Goal: Complete application form

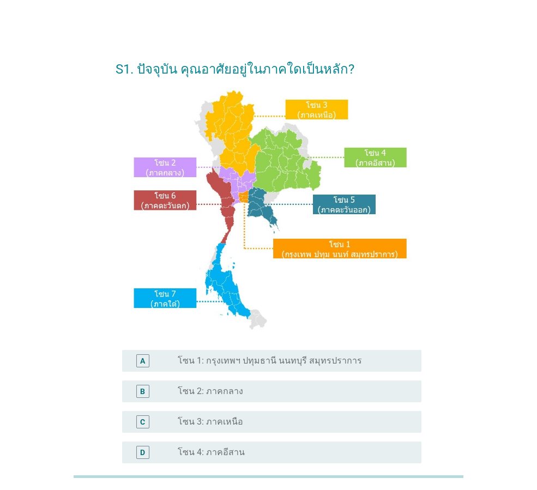
click at [261, 354] on div "radio_button_unchecked โซน 1: กรุงเทพฯ ปทุมธานี นนทบุรี สมุทรปราการ" at bounding box center [295, 360] width 235 height 13
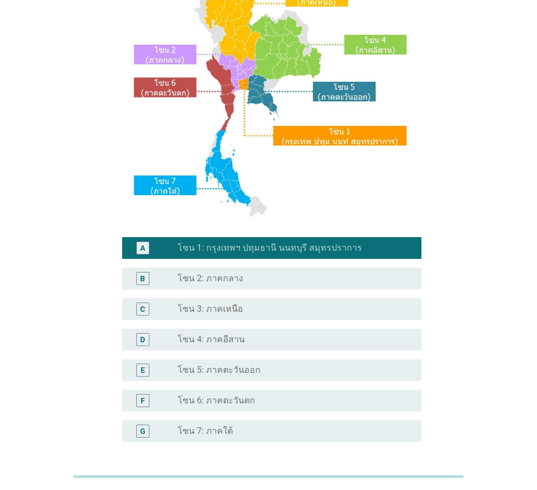
scroll to position [205, 0]
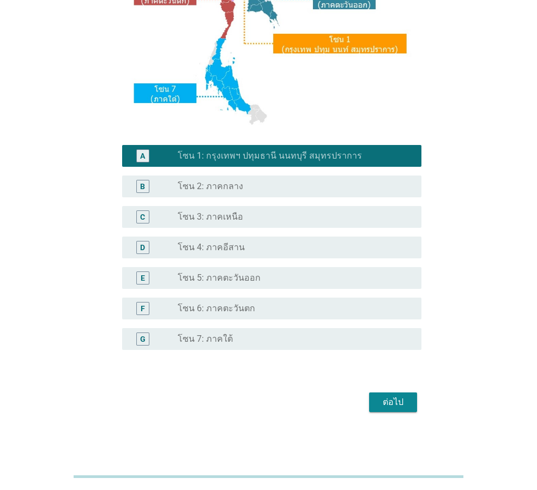
click at [391, 394] on button "ต่อไป" at bounding box center [393, 402] width 48 height 20
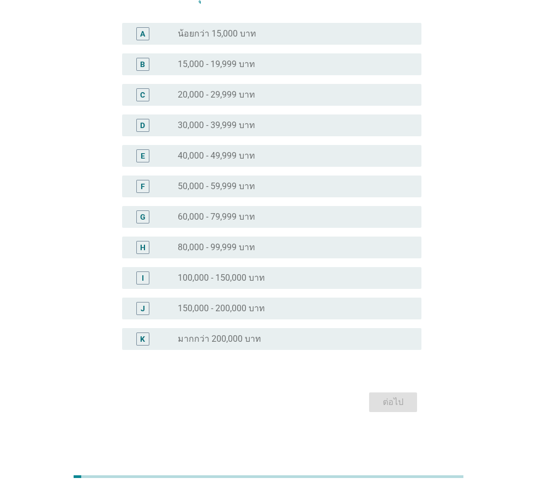
scroll to position [0, 0]
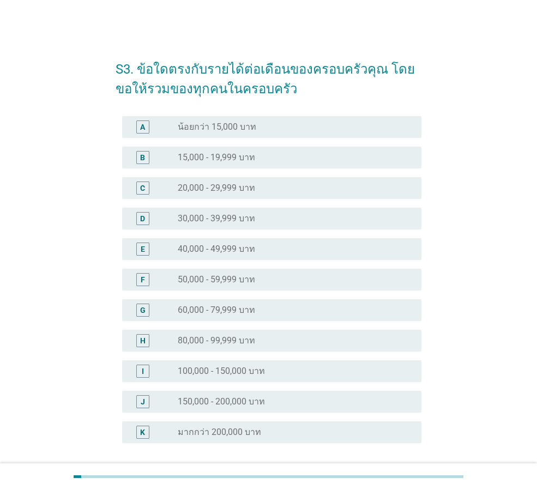
drag, startPoint x: 258, startPoint y: 336, endPoint x: 263, endPoint y: 341, distance: 6.6
click at [258, 337] on div "radio_button_unchecked 80,000 - 99,999 บาท" at bounding box center [291, 340] width 226 height 11
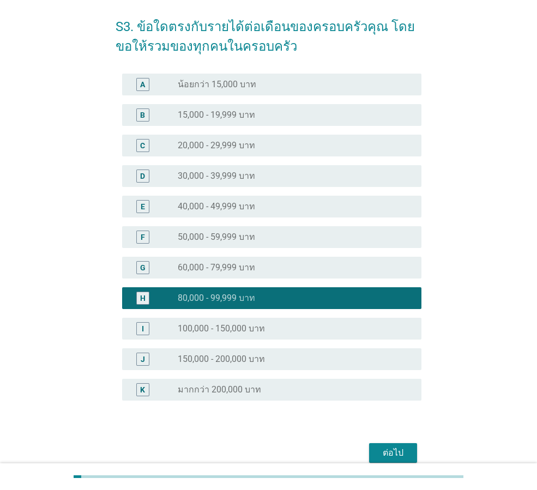
scroll to position [93, 0]
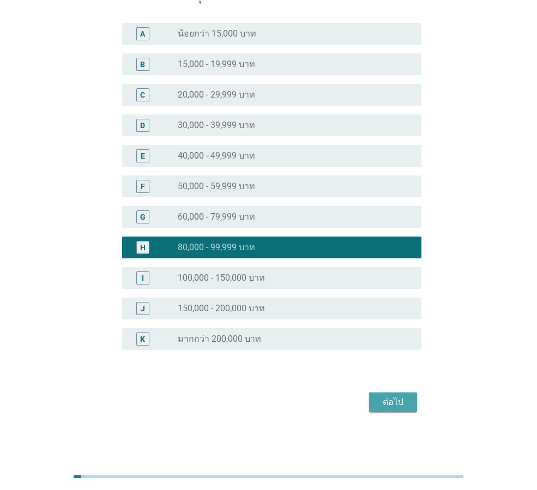
click at [410, 405] on button "ต่อไป" at bounding box center [393, 402] width 48 height 20
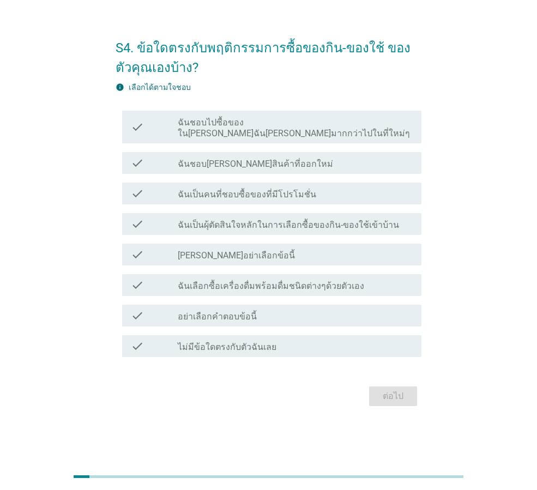
scroll to position [0, 0]
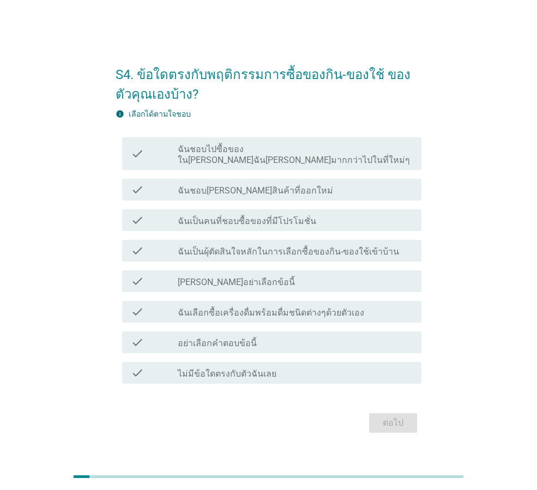
click at [265, 152] on label "ฉันชอบไปซื้อของใน[PERSON_NAME]ฉัน[PERSON_NAME]มากกว่าไปในที่ใหม่ๆ" at bounding box center [295, 155] width 235 height 22
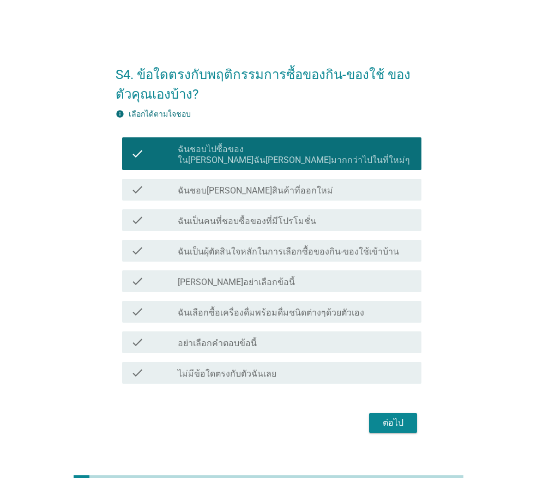
click at [281, 189] on div "check_box_outline_blank ฉันชอบ[PERSON_NAME]สินค้าที่ออกใหม่" at bounding box center [295, 189] width 235 height 13
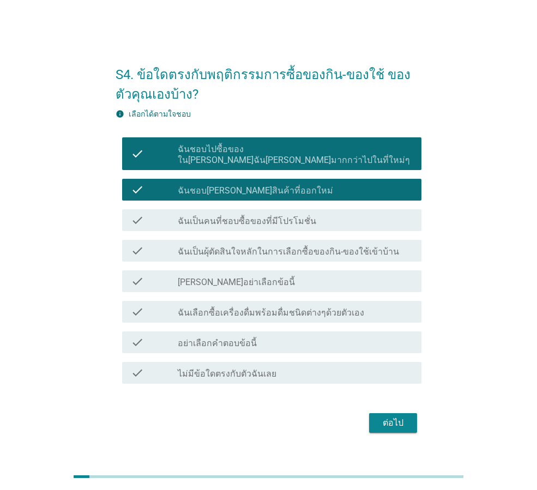
click at [286, 228] on div "check check_box_outline_blank ฉันเป็นคนที่ชอบซื้อของที่มีโปรโมชั่น" at bounding box center [269, 220] width 306 height 31
click at [284, 252] on div "check check_box_outline_blank ฉันเป็นผุ้ตัดสินใจหลักในการเลือกซื้อของกิน-ของใช้…" at bounding box center [271, 251] width 299 height 22
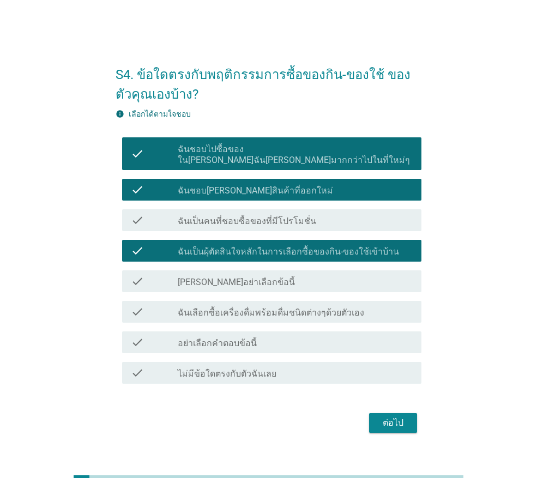
click at [284, 221] on label "ฉันเป็นคนที่ชอบซื้อของที่มีโปรโมชั่น" at bounding box center [247, 221] width 138 height 11
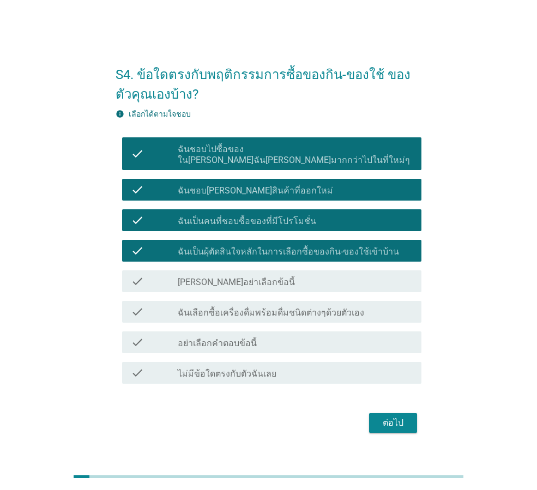
click at [280, 316] on div "check check_box_outline_blank ฉันเลือกซื้อเครื่องดื่มพร้อมดื่มชนิดต่างๆด้วยตัวเ…" at bounding box center [271, 312] width 299 height 22
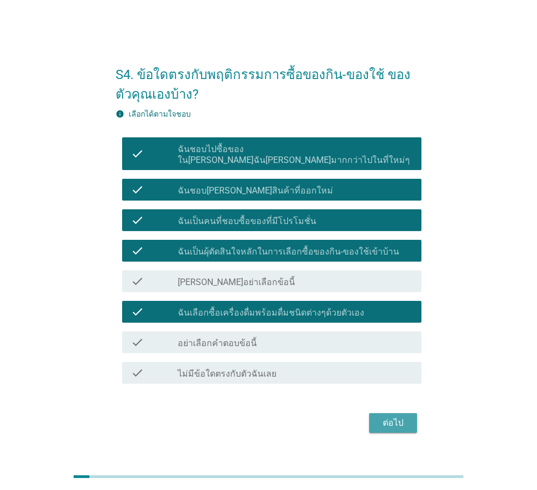
click at [398, 422] on div "ต่อไป" at bounding box center [393, 422] width 31 height 13
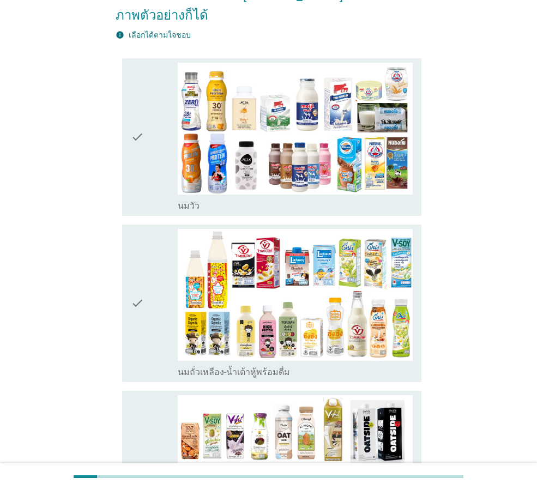
scroll to position [163, 0]
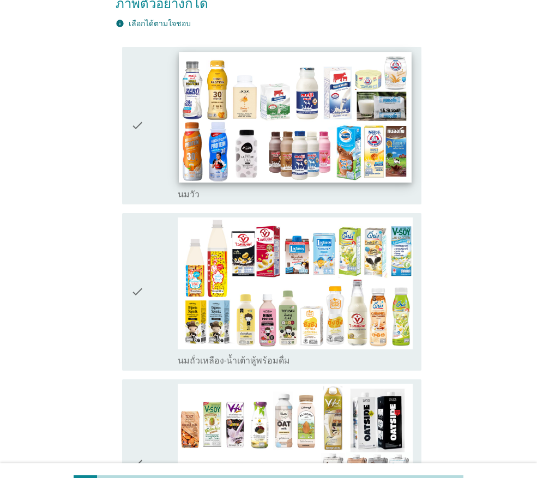
click at [268, 86] on img at bounding box center [295, 117] width 232 height 131
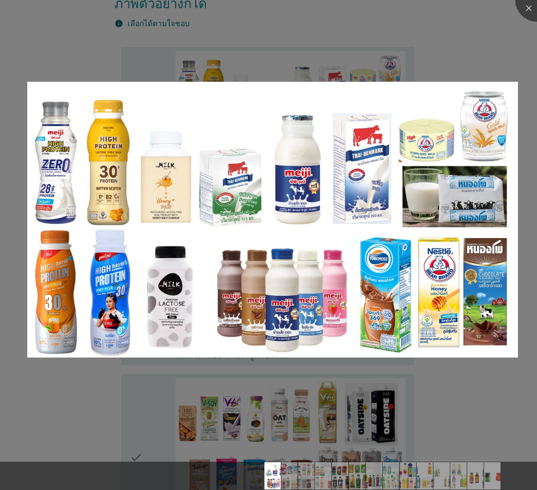
click at [404, 390] on div at bounding box center [268, 245] width 537 height 490
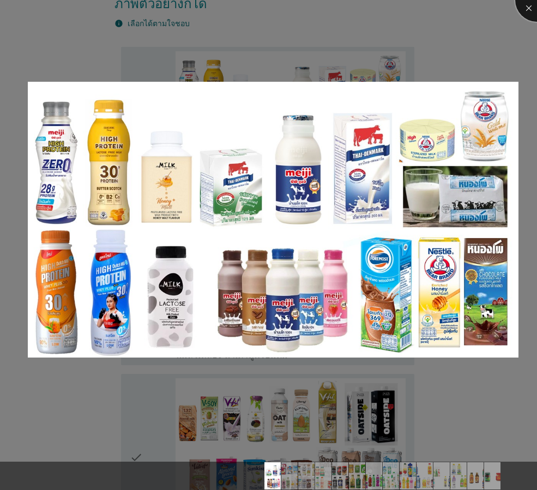
click at [531, 8] on div at bounding box center [537, 0] width 44 height 44
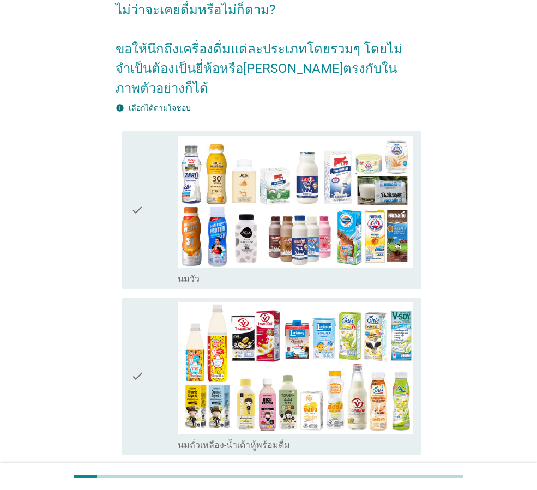
scroll to position [0, 0]
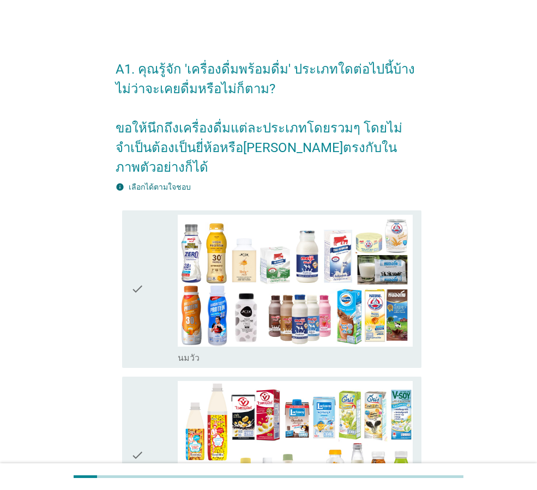
click at [130, 267] on div "check check_box_outline_blank [PERSON_NAME]" at bounding box center [271, 288] width 299 height 157
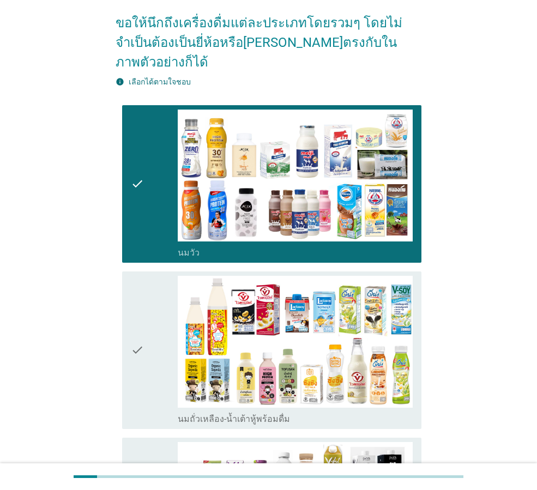
scroll to position [218, 0]
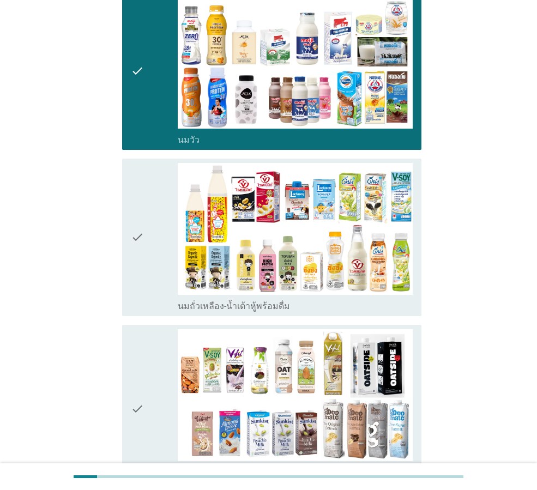
click at [122, 230] on div "check check_box_outline_blank นมถั่วเหลือง-น้ำเต้าหู้พร้อมดื่ม" at bounding box center [269, 237] width 306 height 166
click at [135, 208] on icon "check" at bounding box center [137, 237] width 13 height 149
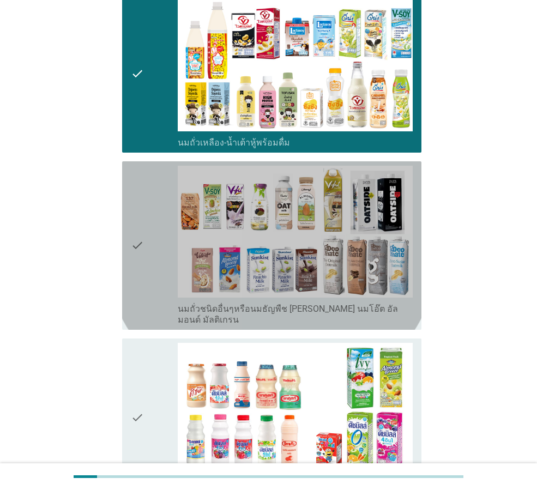
click at [143, 213] on icon "check" at bounding box center [137, 246] width 13 height 160
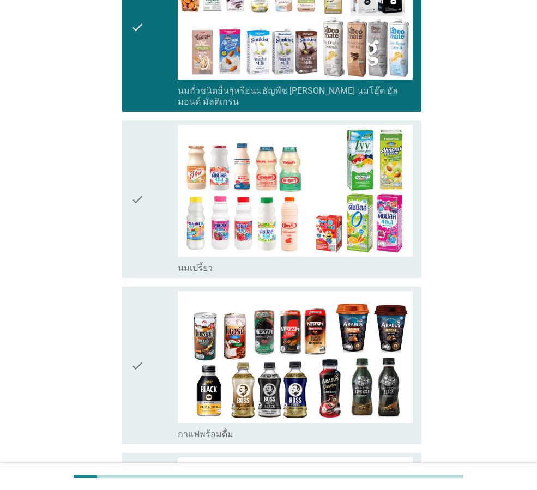
click at [133, 162] on icon "check" at bounding box center [137, 199] width 13 height 149
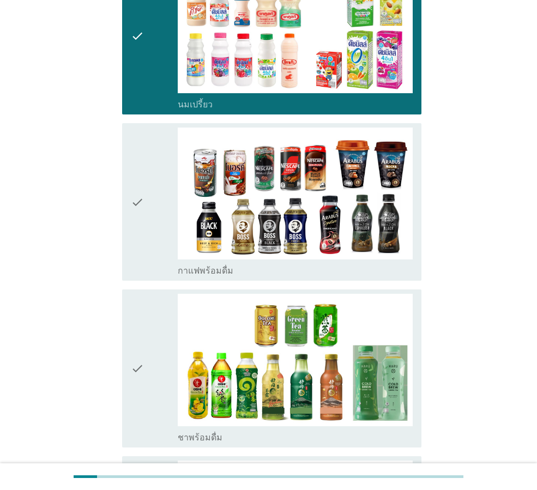
click at [141, 149] on icon "check" at bounding box center [137, 202] width 13 height 149
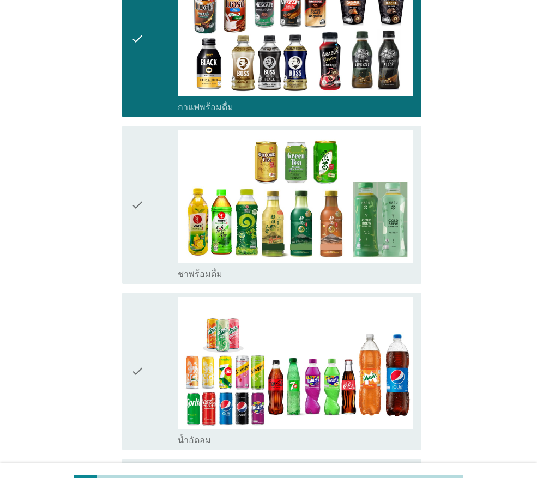
click at [136, 178] on icon "check" at bounding box center [137, 204] width 13 height 149
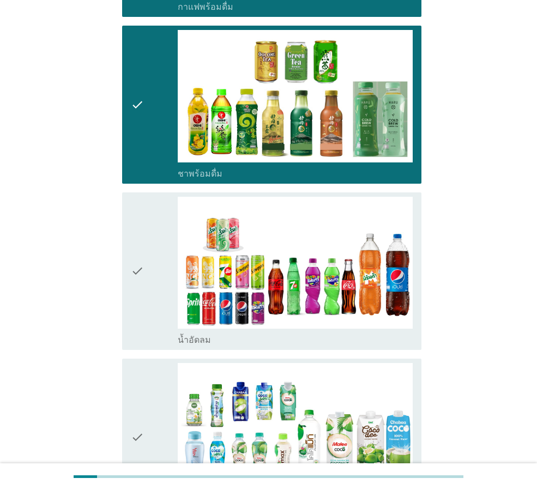
scroll to position [1144, 0]
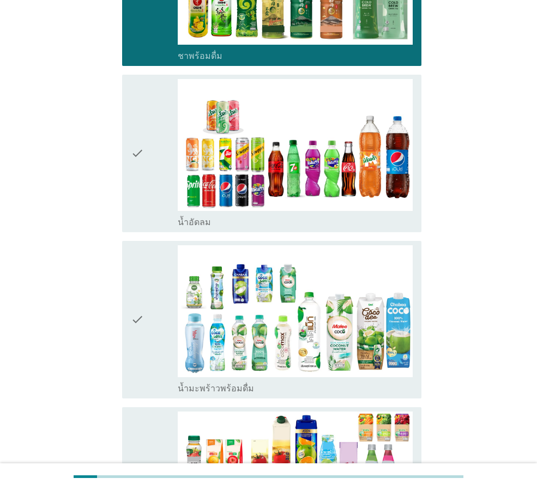
click at [142, 142] on icon "check" at bounding box center [137, 153] width 13 height 149
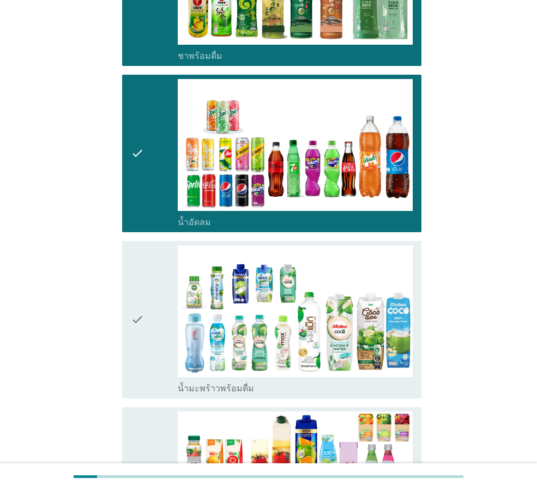
click at [142, 268] on icon "check" at bounding box center [137, 319] width 13 height 149
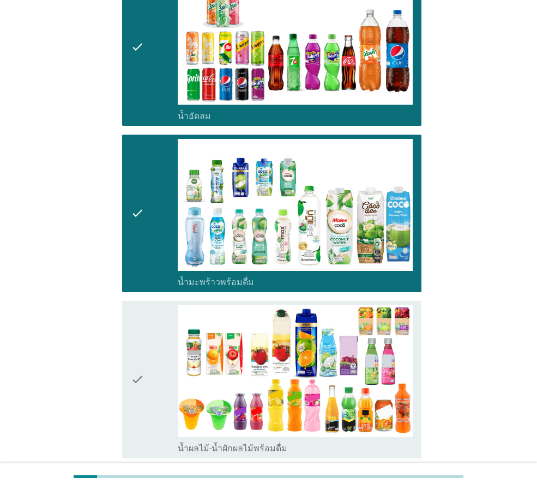
scroll to position [1417, 0]
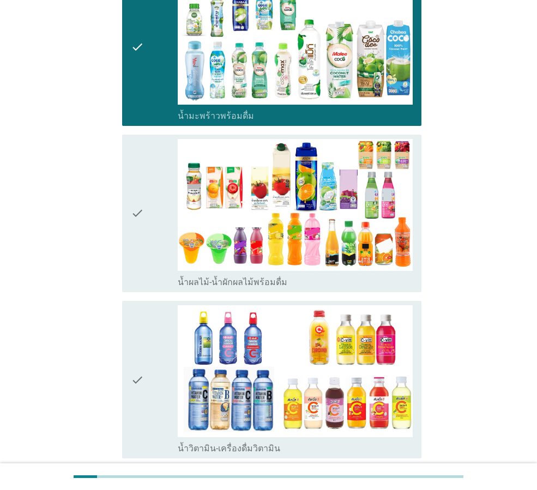
click at [134, 171] on icon "check" at bounding box center [137, 213] width 13 height 149
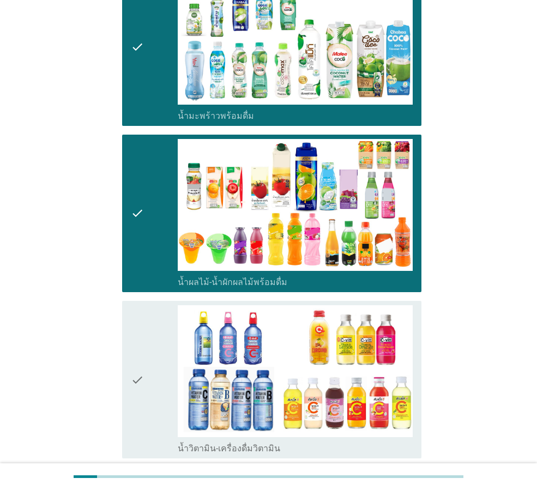
click at [134, 310] on icon "check" at bounding box center [137, 379] width 13 height 149
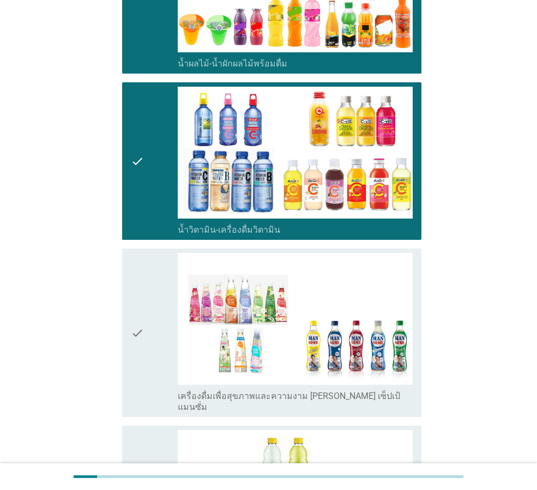
scroll to position [1798, 0]
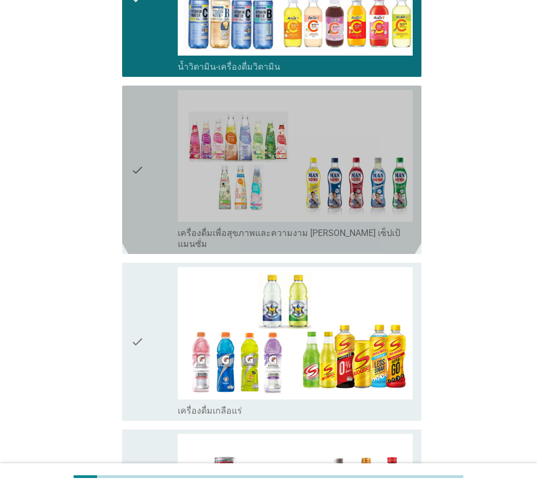
click at [139, 117] on icon "check" at bounding box center [137, 170] width 13 height 160
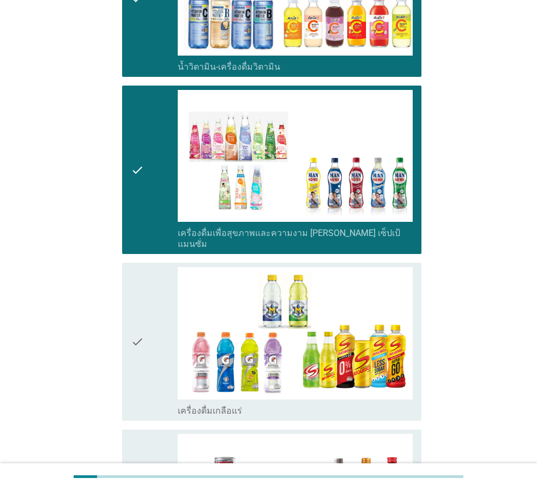
click at [132, 283] on icon "check" at bounding box center [137, 341] width 13 height 149
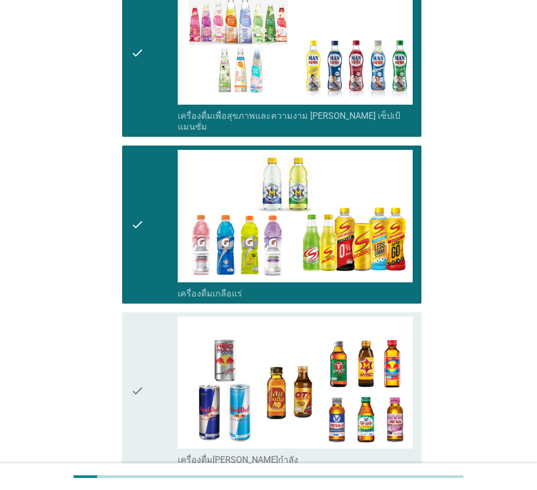
scroll to position [2071, 0]
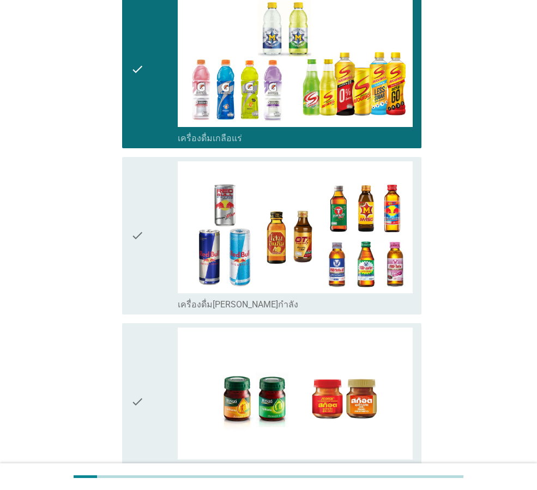
click at [129, 181] on div "check check_box_outline_blank เครื่องดื่ม[PERSON_NAME]กำลัง" at bounding box center [271, 235] width 299 height 157
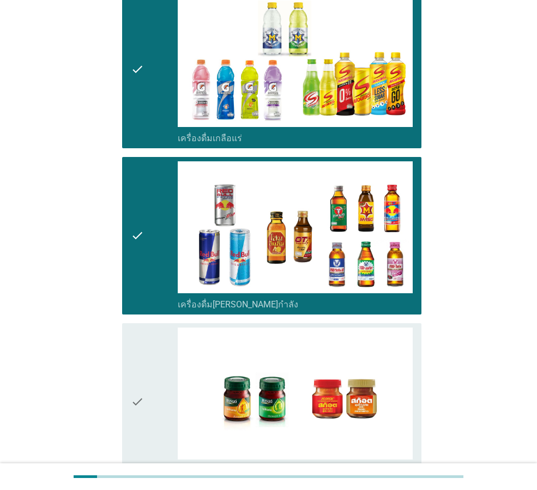
click at [140, 327] on icon "check" at bounding box center [137, 401] width 13 height 149
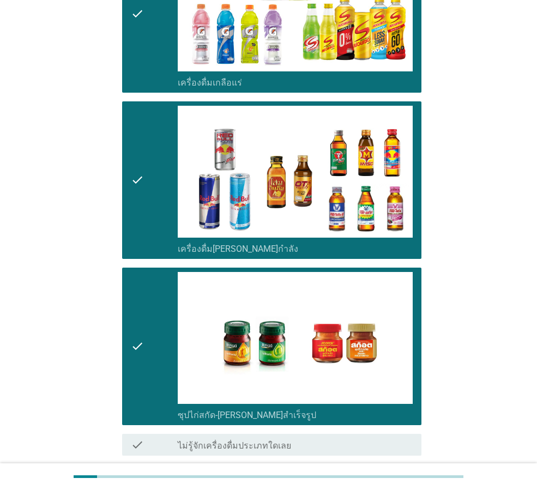
scroll to position [2177, 0]
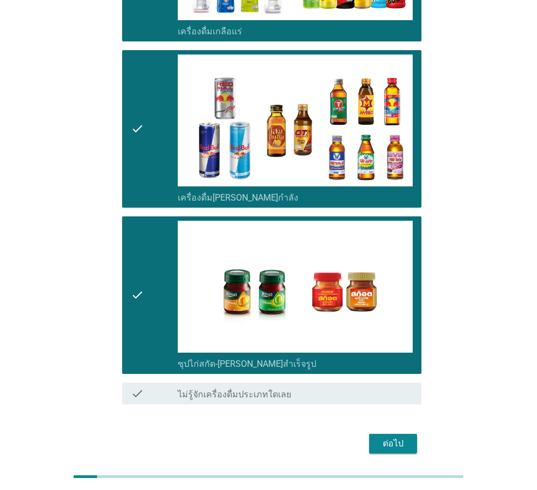
click at [401, 437] on div "ต่อไป" at bounding box center [393, 443] width 31 height 13
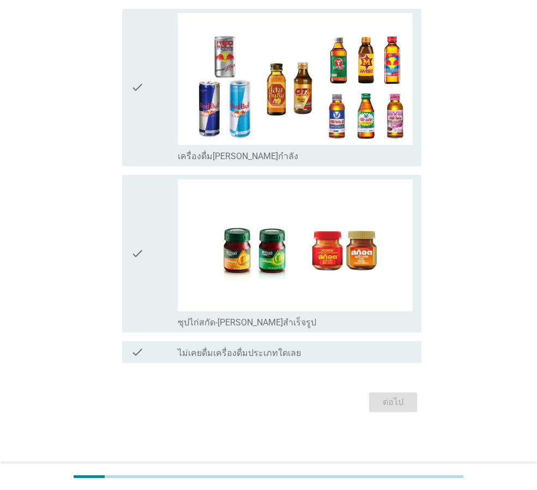
scroll to position [0, 0]
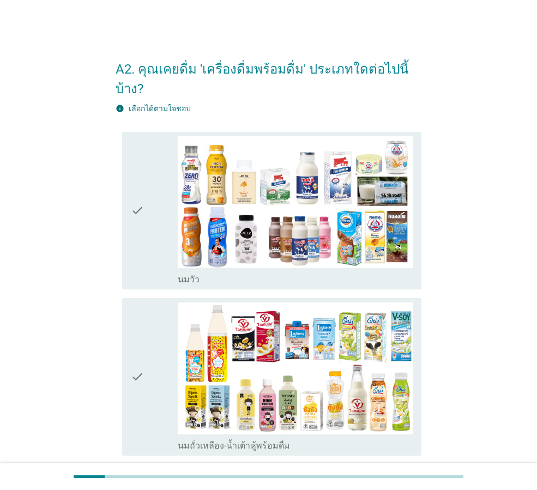
click at [128, 186] on div "check check_box_outline_blank [PERSON_NAME]" at bounding box center [271, 210] width 299 height 157
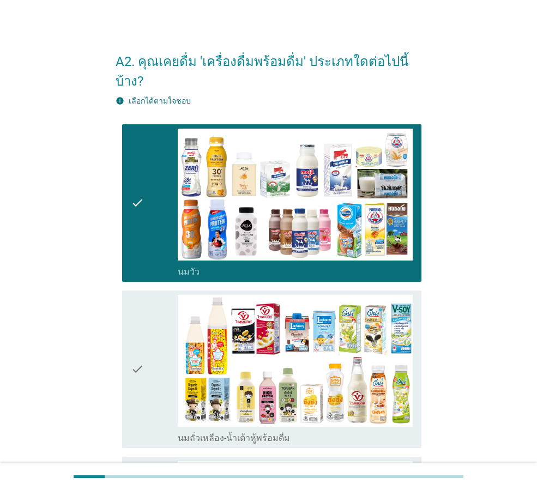
scroll to position [163, 0]
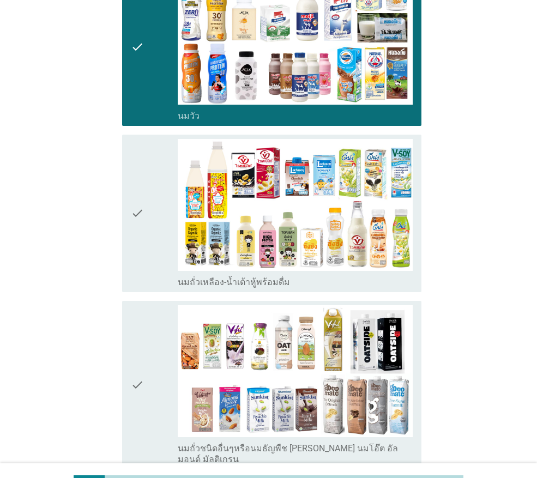
click at [128, 201] on div "check check_box_outline_blank นมถั่วเหลือง-น้ำเต้าหู้พร้อมดื่ม" at bounding box center [271, 213] width 299 height 157
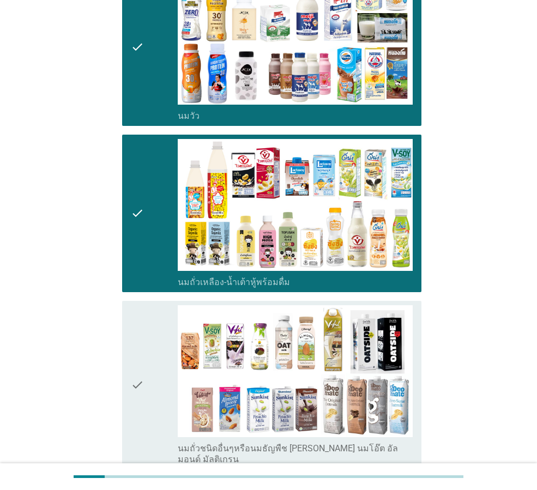
scroll to position [381, 0]
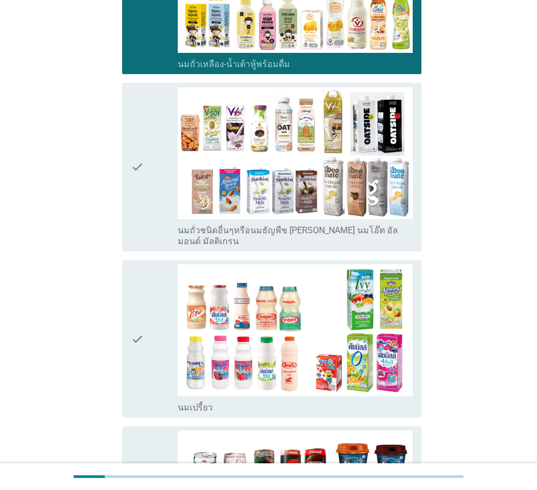
drag, startPoint x: 136, startPoint y: 144, endPoint x: 143, endPoint y: 170, distance: 27.0
click at [137, 143] on icon "check" at bounding box center [137, 167] width 13 height 160
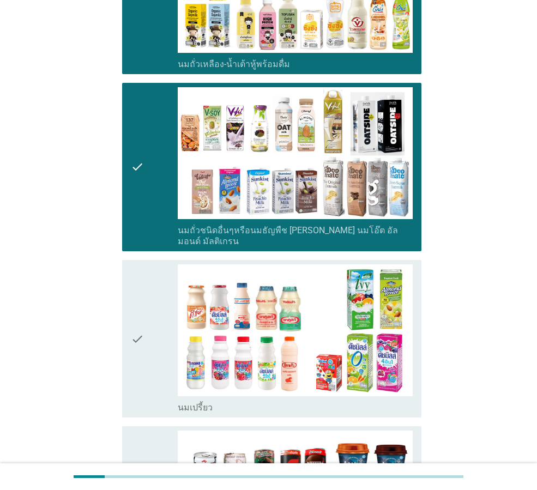
click at [130, 316] on div "check check_box_outline_blank นมเปรี้ยว" at bounding box center [271, 338] width 299 height 157
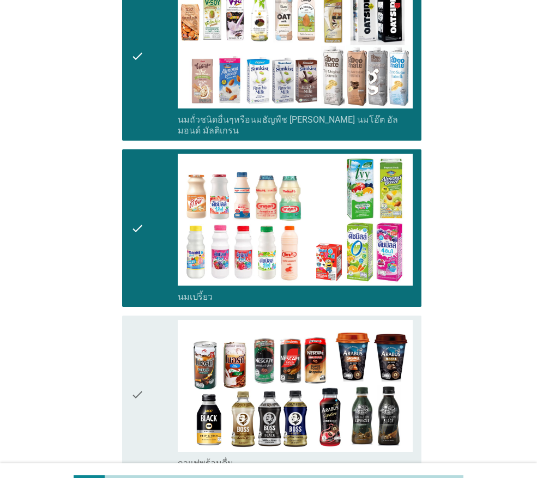
scroll to position [654, 0]
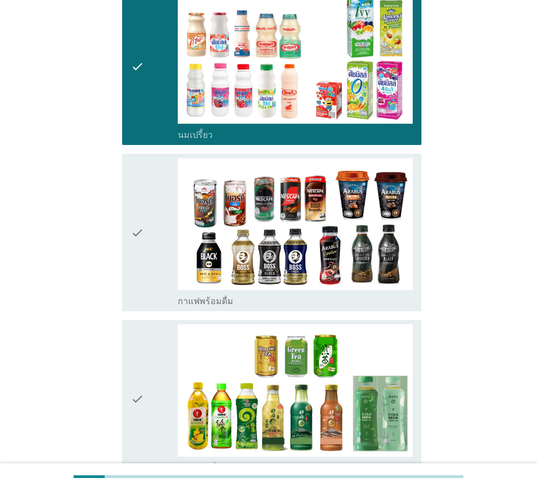
click at [123, 195] on div "check check_box_outline_blank กาแฟพร้อมดื่ม" at bounding box center [271, 232] width 299 height 157
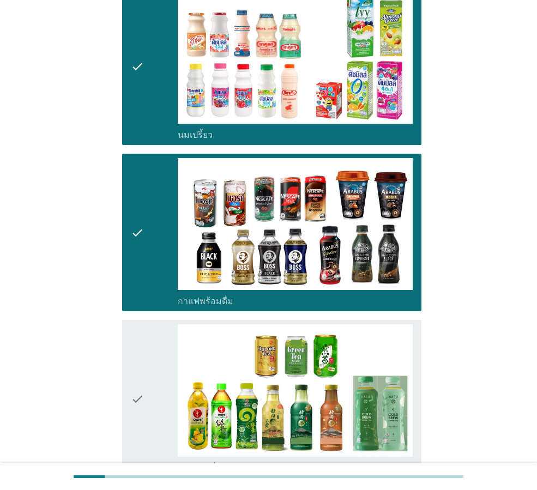
click at [129, 335] on div "check check_box_outline_blank ชาพร้อมดื่ม" at bounding box center [271, 398] width 299 height 157
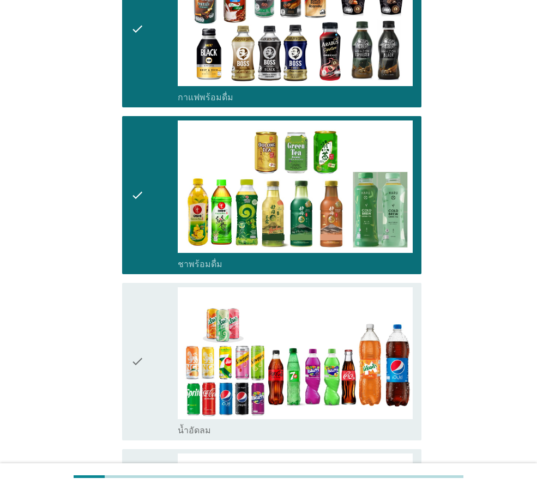
scroll to position [1035, 0]
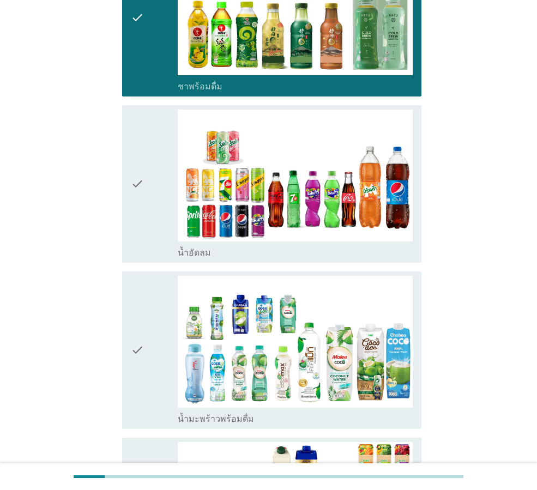
click at [140, 174] on icon "check" at bounding box center [137, 184] width 13 height 149
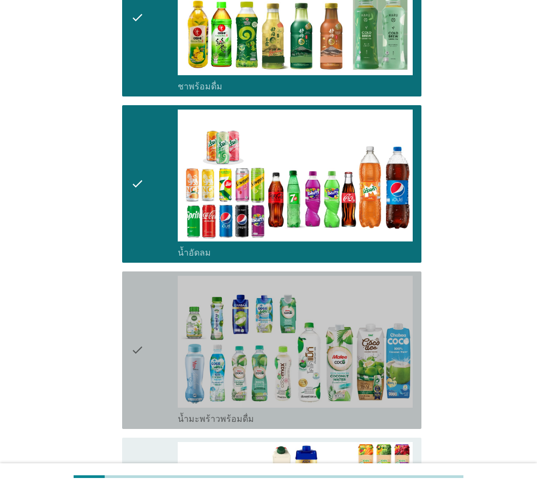
click at [148, 308] on div "check" at bounding box center [154, 350] width 47 height 149
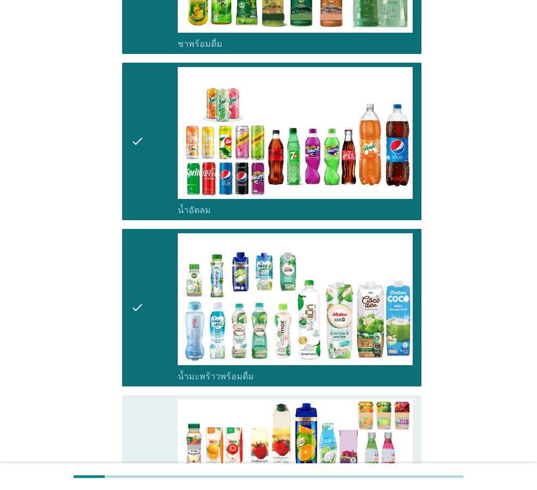
scroll to position [1308, 0]
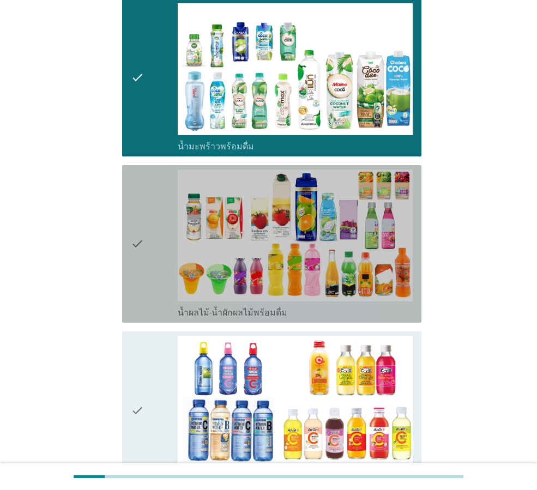
click at [131, 199] on icon "check" at bounding box center [137, 243] width 13 height 149
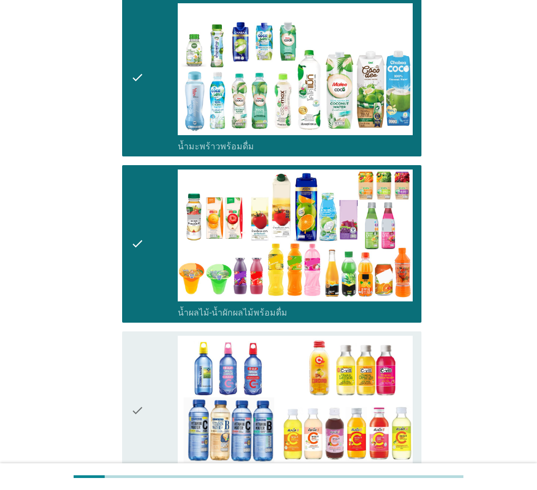
click at [141, 348] on icon "check" at bounding box center [137, 410] width 13 height 149
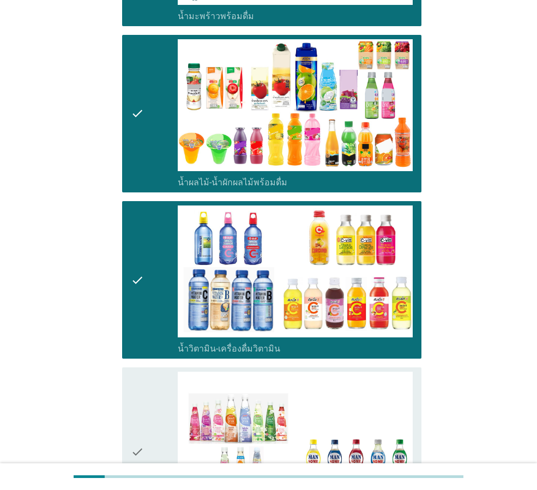
scroll to position [1635, 0]
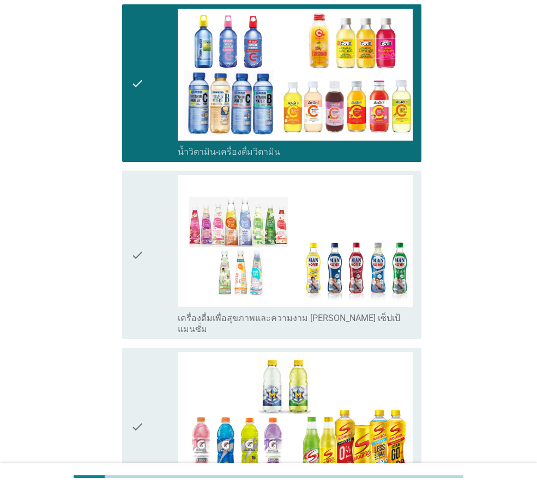
click at [130, 225] on div "check check_box_outline_blank เครื่องดื่มเพื่อสุขภาพและความงาม [PERSON_NAME] เซ…" at bounding box center [271, 255] width 299 height 168
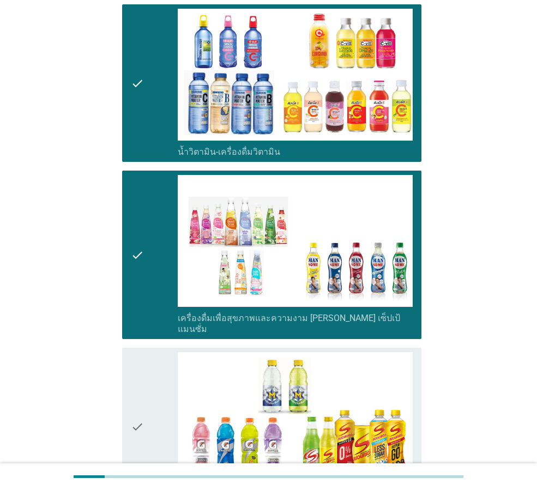
click at [131, 205] on icon "check" at bounding box center [137, 255] width 13 height 160
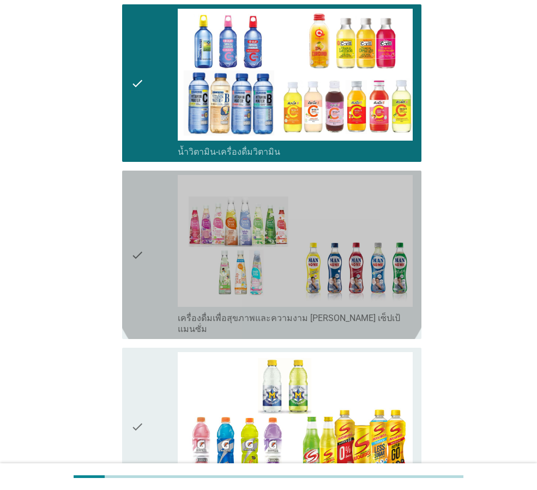
click at [131, 205] on icon "check" at bounding box center [137, 255] width 13 height 160
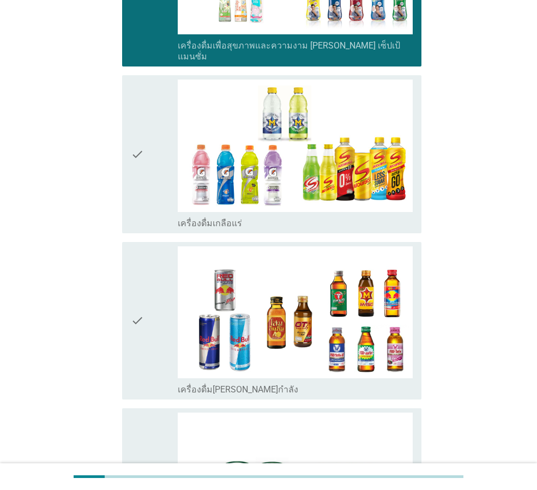
click at [132, 253] on icon "check" at bounding box center [137, 320] width 13 height 149
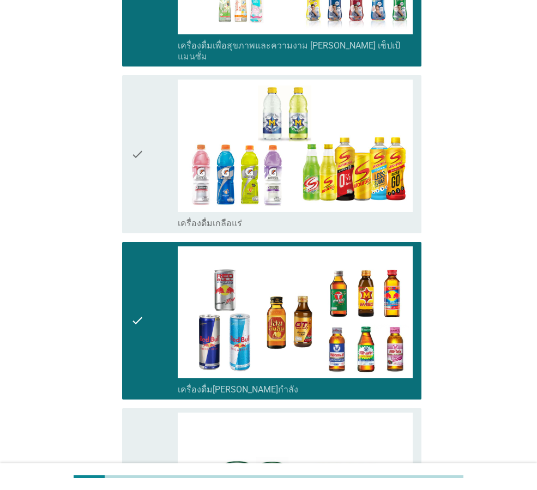
scroll to position [2016, 0]
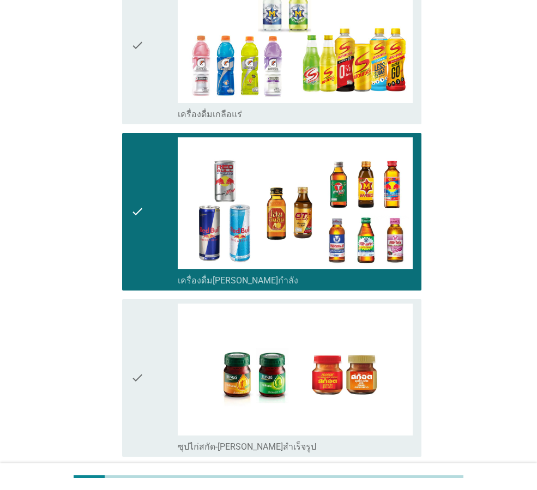
drag, startPoint x: 126, startPoint y: 201, endPoint x: 134, endPoint y: 247, distance: 46.9
click at [126, 201] on div "check check_box_outline_blank เครื่องดื่ม[PERSON_NAME]กำลัง" at bounding box center [271, 211] width 299 height 157
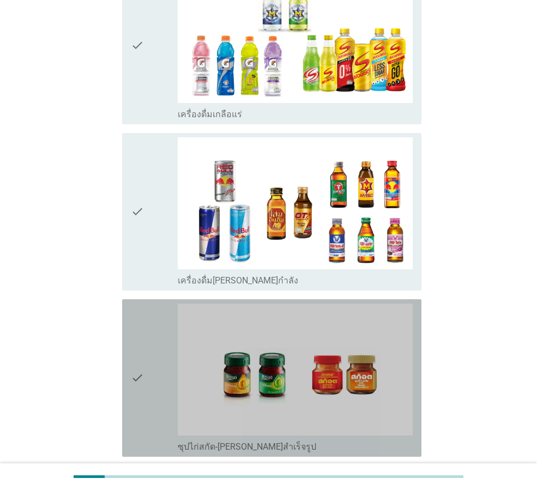
click at [135, 324] on icon "check" at bounding box center [137, 378] width 13 height 149
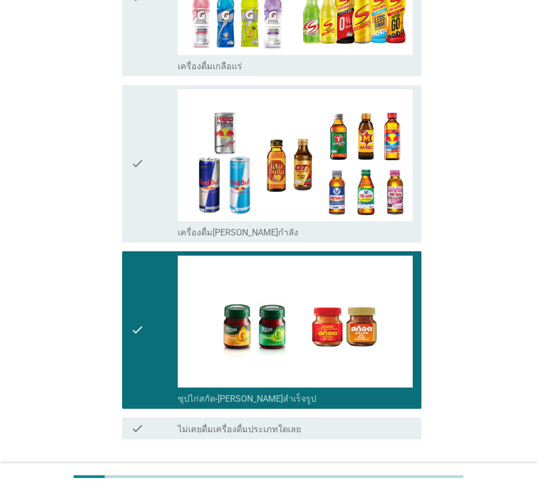
scroll to position [2099, 0]
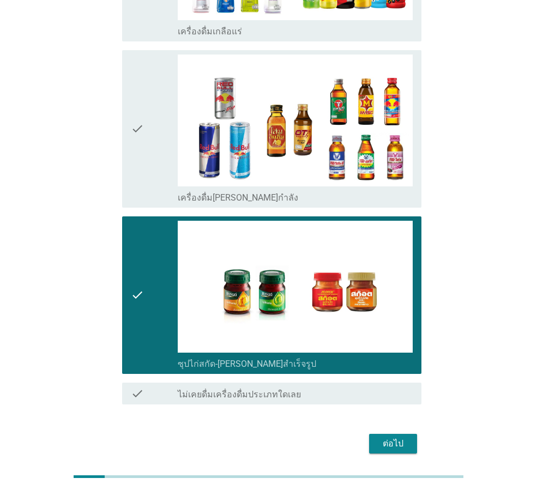
click at [399, 434] on button "ต่อไป" at bounding box center [393, 444] width 48 height 20
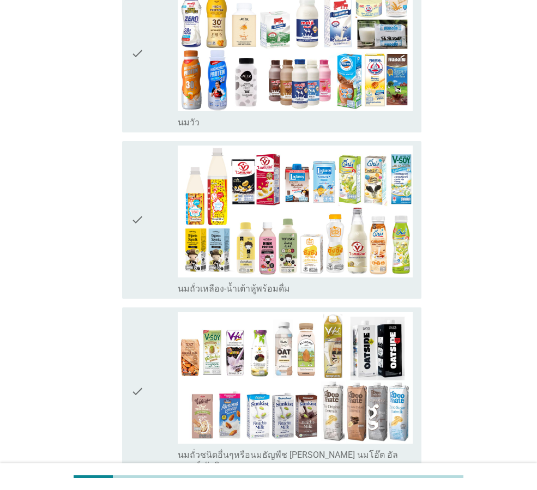
scroll to position [163, 0]
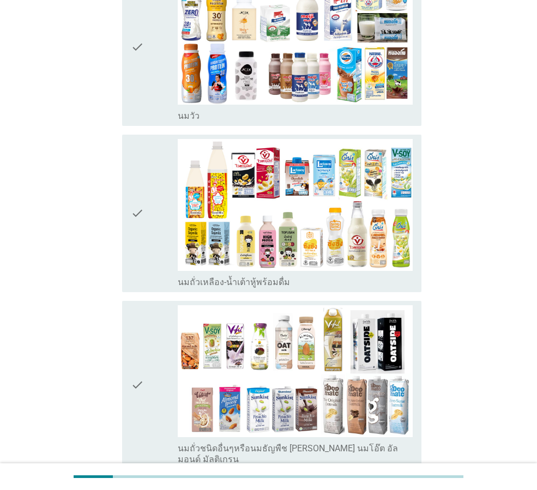
click at [116, 224] on div "check check_box_outline_blank นมถั่วเหลือง-น้ำเต้าหู้พร้อมดื่ม" at bounding box center [269, 213] width 306 height 166
click at [148, 199] on div "check" at bounding box center [154, 213] width 47 height 149
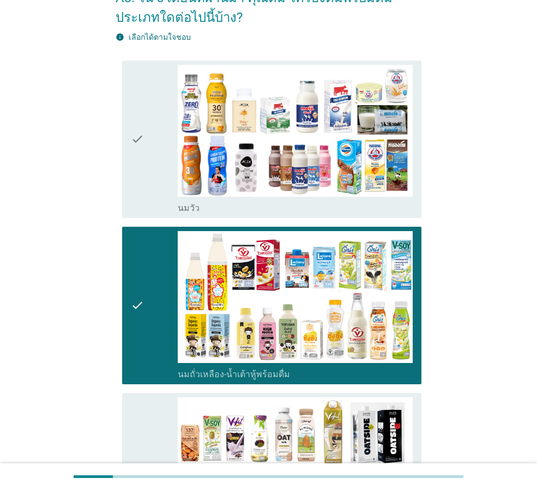
scroll to position [54, 0]
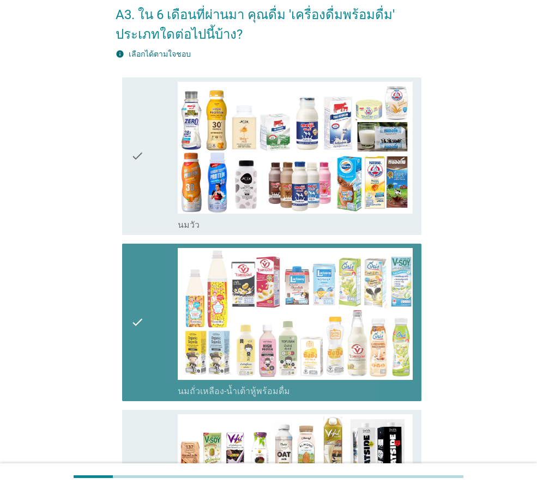
click at [134, 296] on icon "check" at bounding box center [137, 322] width 13 height 149
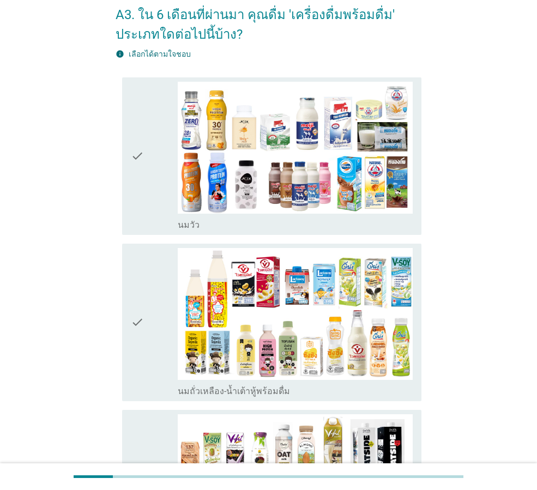
click at [138, 173] on icon "check" at bounding box center [137, 156] width 13 height 149
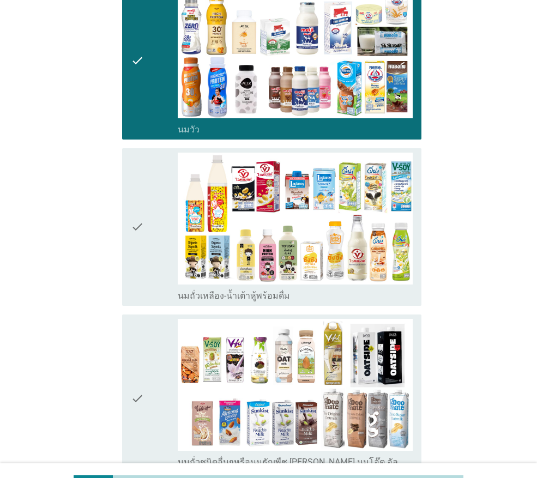
scroll to position [327, 0]
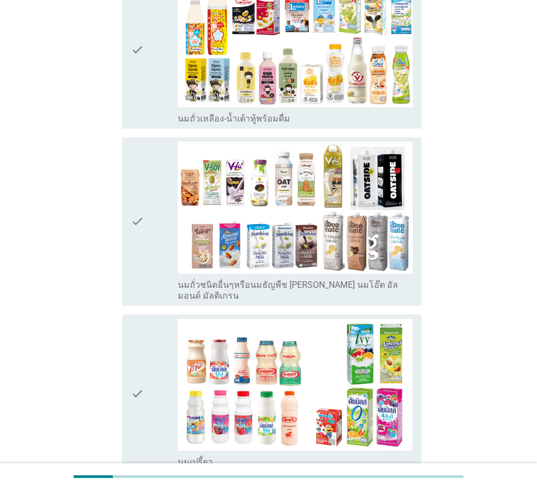
click at [159, 220] on div "check" at bounding box center [154, 222] width 47 height 160
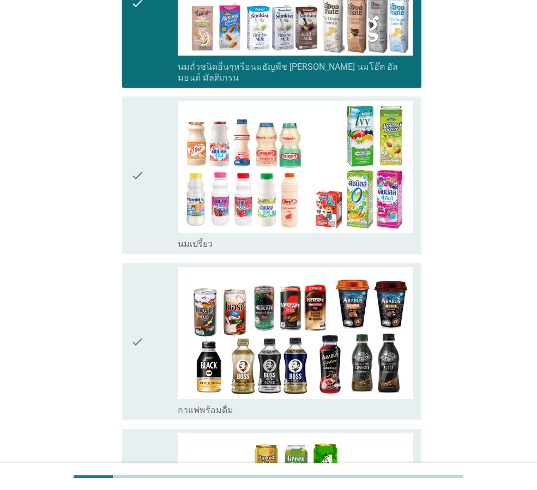
click at [157, 187] on div "check" at bounding box center [154, 175] width 47 height 149
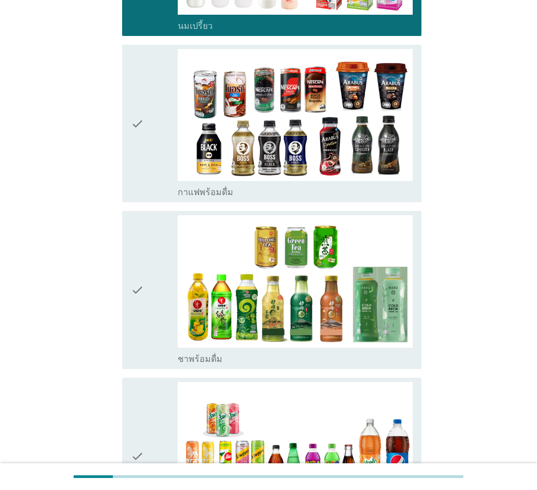
click at [132, 251] on icon "check" at bounding box center [137, 289] width 13 height 149
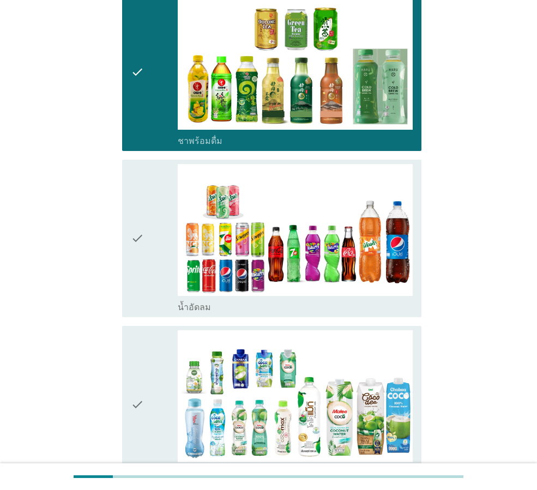
click at [135, 221] on icon "check" at bounding box center [137, 238] width 13 height 149
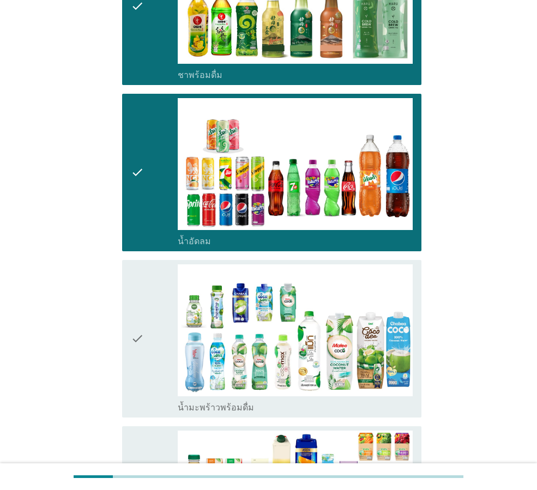
scroll to position [1144, 0]
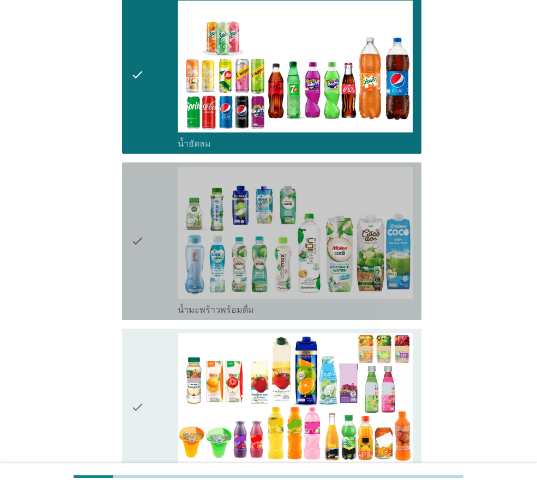
click at [136, 225] on icon "check" at bounding box center [137, 241] width 13 height 149
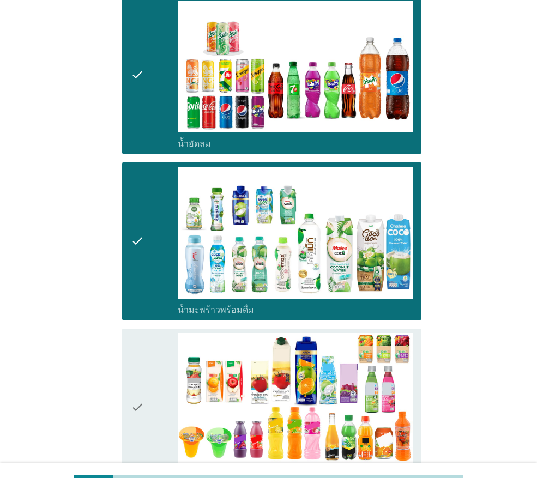
click at [136, 342] on icon "check" at bounding box center [137, 407] width 13 height 149
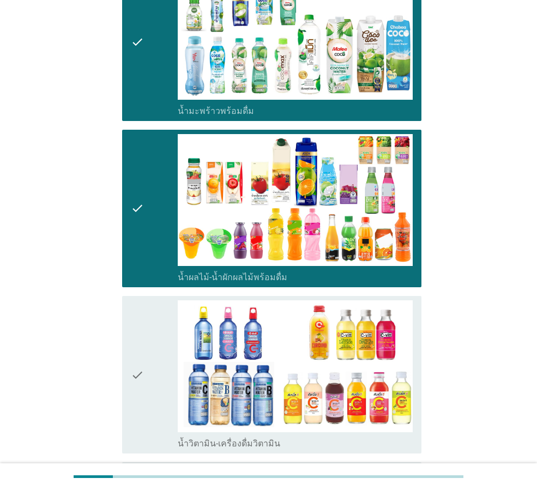
scroll to position [1471, 0]
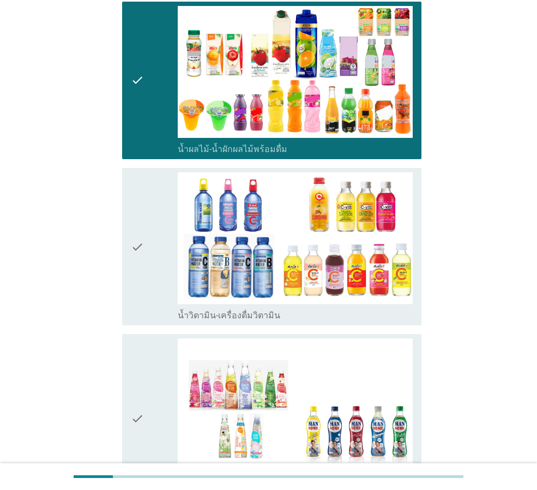
click at [147, 233] on div "check" at bounding box center [154, 246] width 47 height 149
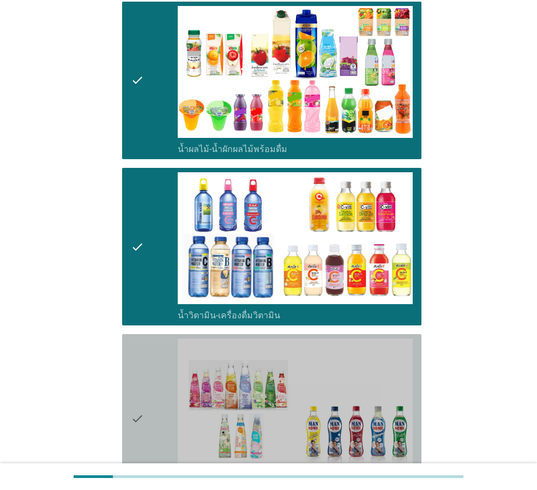
click at [145, 357] on div "check" at bounding box center [154, 418] width 47 height 160
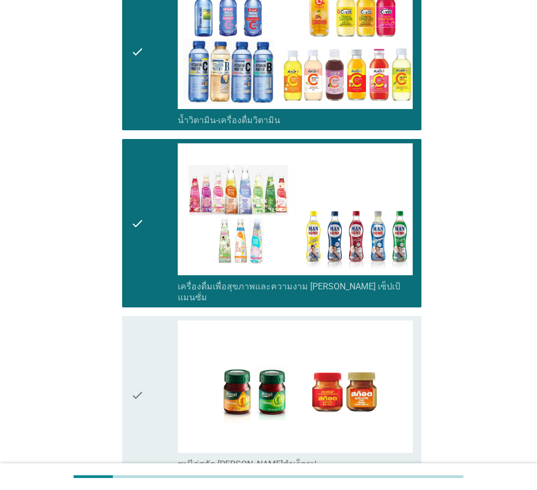
scroll to position [1786, 0]
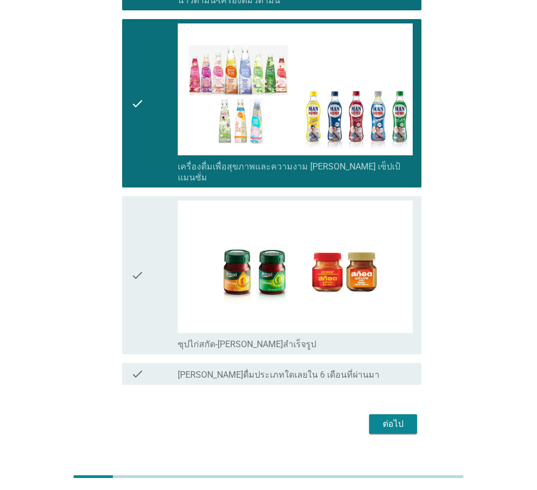
click at [378, 417] on div "ต่อไป" at bounding box center [393, 423] width 31 height 13
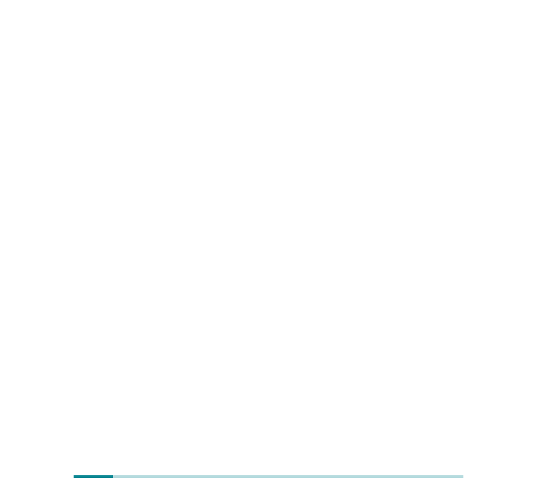
scroll to position [0, 0]
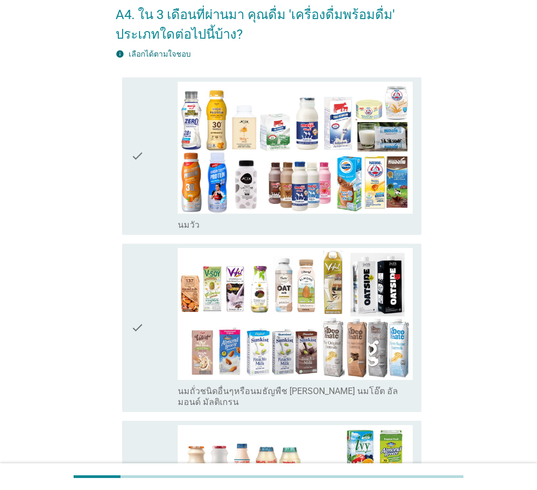
click at [134, 329] on icon "check" at bounding box center [137, 328] width 13 height 160
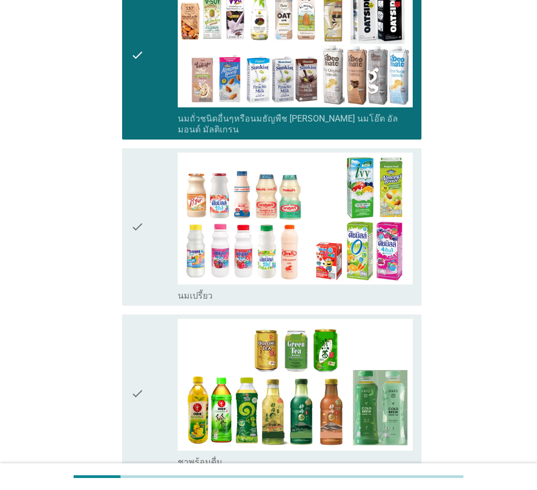
click at [138, 229] on icon "check" at bounding box center [137, 227] width 13 height 149
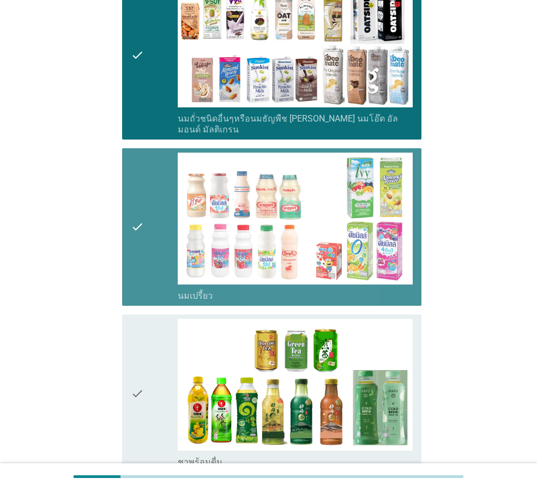
click at [149, 373] on div "check" at bounding box center [154, 393] width 47 height 149
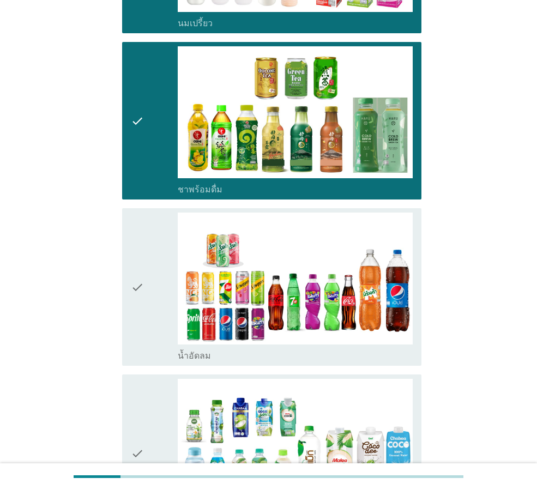
click at [142, 266] on icon "check" at bounding box center [137, 287] width 13 height 149
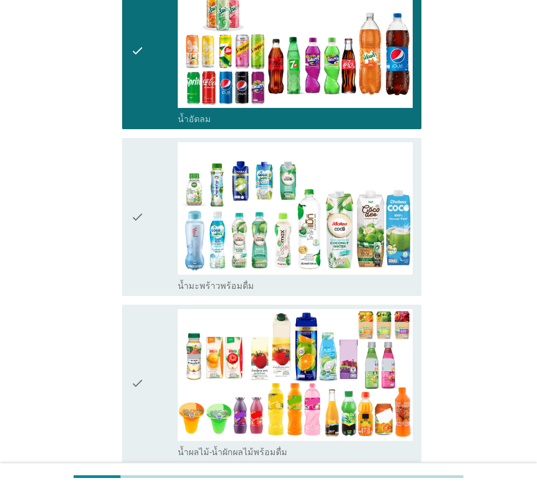
scroll to position [872, 0]
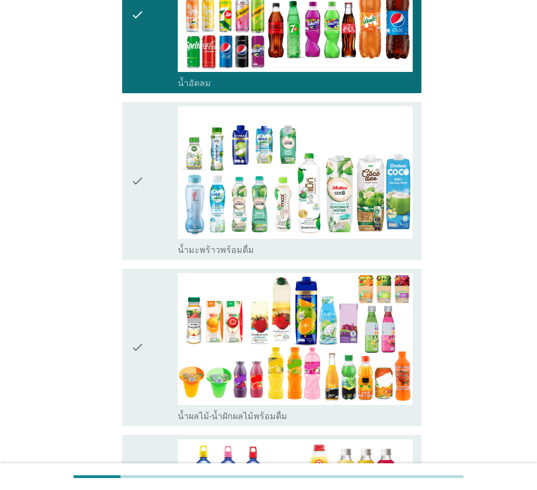
click at [143, 202] on icon "check" at bounding box center [137, 180] width 13 height 149
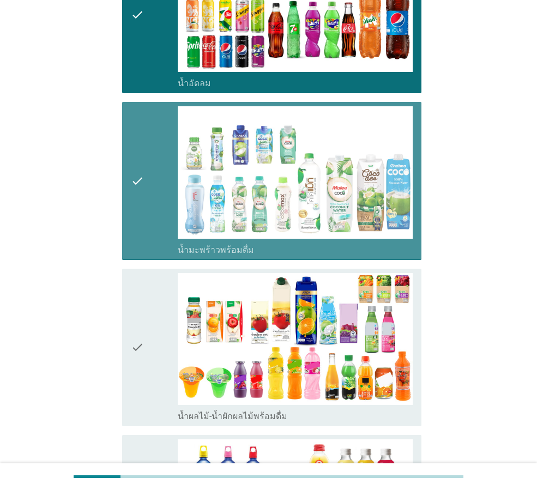
click at [144, 306] on div "check" at bounding box center [154, 347] width 47 height 149
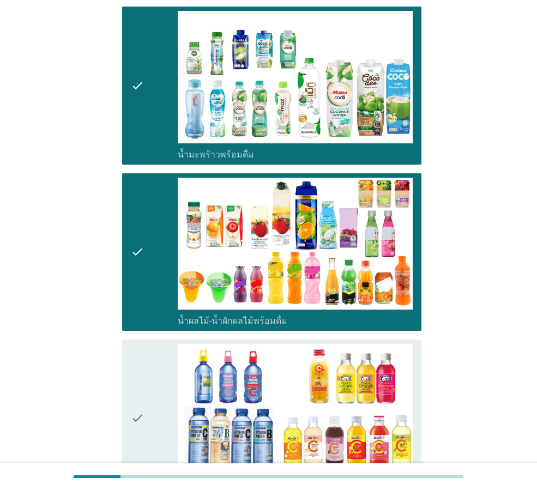
scroll to position [1144, 0]
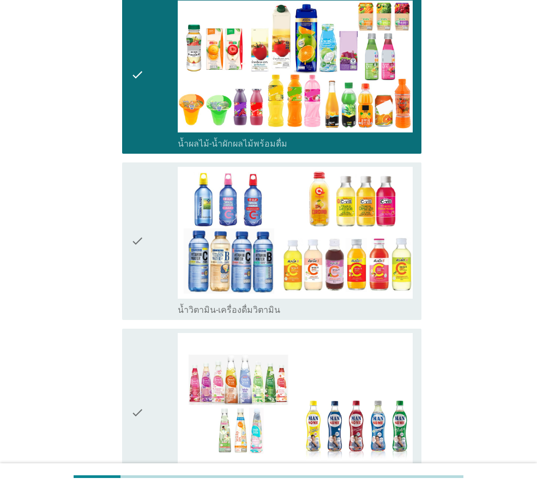
click at [128, 245] on div "check check_box น้ำวิตามิน-เครื่องดื่มวิตามิน" at bounding box center [271, 240] width 299 height 157
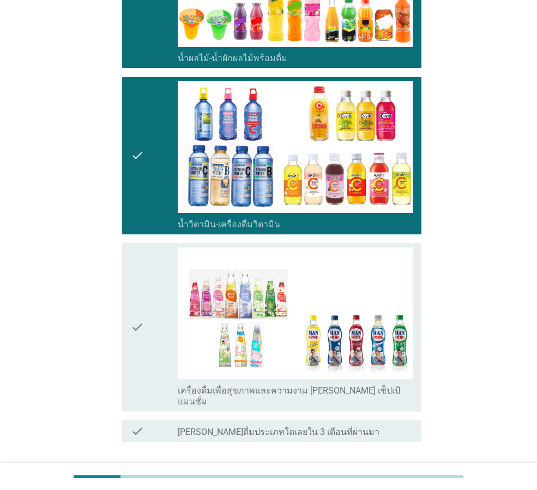
scroll to position [1288, 0]
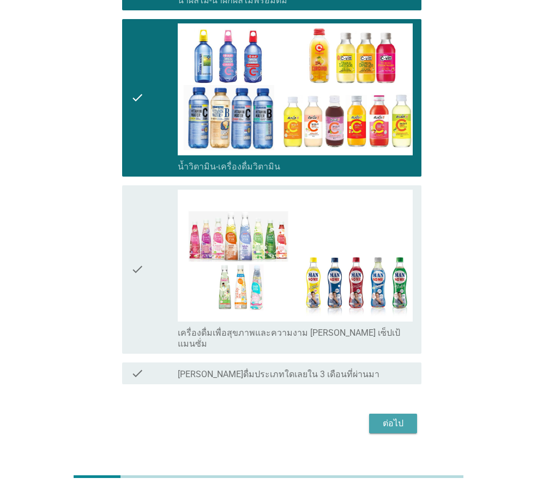
click at [393, 417] on div "ต่อไป" at bounding box center [393, 423] width 31 height 13
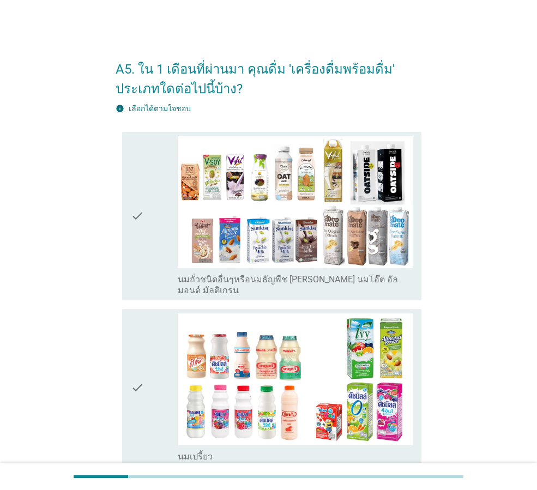
scroll to position [381, 0]
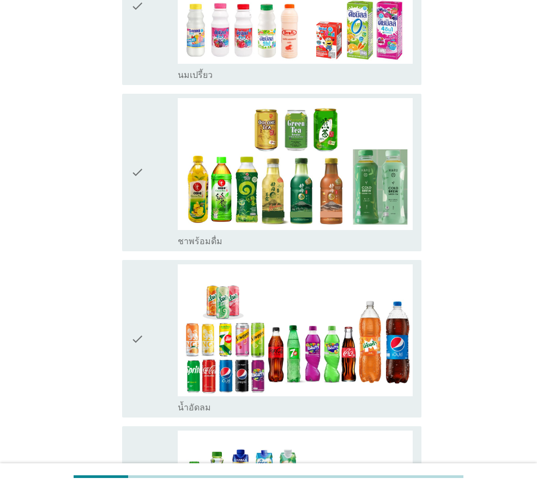
click at [143, 306] on icon "check" at bounding box center [137, 338] width 13 height 149
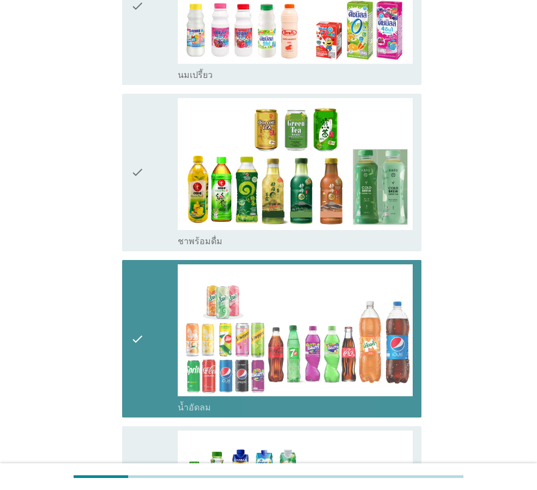
click at [118, 149] on div "check check_box ชาพร้อมดื่ม" at bounding box center [269, 172] width 306 height 166
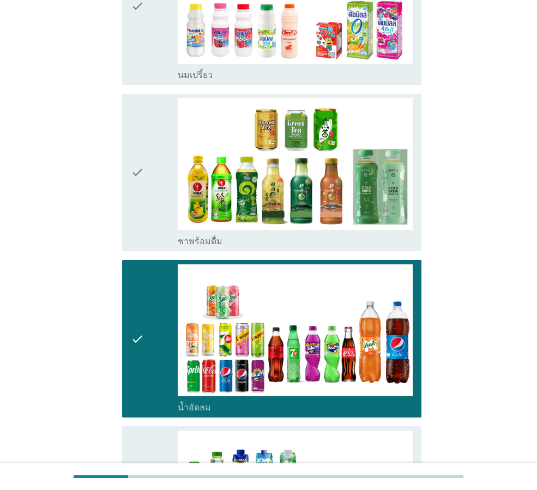
click at [132, 167] on icon "check" at bounding box center [137, 172] width 13 height 149
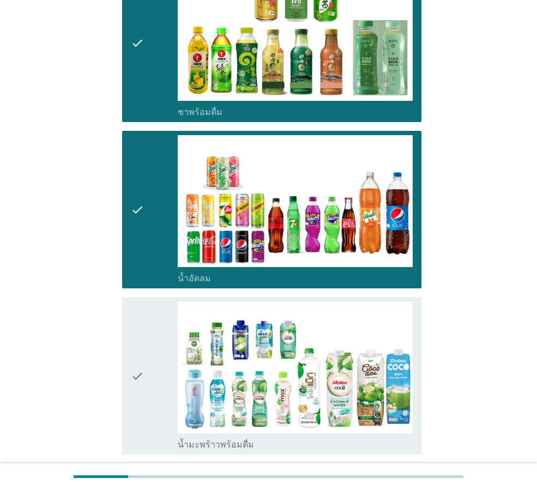
scroll to position [708, 0]
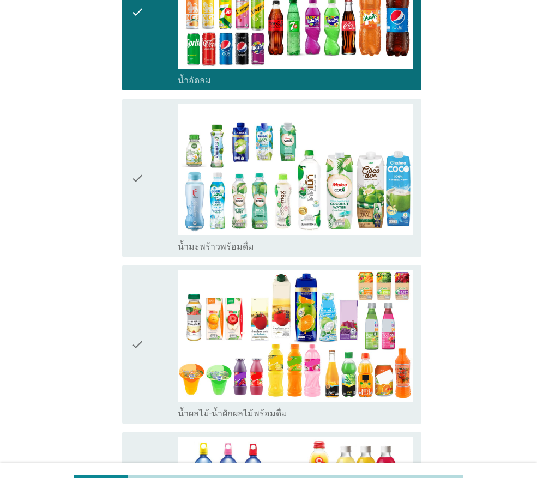
click at [118, 145] on div "check check_box น้ำมะพร้าวพร้อมดื่ม" at bounding box center [269, 178] width 306 height 166
click at [119, 166] on div "check check_box น้ำมะพร้าวพร้อมดื่ม" at bounding box center [269, 178] width 306 height 166
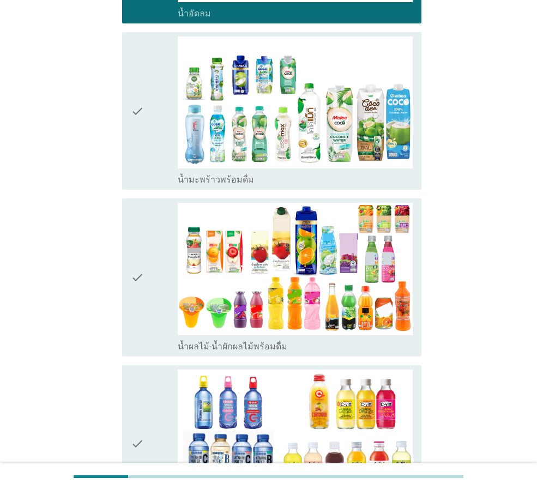
scroll to position [817, 0]
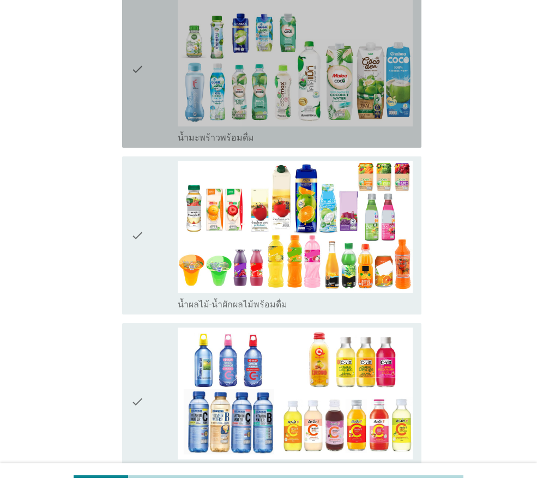
click at [143, 55] on icon "check" at bounding box center [137, 69] width 13 height 149
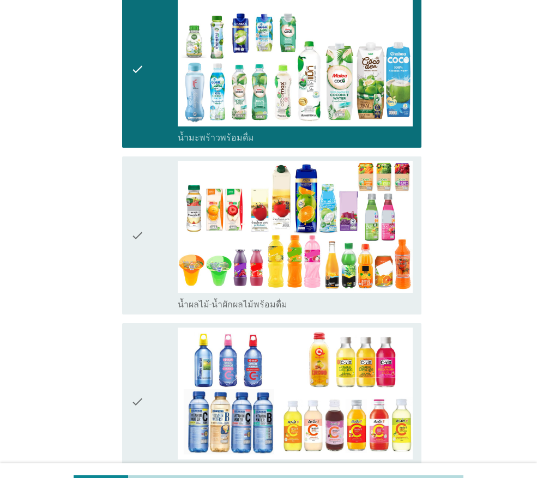
click at [156, 189] on div "check" at bounding box center [154, 235] width 47 height 149
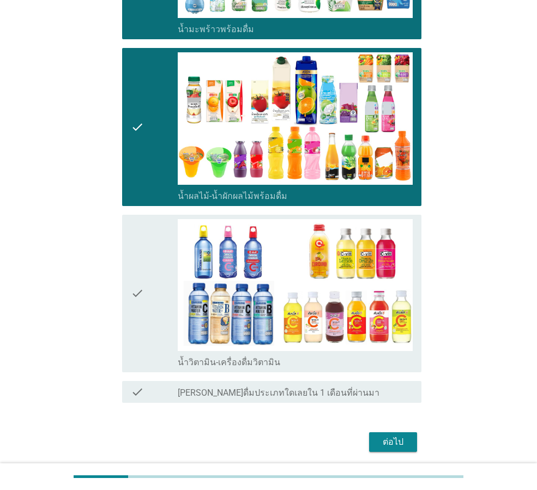
scroll to position [926, 0]
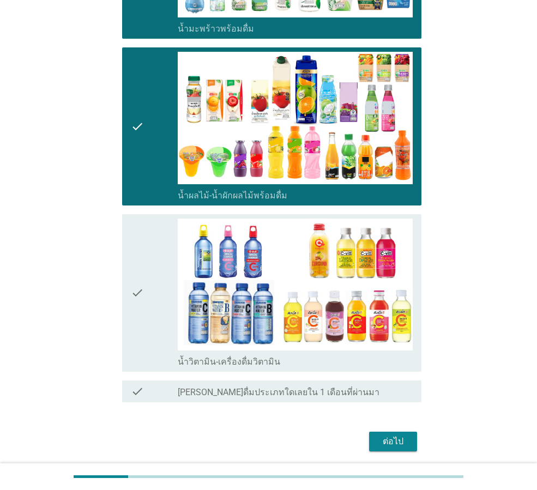
click at [149, 256] on div "check" at bounding box center [154, 293] width 47 height 149
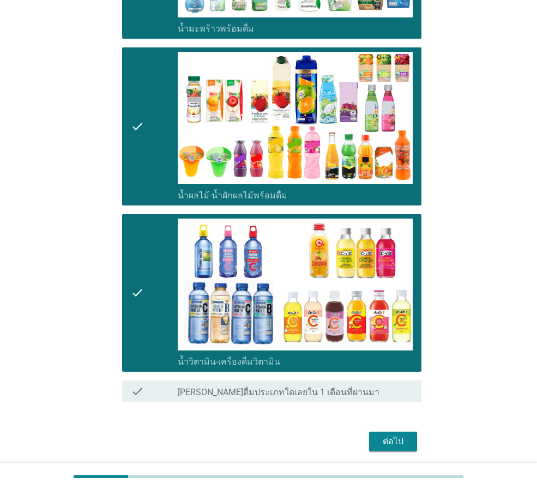
click at [393, 435] on div "ต่อไป" at bounding box center [393, 441] width 31 height 13
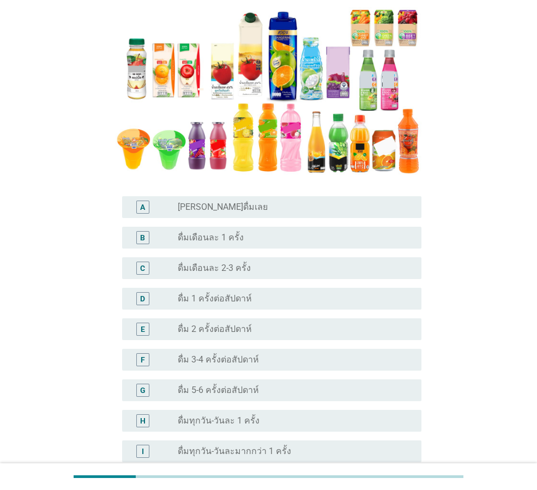
scroll to position [163, 0]
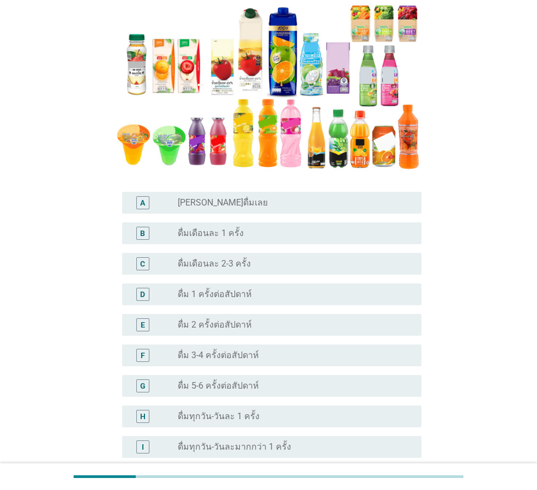
click at [266, 257] on div "radio_button_unchecked ดื่มเดือนละ 2-3 ครั้ง" at bounding box center [295, 263] width 235 height 13
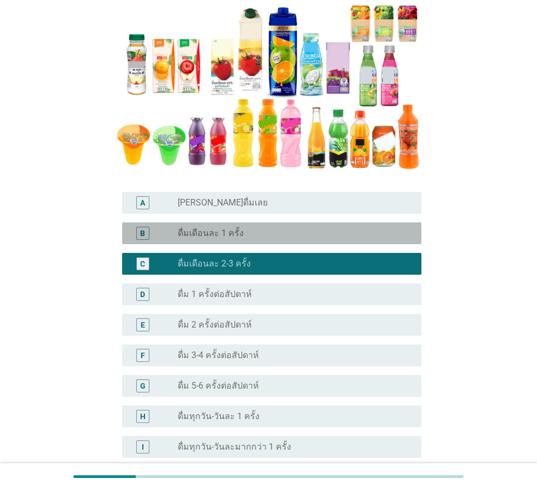
click at [261, 238] on div "radio_button_unchecked ดื่มเดือนละ 1 ครั้ง" at bounding box center [291, 233] width 226 height 11
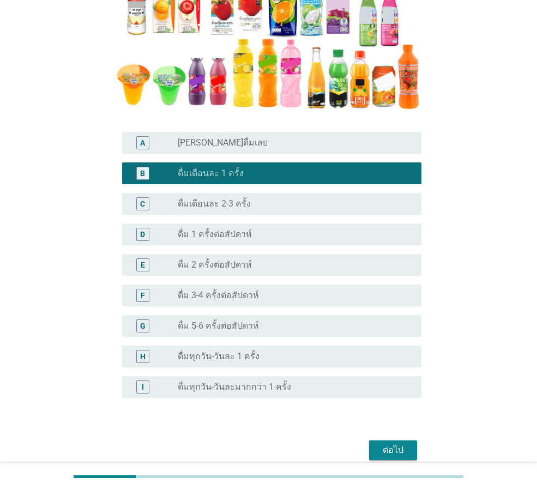
scroll to position [271, 0]
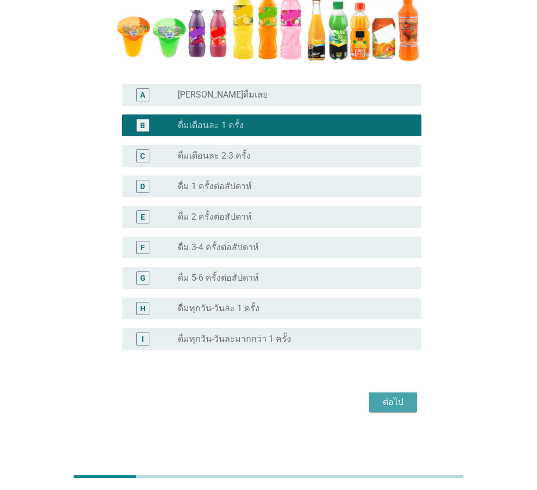
click at [391, 404] on div "ต่อไป" at bounding box center [393, 402] width 31 height 13
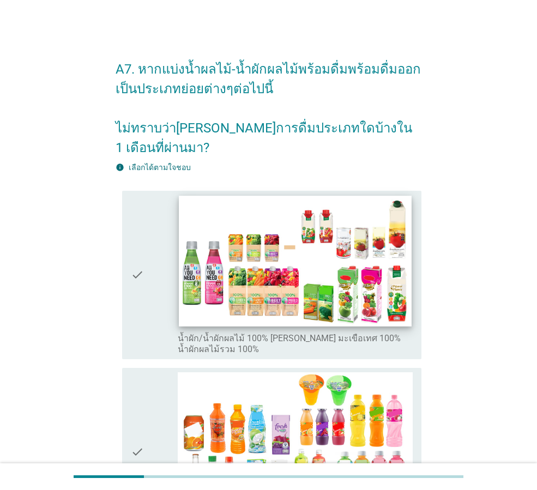
click at [271, 283] on img at bounding box center [295, 261] width 232 height 131
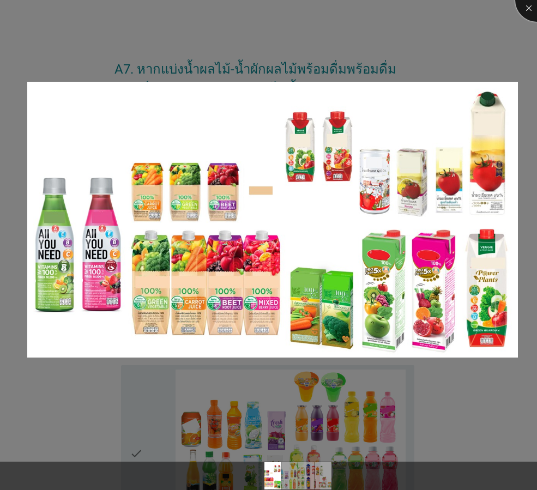
click at [525, 8] on div at bounding box center [537, 0] width 44 height 44
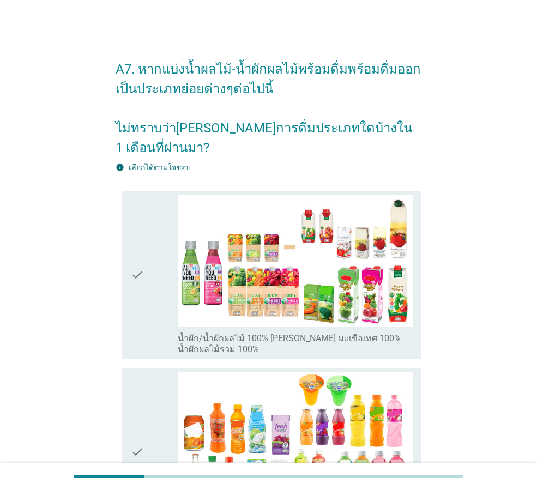
click at [139, 263] on icon "check" at bounding box center [137, 275] width 13 height 160
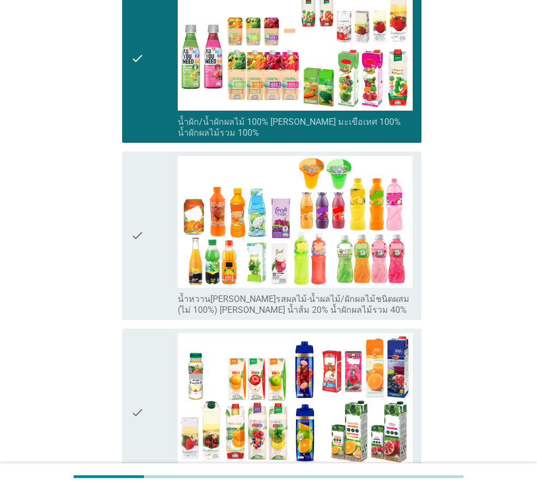
scroll to position [218, 0]
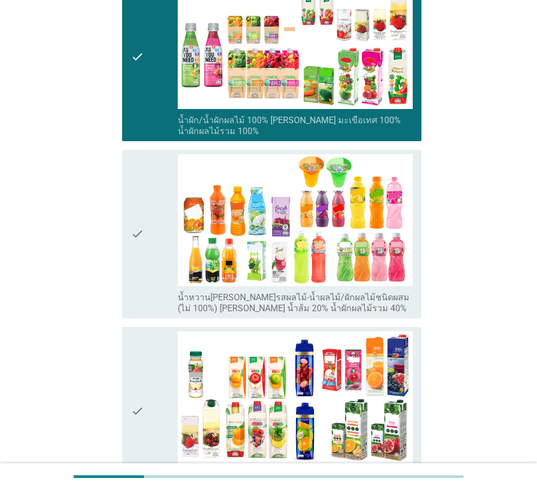
click at [154, 225] on div "check" at bounding box center [154, 234] width 47 height 160
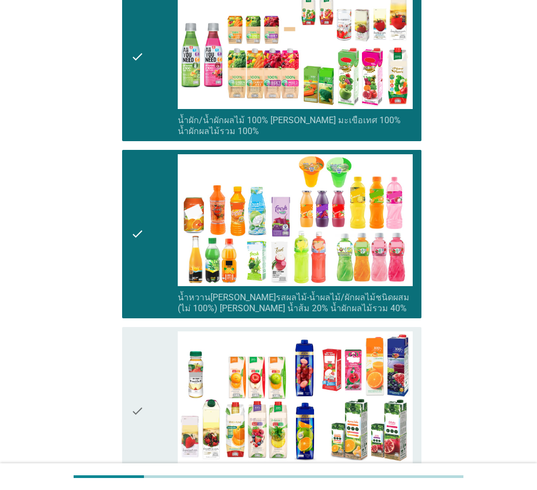
click at [153, 387] on div "check" at bounding box center [154, 411] width 47 height 160
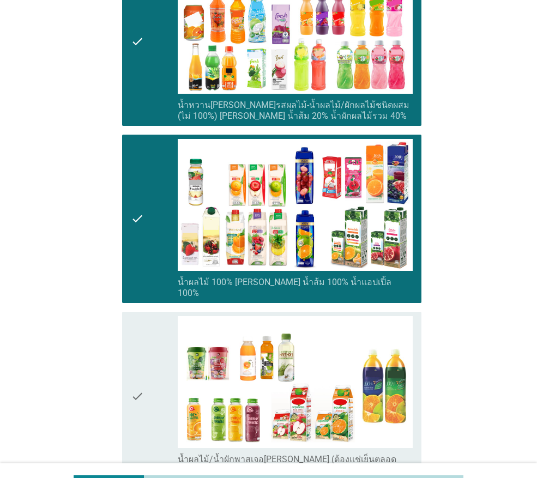
scroll to position [545, 0]
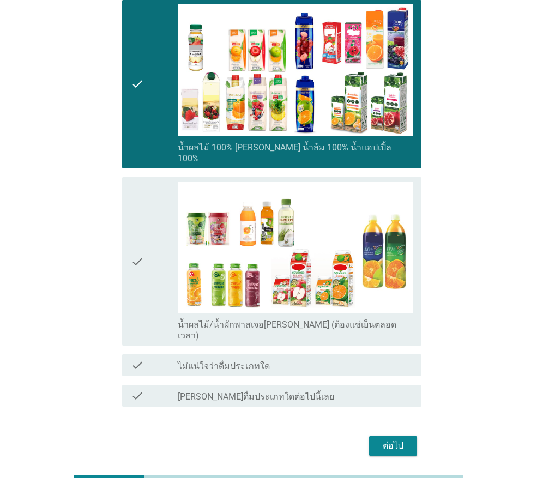
click at [391, 439] on div "ต่อไป" at bounding box center [393, 445] width 31 height 13
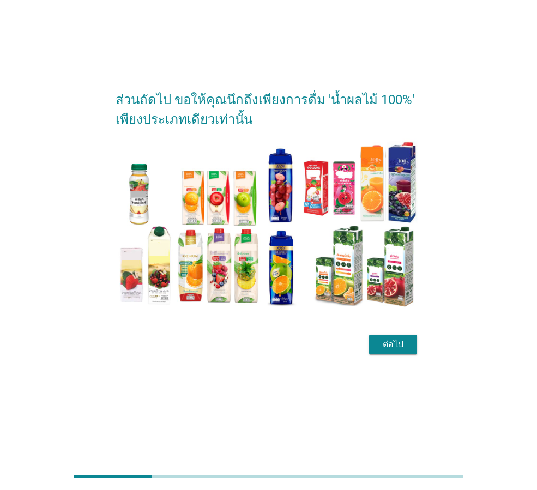
scroll to position [0, 0]
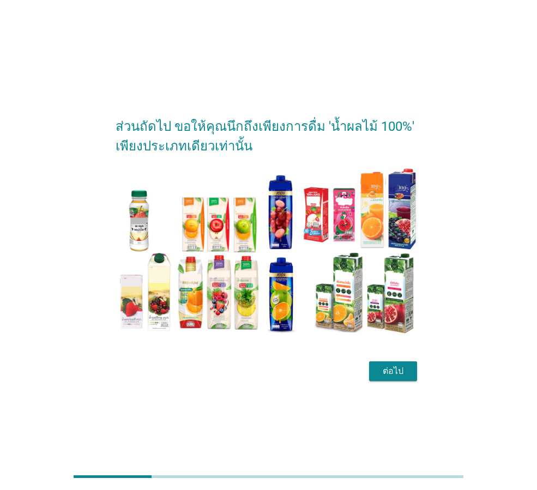
click at [401, 378] on div "ต่อไป" at bounding box center [393, 371] width 31 height 13
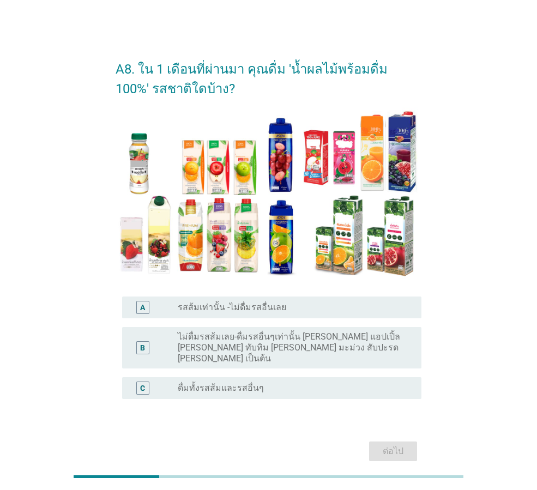
click at [287, 383] on div "radio_button_unchecked ดื่มทั้งรสส้มและรสอื่นๆ" at bounding box center [291, 388] width 226 height 11
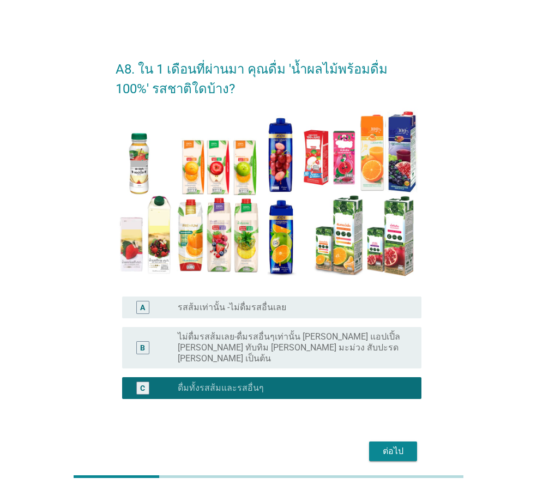
click at [392, 445] on div "ต่อไป" at bounding box center [393, 451] width 31 height 13
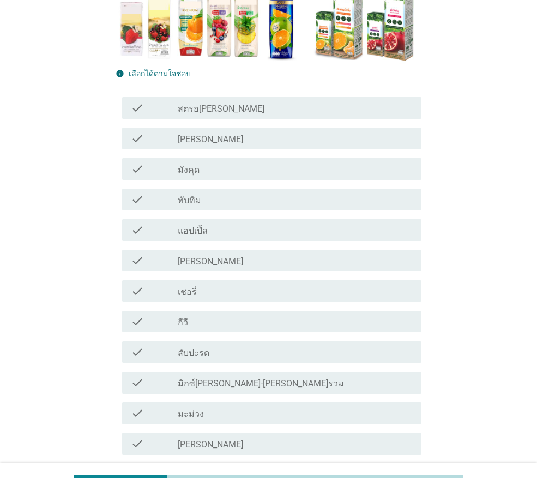
scroll to position [218, 0]
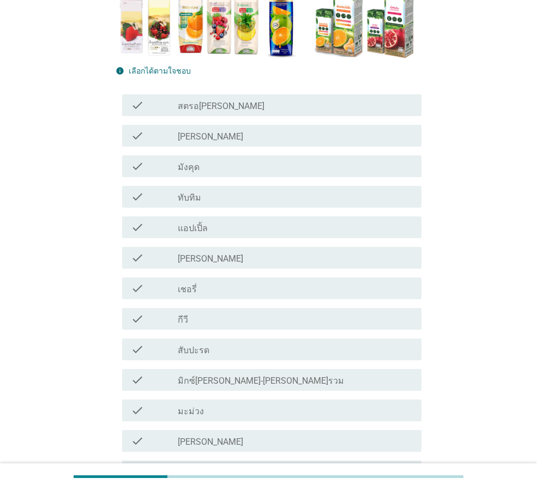
click at [199, 319] on div "check_box_outline_blank กีวี" at bounding box center [295, 318] width 235 height 13
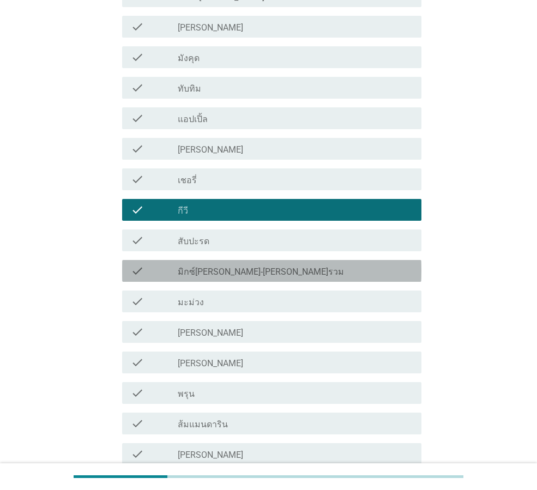
click at [263, 270] on div "check_box_outline_blank มิกซ์[PERSON_NAME]-[PERSON_NAME]รวม" at bounding box center [295, 270] width 235 height 13
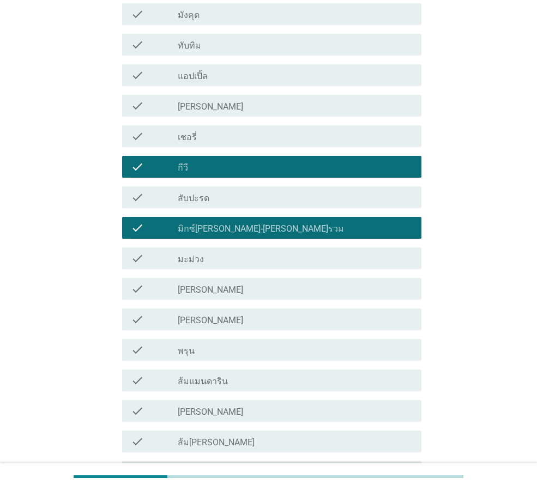
scroll to position [436, 0]
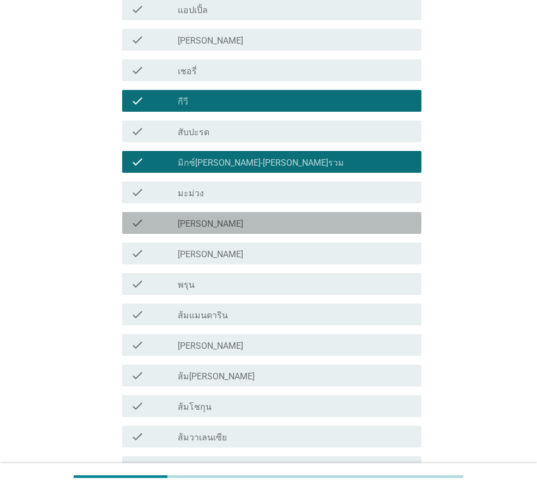
click at [242, 226] on div "check_box_outline_blank [PERSON_NAME]" at bounding box center [295, 222] width 235 height 13
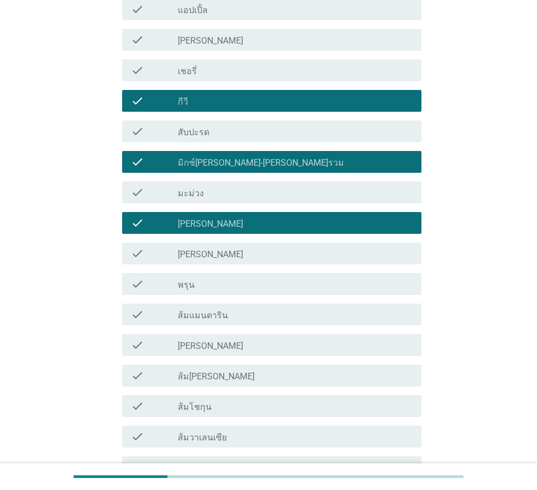
click at [241, 263] on div "check check_box_outline_blank [PERSON_NAME]" at bounding box center [271, 253] width 299 height 22
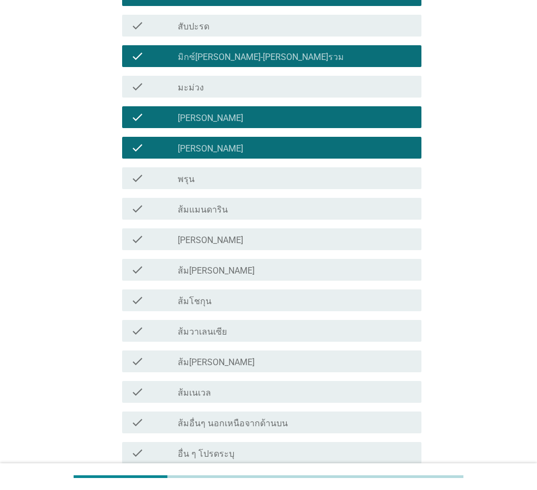
scroll to position [545, 0]
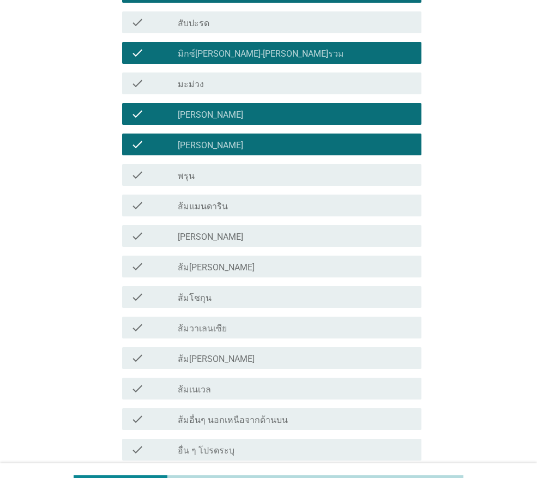
click at [233, 209] on div "check_box_outline_blank ส้มแมนดาริน" at bounding box center [295, 205] width 235 height 13
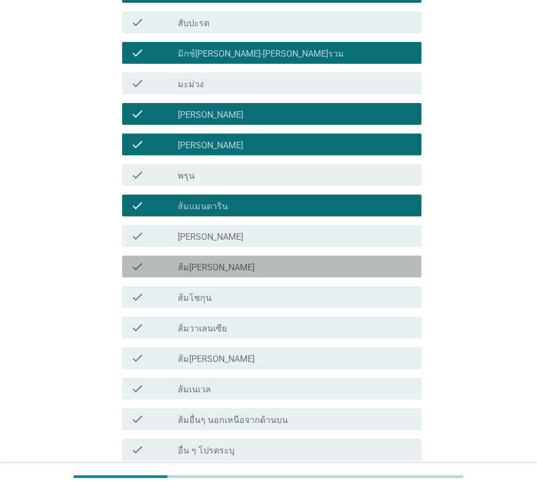
click at [235, 260] on div "check_box_outline_blank ส้ม[PERSON_NAME]" at bounding box center [295, 266] width 235 height 13
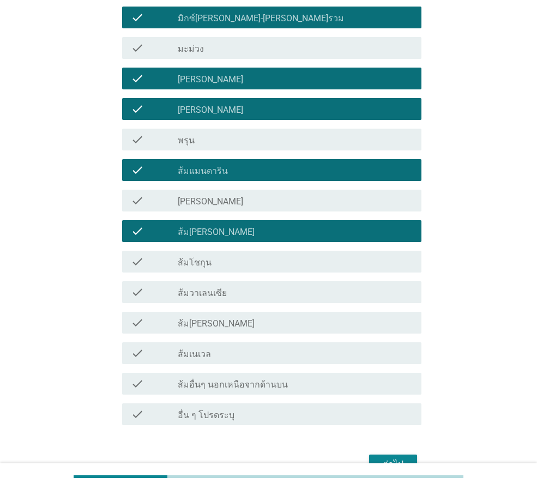
scroll to position [599, 0]
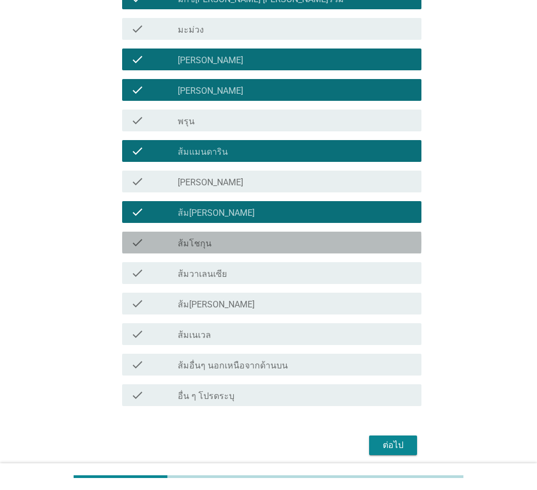
click at [238, 248] on div "check_box_outline_blank ส้มโชกุน" at bounding box center [295, 242] width 235 height 13
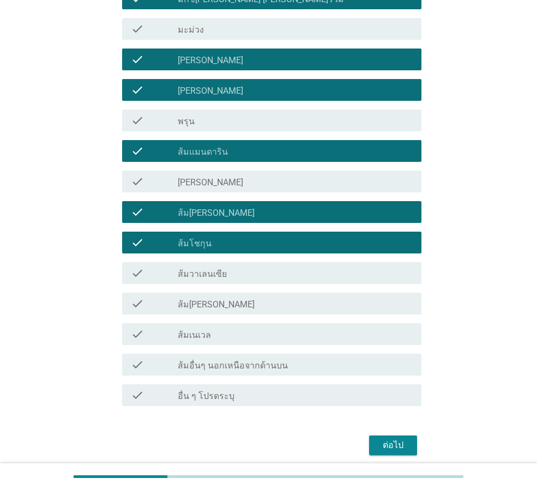
click at [241, 275] on div "check_box_outline_blank ส้มวาเลนเซีย" at bounding box center [295, 272] width 235 height 13
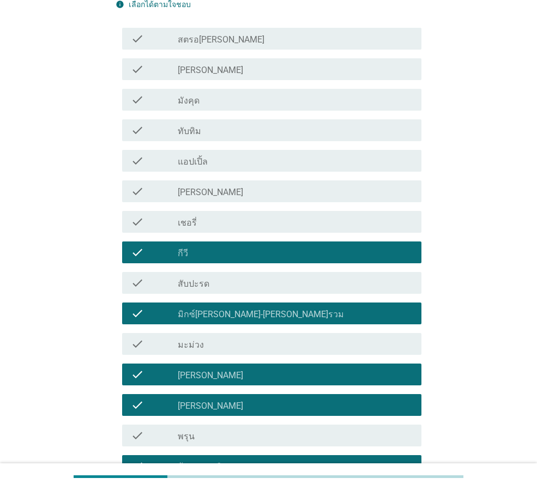
scroll to position [272, 0]
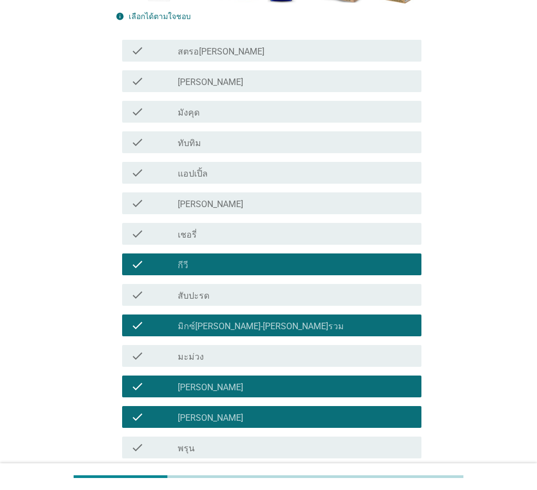
click at [185, 140] on label "ทับทิม" at bounding box center [189, 143] width 23 height 11
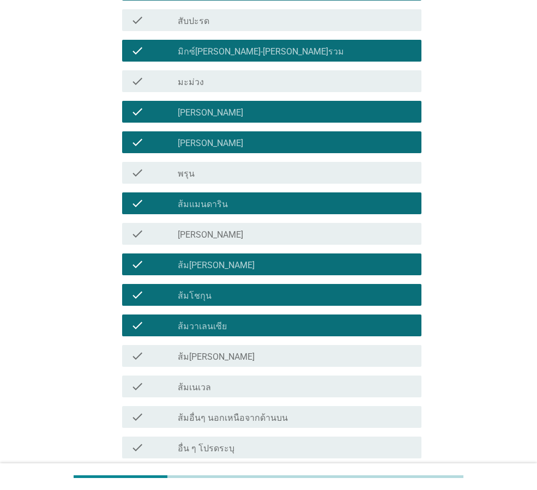
scroll to position [642, 0]
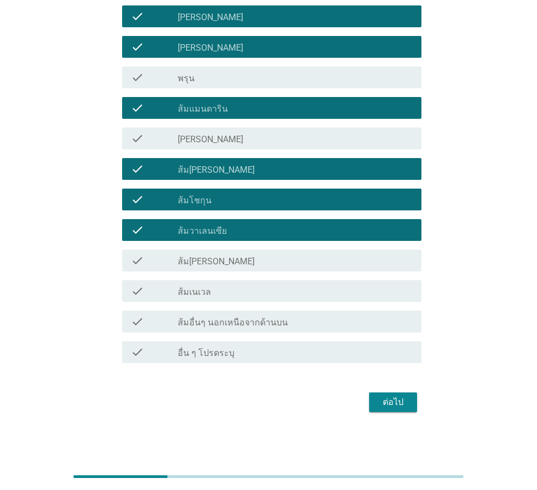
click at [393, 396] on div "ต่อไป" at bounding box center [393, 402] width 31 height 13
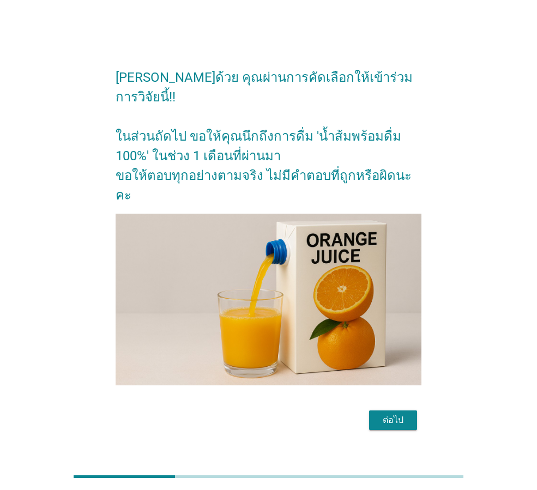
click at [404, 414] on div "ต่อไป" at bounding box center [393, 420] width 31 height 13
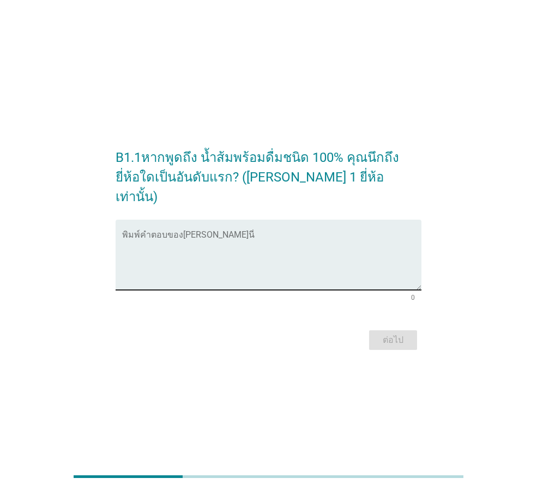
click at [229, 233] on textarea "พิมพ์คำตอบของคุณ ที่นี่" at bounding box center [271, 261] width 299 height 57
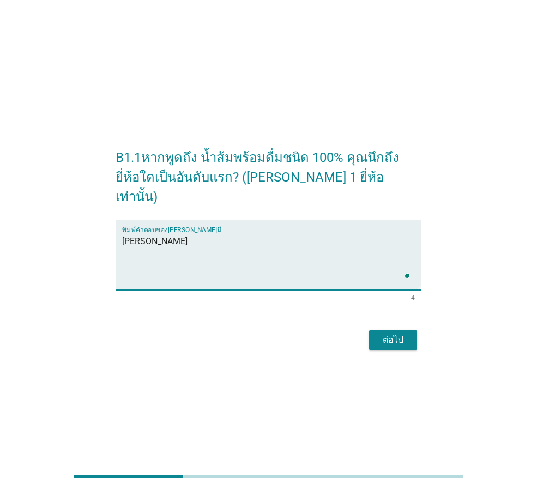
type textarea "[PERSON_NAME]"
click at [396, 333] on div "ต่อไป" at bounding box center [393, 339] width 31 height 13
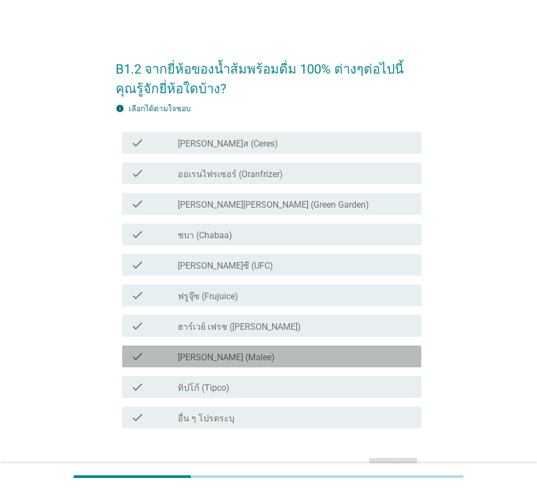
click at [244, 357] on div "check_box_outline_blank [PERSON_NAME] (Malee)" at bounding box center [295, 356] width 235 height 13
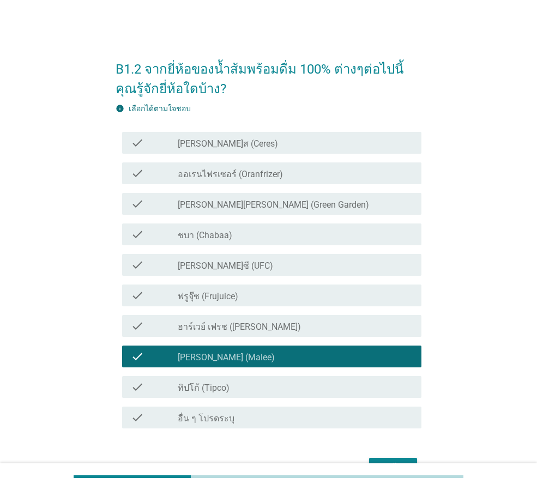
click at [242, 392] on div "check_box_outline_blank ทิปโก้ (Tipco)" at bounding box center [295, 386] width 235 height 13
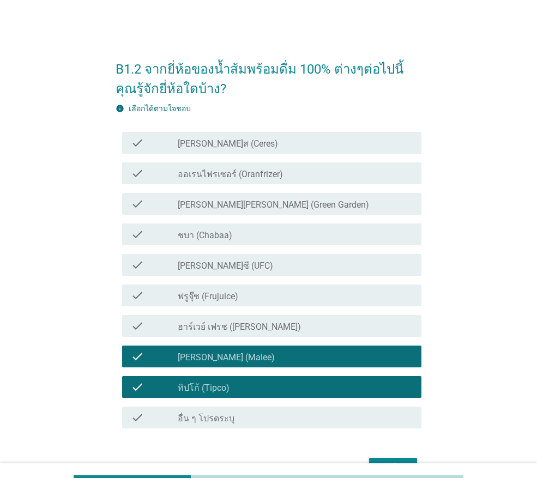
click at [229, 266] on div "check_box_outline_blank [PERSON_NAME]ซี (UFC)" at bounding box center [295, 264] width 235 height 13
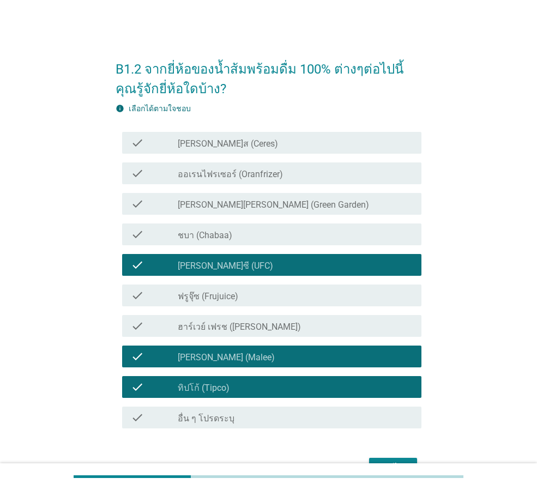
click at [205, 225] on div "check check_box_outline_blank ชบา (Chabaa)" at bounding box center [271, 234] width 299 height 22
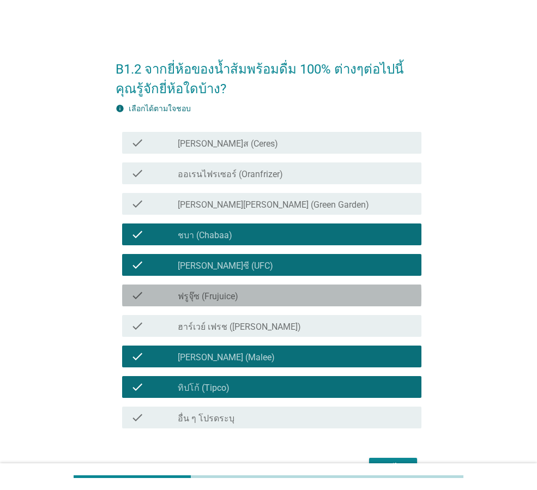
click at [266, 296] on div "check_box_outline_blank ฟรูจุ๊ซ (Frujuice)" at bounding box center [295, 295] width 235 height 13
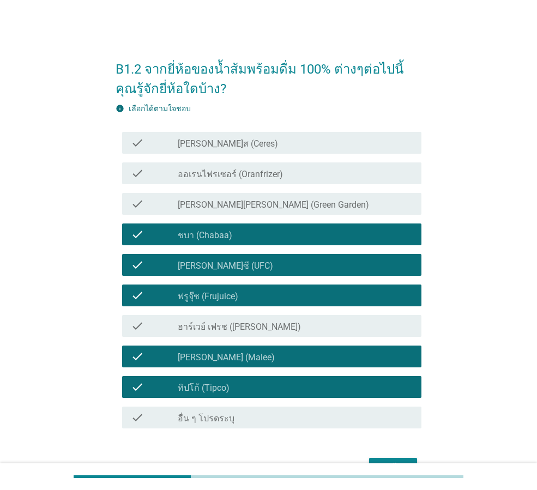
click at [399, 459] on button "ต่อไป" at bounding box center [393, 468] width 48 height 20
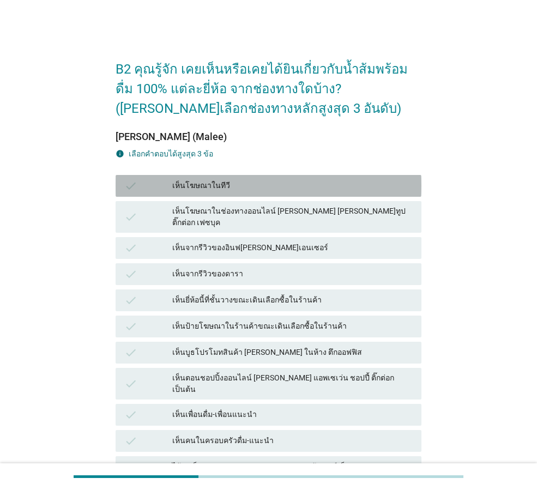
click at [237, 183] on div "เห็นโฆษณาในทีวี" at bounding box center [292, 185] width 240 height 13
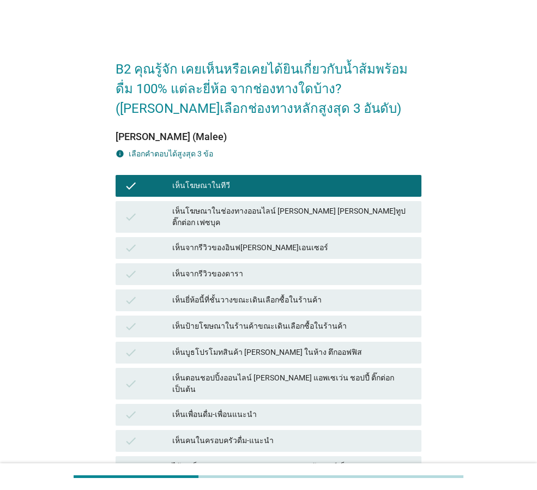
click at [244, 241] on div "เห็นจากรีวิวของอินฟ[PERSON_NAME]เอนเซอร์" at bounding box center [292, 247] width 240 height 13
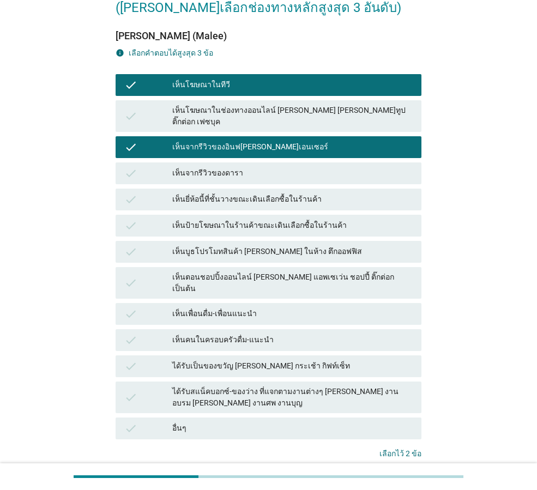
scroll to position [109, 0]
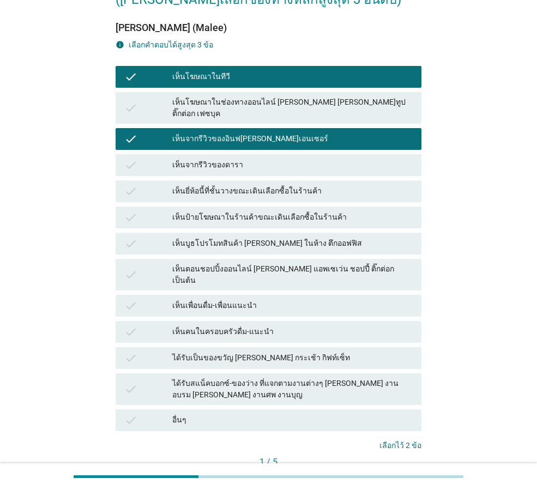
click at [268, 299] on div "เห็นเพื่อนดื่ม-เพื่อนแนะนำ" at bounding box center [292, 305] width 240 height 13
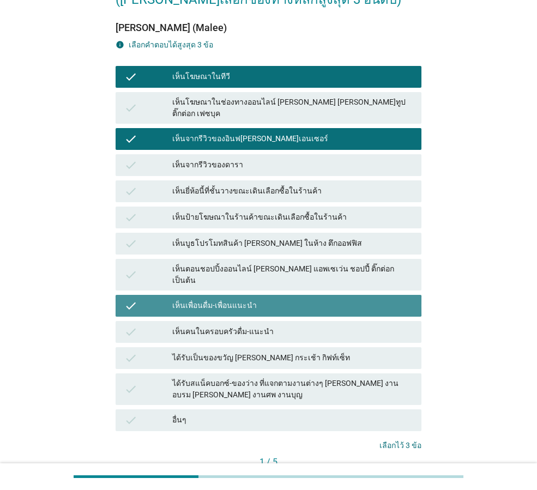
click at [265, 325] on div "เห็นคนในครอบครัวดื่ม-แนะนำ" at bounding box center [292, 331] width 240 height 13
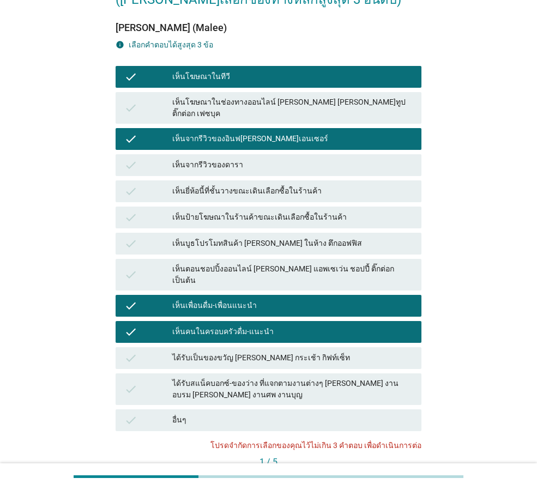
click at [252, 299] on div "เห็นเพื่อนดื่ม-เพื่อนแนะนำ" at bounding box center [292, 305] width 240 height 13
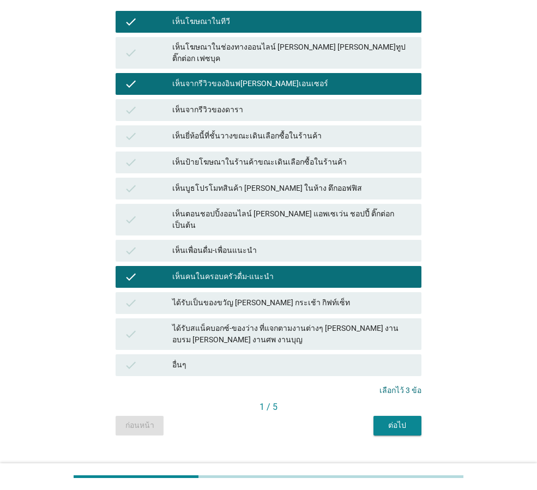
scroll to position [165, 0]
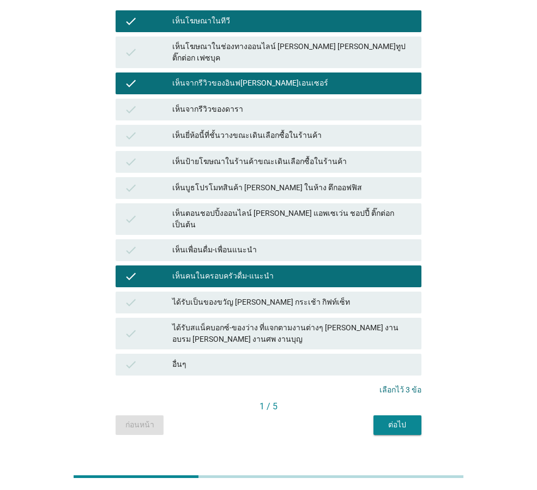
click at [406, 419] on div "ต่อไป" at bounding box center [397, 424] width 31 height 11
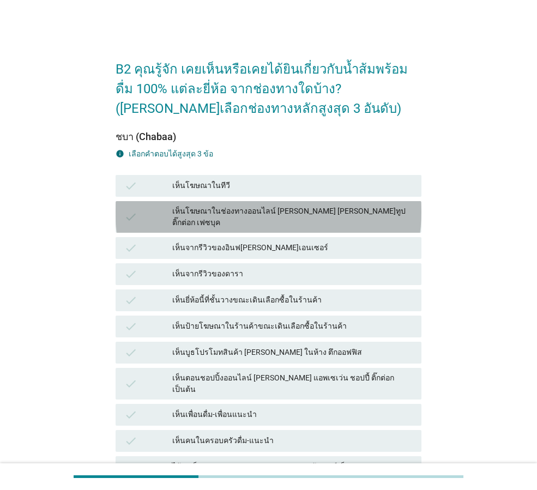
drag, startPoint x: 280, startPoint y: 211, endPoint x: 297, endPoint y: 326, distance: 115.7
click at [280, 211] on div "เห็นโฆษณาในช่องทางออนไลน์ [PERSON_NAME] [PERSON_NAME]ทูป ติ๊กต่อก เฟซบุค" at bounding box center [292, 216] width 240 height 23
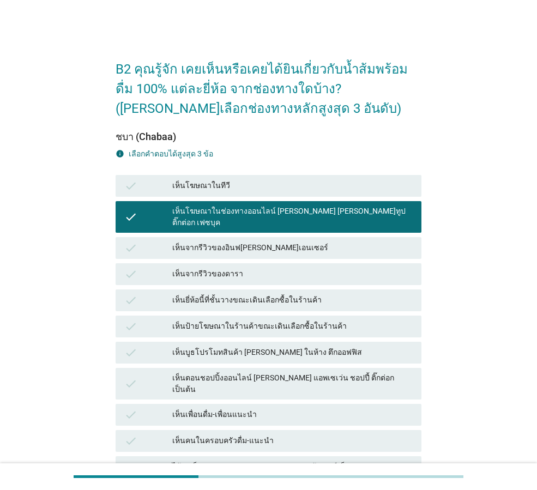
click at [289, 366] on div "check เห็นตอนชอปปิ้งออนไลน์ [PERSON_NAME] แอพเซเว่น ชอปปี้ ติ๊กต่อก เป็นต้น" at bounding box center [268, 384] width 310 height 36
click at [271, 404] on div "check เห็นเพื่อนดื่ม-เพื่อนแนะนำ" at bounding box center [269, 415] width 306 height 22
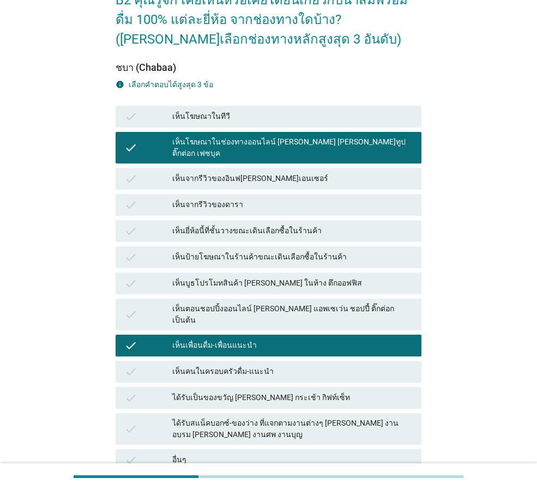
scroll to position [165, 0]
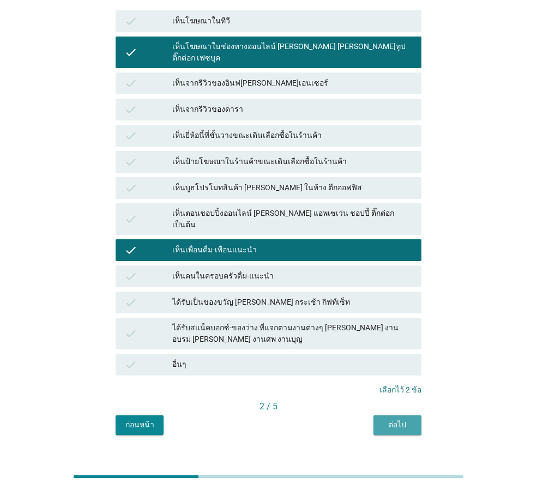
click at [398, 419] on div "ต่อไป" at bounding box center [397, 424] width 31 height 11
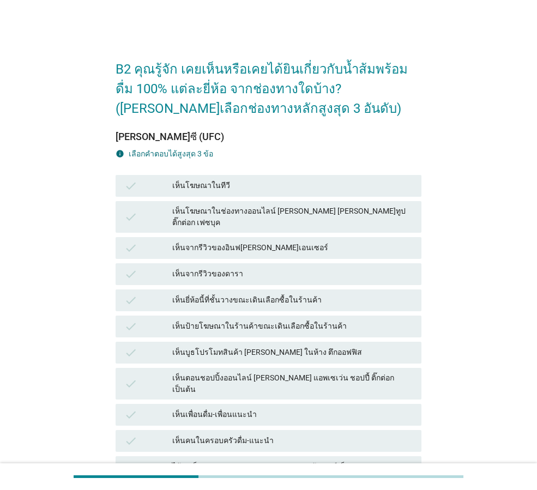
click at [262, 250] on div "check เห็นจากรีวิวของอินฟ[PERSON_NAME]เอนเซอร์" at bounding box center [268, 248] width 310 height 26
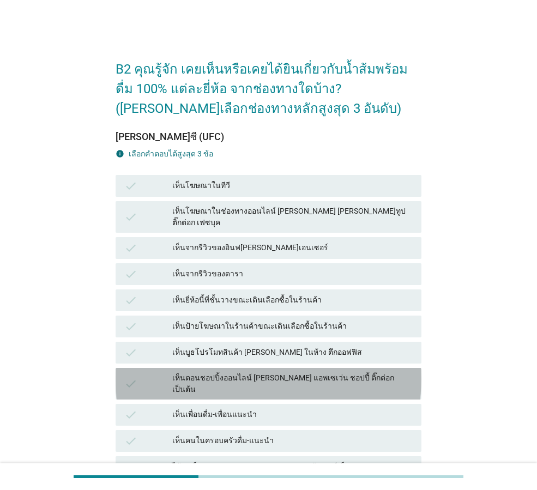
click at [255, 372] on div "เห็นตอนชอปปิ้งออนไลน์ [PERSON_NAME] แอพเซเว่น ชอปปี้ ติ๊กต่อก เป็นต้น" at bounding box center [292, 383] width 240 height 23
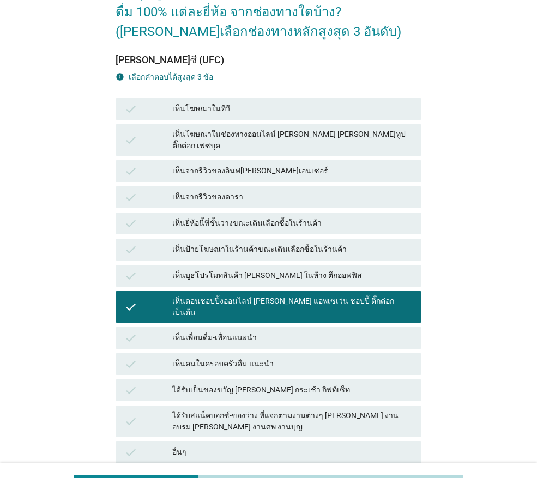
scroll to position [165, 0]
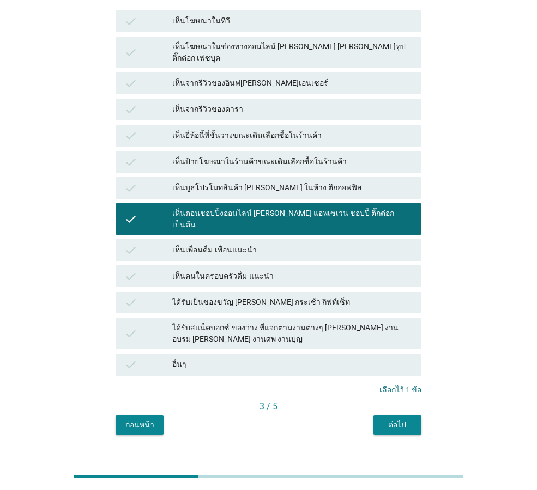
click at [392, 419] on div "ต่อไป" at bounding box center [397, 424] width 31 height 11
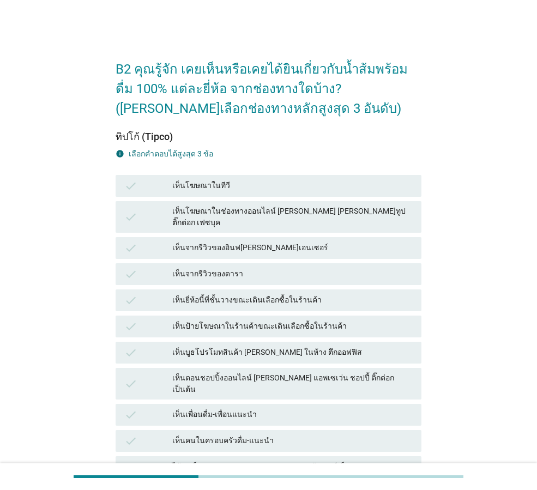
click at [213, 187] on div "เห็นโฆษณาในทีวี" at bounding box center [292, 185] width 240 height 13
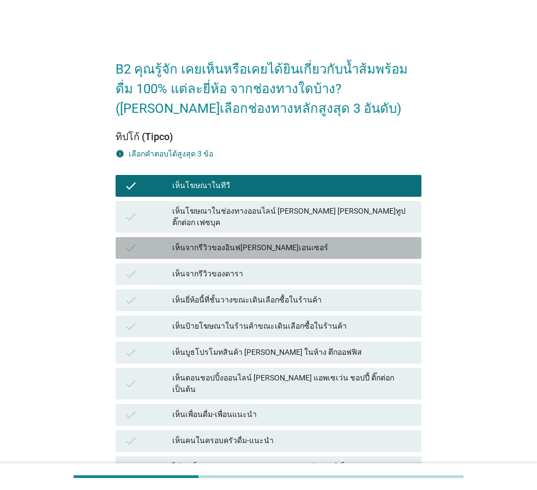
click at [221, 241] on div "เห็นจากรีวิวของอินฟ[PERSON_NAME]เอนเซอร์" at bounding box center [292, 247] width 240 height 13
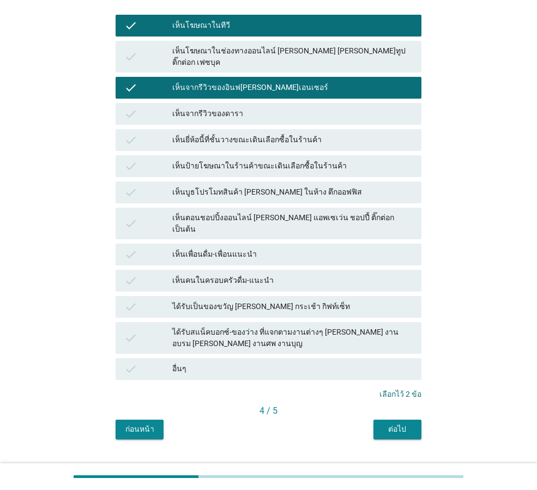
scroll to position [165, 0]
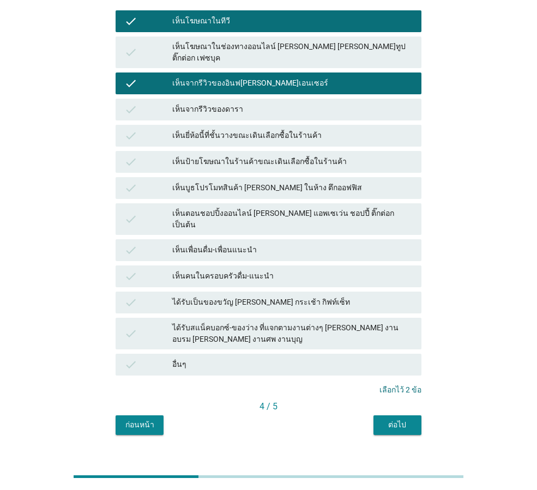
click at [241, 270] on div "เห็นคนในครอบครัวดื่ม-แนะนำ" at bounding box center [292, 276] width 240 height 13
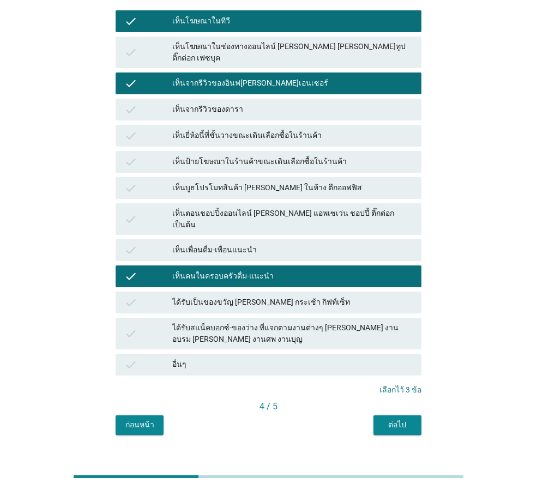
click at [401, 419] on div "ต่อไป" at bounding box center [397, 424] width 31 height 11
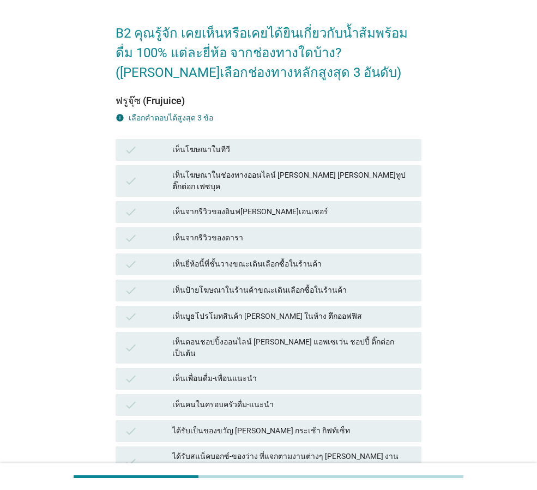
scroll to position [54, 0]
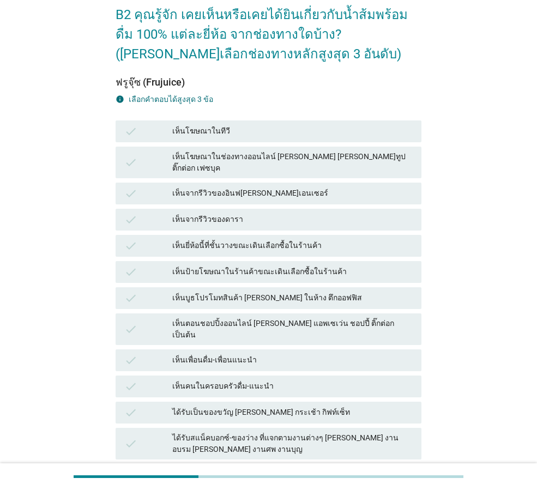
click at [212, 265] on div "เห็นป้ายโฆษณาในร้านค้าขณะเดินเลือกซื้อในร้านค้า" at bounding box center [292, 271] width 240 height 13
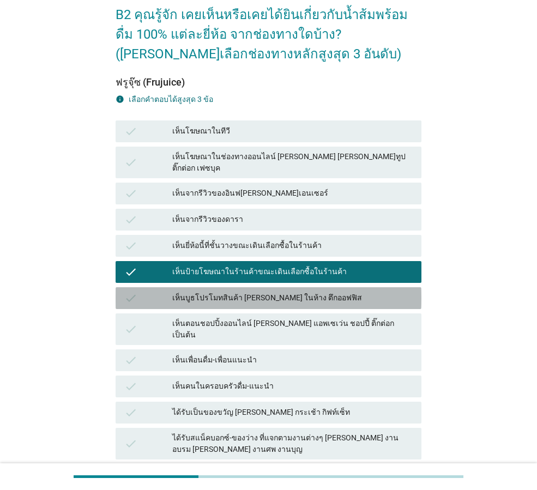
click at [223, 292] on div "เห็นบูธโปรโมทสินค้า [PERSON_NAME] ในห้าง ตึกออฟฟิส" at bounding box center [292, 298] width 240 height 13
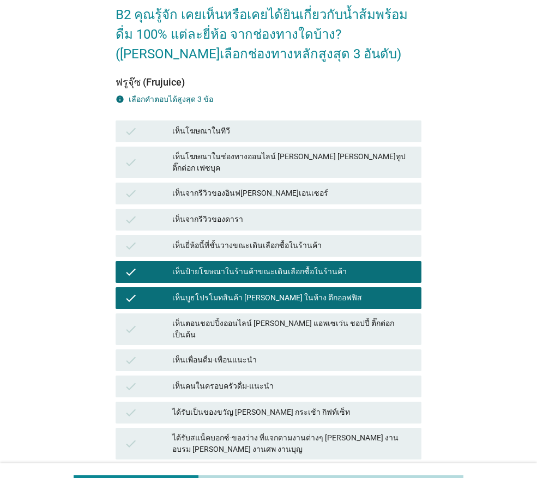
click at [232, 318] on div "เห็นตอนชอปปิ้งออนไลน์ [PERSON_NAME] แอพเซเว่น ชอปปี้ ติ๊กต่อก เป็นต้น" at bounding box center [292, 329] width 240 height 23
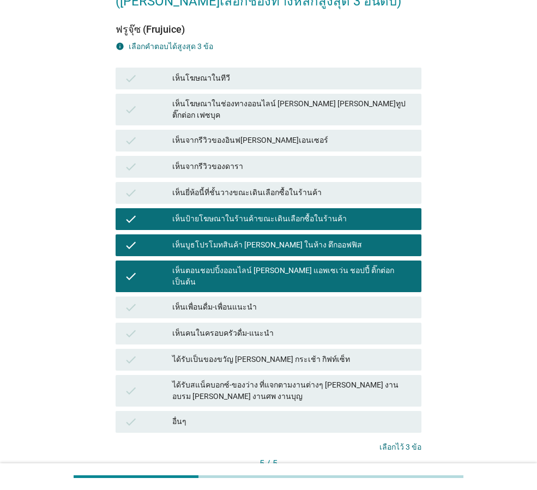
scroll to position [165, 0]
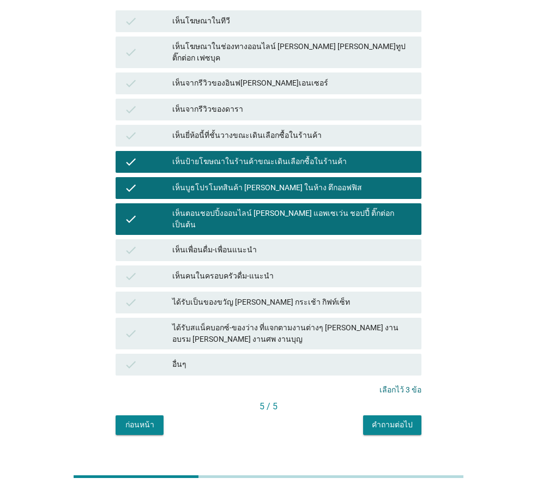
click at [396, 415] on button "คำถามต่อไป" at bounding box center [392, 425] width 58 height 20
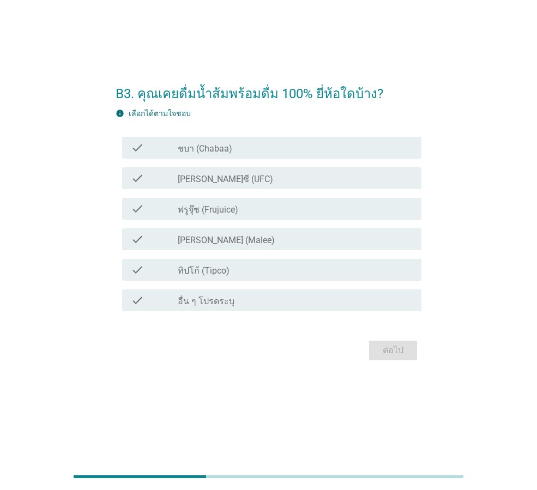
scroll to position [0, 0]
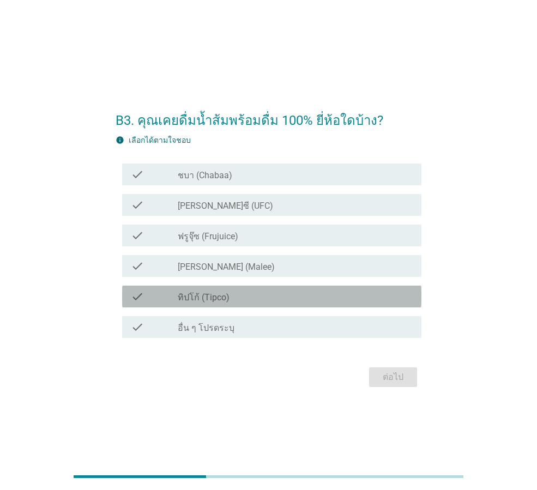
click at [217, 299] on label "ทิปโก้ (Tipco)" at bounding box center [204, 297] width 52 height 11
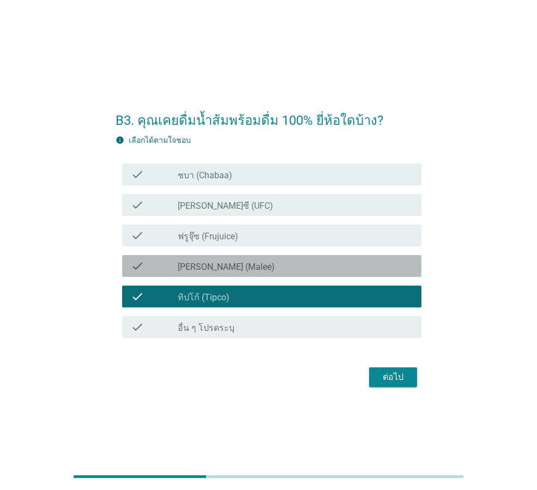
click at [217, 267] on label "[PERSON_NAME] (Malee)" at bounding box center [226, 267] width 97 height 11
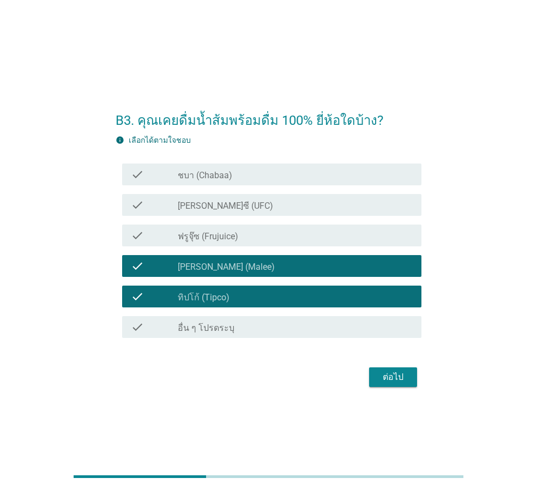
click at [213, 203] on label "[PERSON_NAME]ซี (UFC)" at bounding box center [225, 206] width 95 height 11
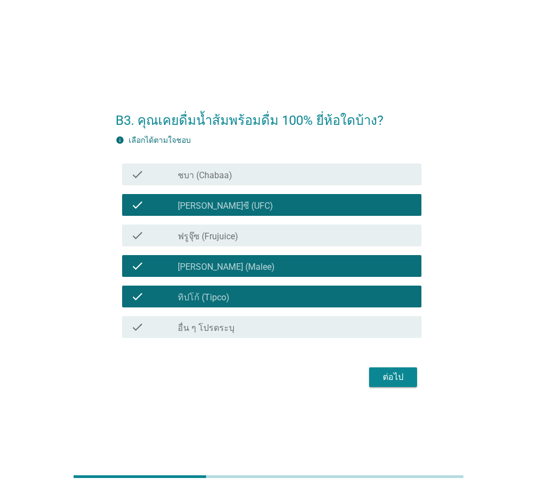
click at [301, 178] on div "check_box_outline_blank ชบา (Chabaa)" at bounding box center [295, 174] width 235 height 13
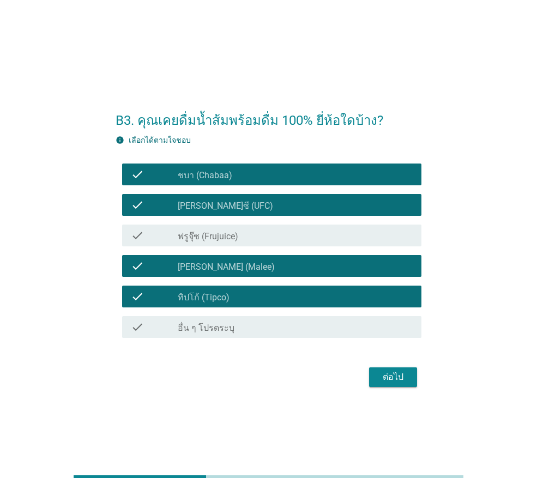
drag, startPoint x: 404, startPoint y: 376, endPoint x: 369, endPoint y: 365, distance: 36.7
click at [403, 376] on div "ต่อไป" at bounding box center [393, 377] width 31 height 13
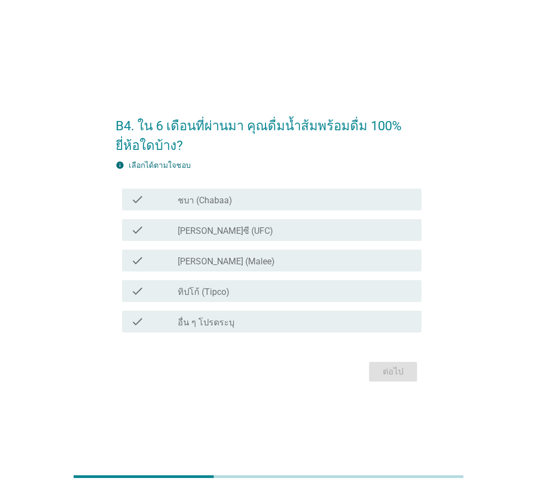
click at [240, 294] on div "check_box ทิปโก้ (Tipco)" at bounding box center [295, 290] width 235 height 13
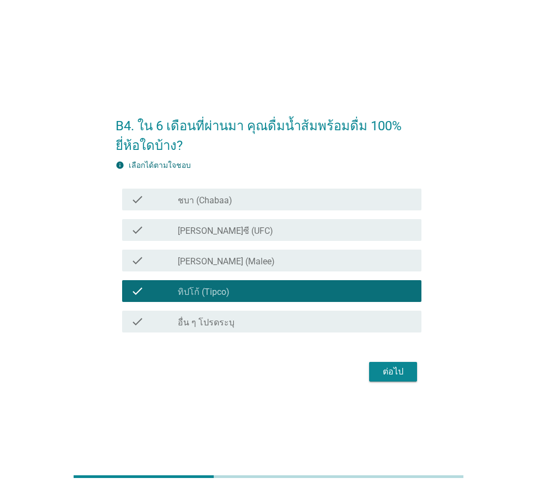
click at [237, 256] on div "check_box [PERSON_NAME] (Malee)" at bounding box center [295, 260] width 235 height 13
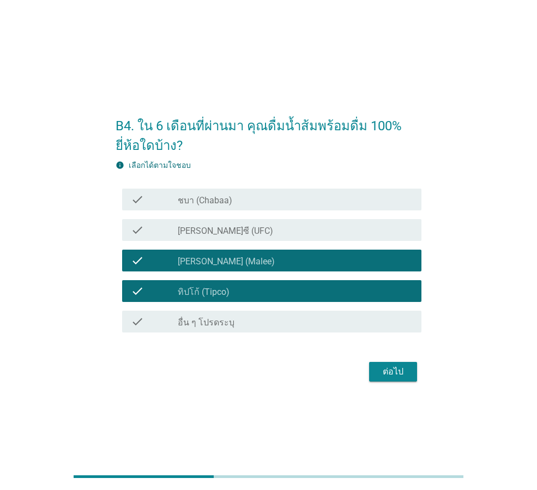
click at [300, 195] on div "check_box_outline_blank ชบา (Chabaa)" at bounding box center [295, 199] width 235 height 13
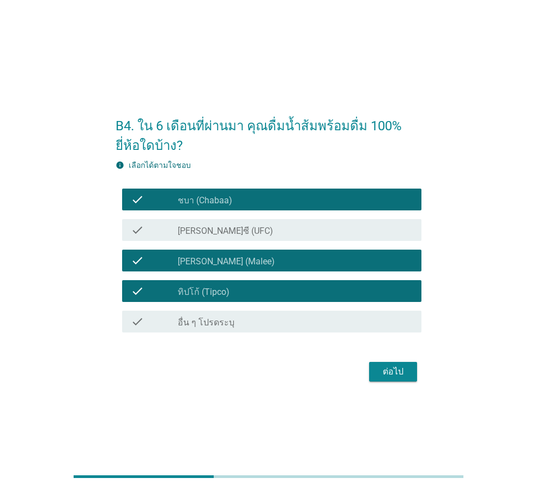
click at [307, 289] on div "check_box ทิปโก้ (Tipco)" at bounding box center [295, 290] width 235 height 13
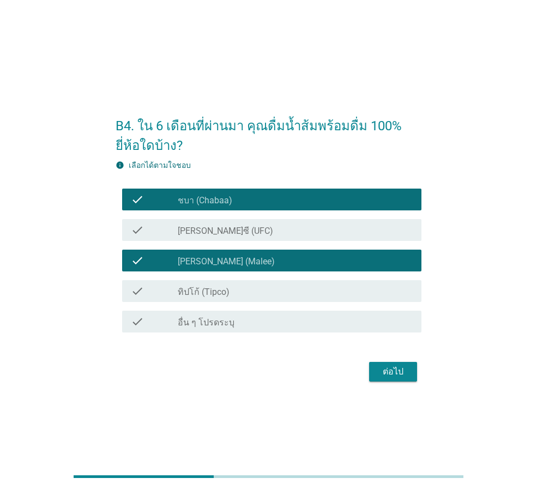
click at [403, 368] on div "ต่อไป" at bounding box center [393, 371] width 31 height 13
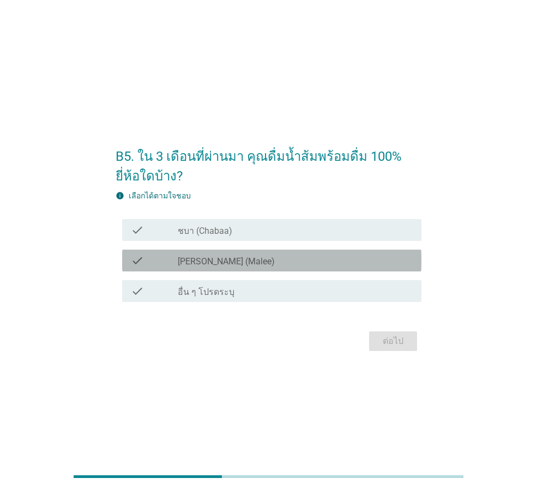
click at [248, 252] on div "check check_box [PERSON_NAME] (Malee)" at bounding box center [271, 261] width 299 height 22
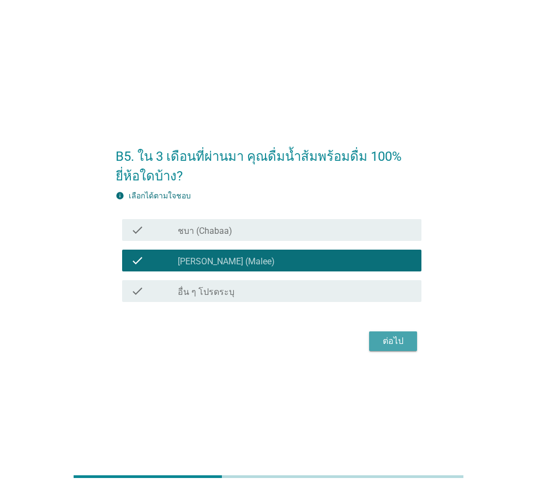
click at [388, 341] on div "ต่อไป" at bounding box center [393, 341] width 31 height 13
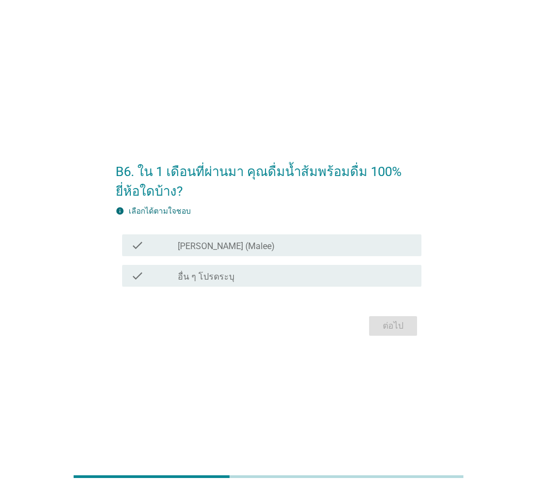
click at [245, 244] on div "check_box [PERSON_NAME] (Malee)" at bounding box center [295, 245] width 235 height 13
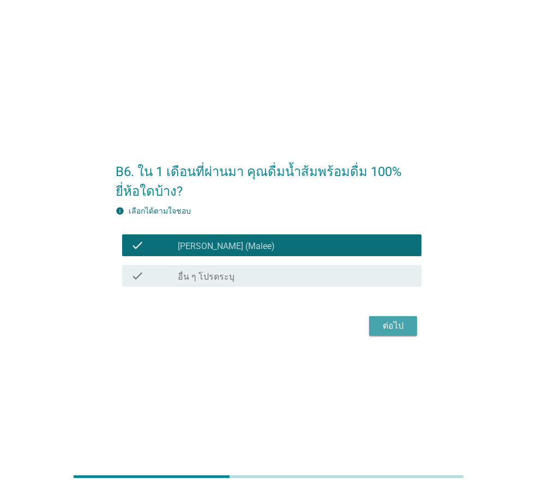
click at [392, 329] on div "ต่อไป" at bounding box center [393, 325] width 31 height 13
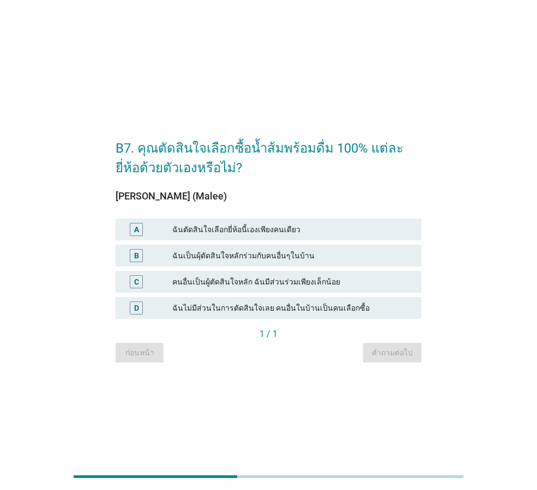
click at [227, 225] on div "ฉันตัดสินใจเลือกยี่ห้อนี้เองเพียงคนเดียว" at bounding box center [292, 229] width 240 height 13
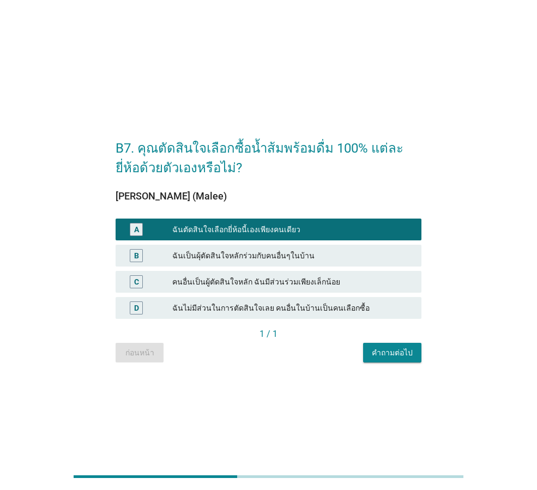
click at [397, 351] on div "คำถามต่อไป" at bounding box center [392, 352] width 41 height 11
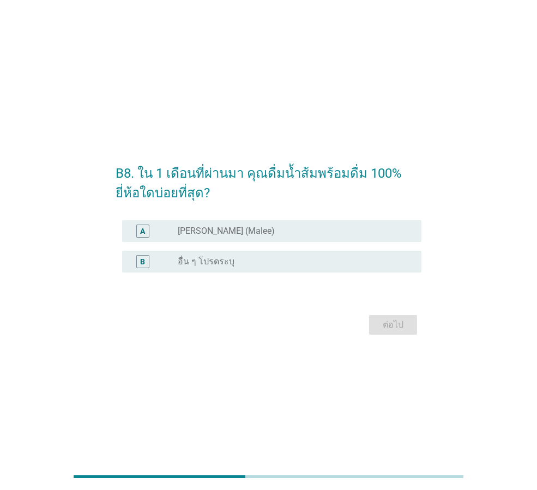
click at [245, 233] on div "radio_button_unchecked [PERSON_NAME] (Malee)" at bounding box center [291, 231] width 226 height 11
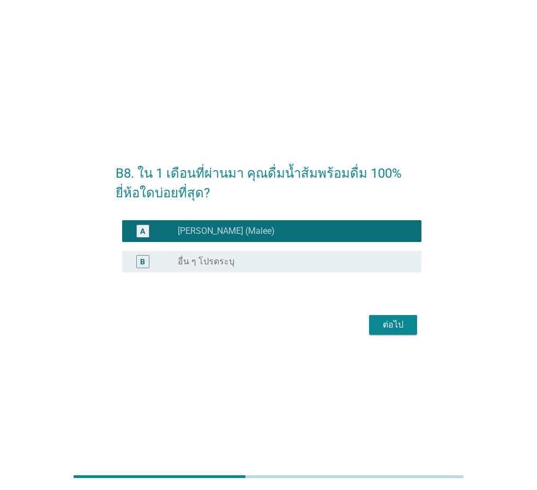
click at [389, 330] on div "ต่อไป" at bounding box center [393, 324] width 31 height 13
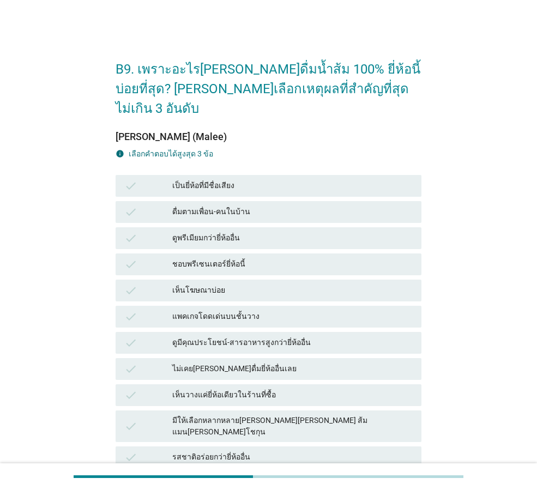
click at [251, 227] on div "check ดูพรีเมียมกว่ายี่ห้ออื่น" at bounding box center [269, 238] width 306 height 22
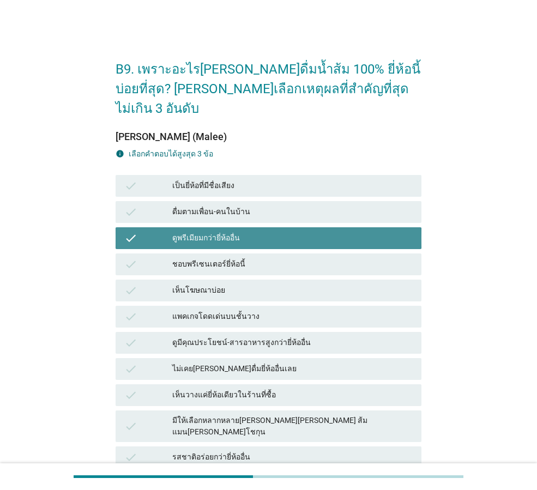
click at [255, 284] on div "เห็นโฆษณาบ่อย" at bounding box center [292, 290] width 240 height 13
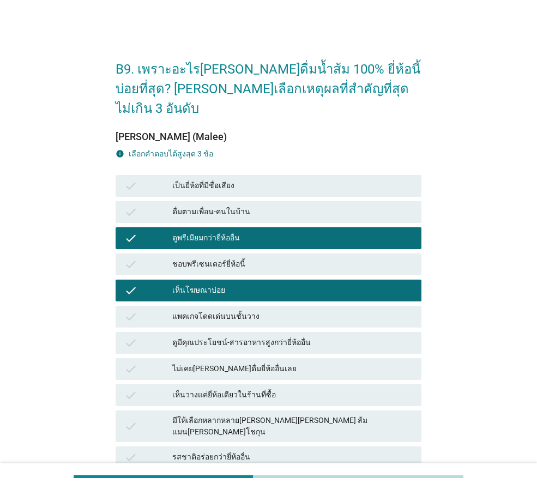
click at [252, 362] on div "ไม่เคย[PERSON_NAME]ดื่มยี่ห้ออื่นเลย" at bounding box center [292, 368] width 240 height 13
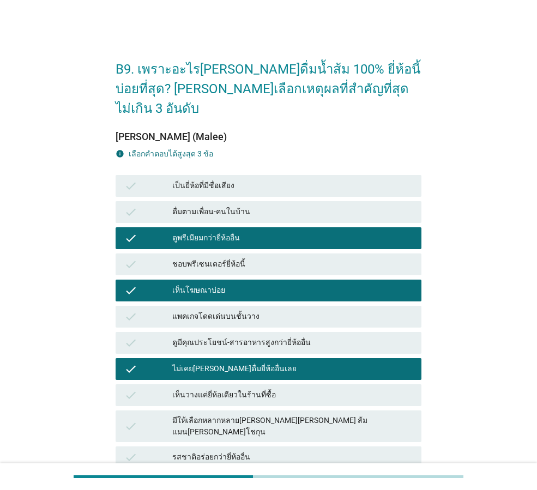
click at [280, 362] on div "ไม่เคย[PERSON_NAME]ดื่มยี่ห้ออื่นเลย" at bounding box center [292, 368] width 240 height 13
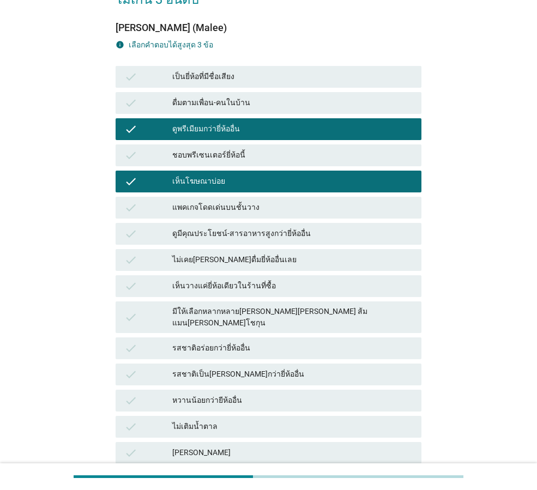
click at [338, 306] on div "มีให้เลือกหลากหลาย[PERSON_NAME][PERSON_NAME] ส้มแมน[PERSON_NAME]โชกุน" at bounding box center [292, 317] width 240 height 23
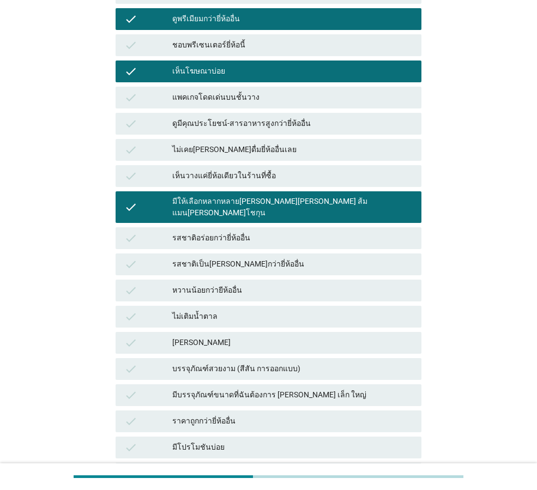
scroll to position [318, 0]
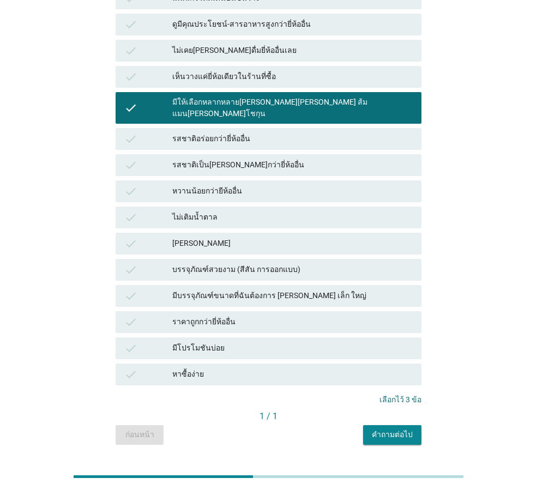
click at [398, 429] on div "คำถามต่อไป" at bounding box center [392, 434] width 41 height 11
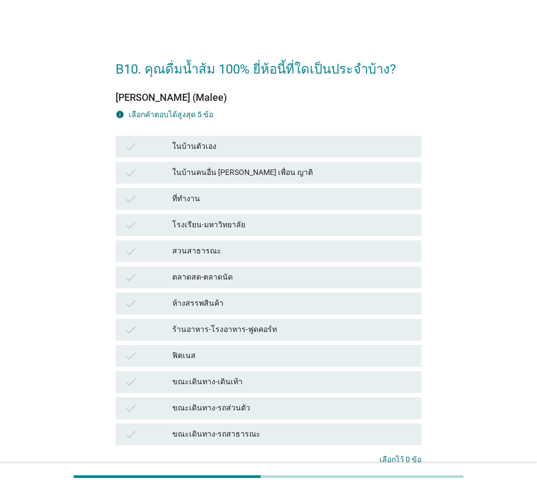
click at [256, 245] on div "สวนสาธารณะ" at bounding box center [292, 251] width 240 height 13
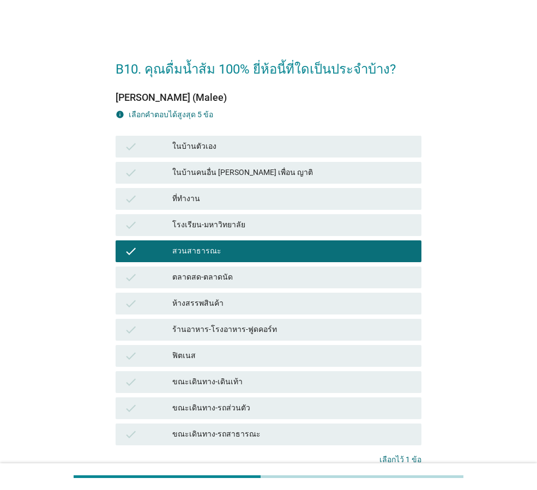
click at [256, 248] on div "สวนสาธารณะ" at bounding box center [292, 251] width 240 height 13
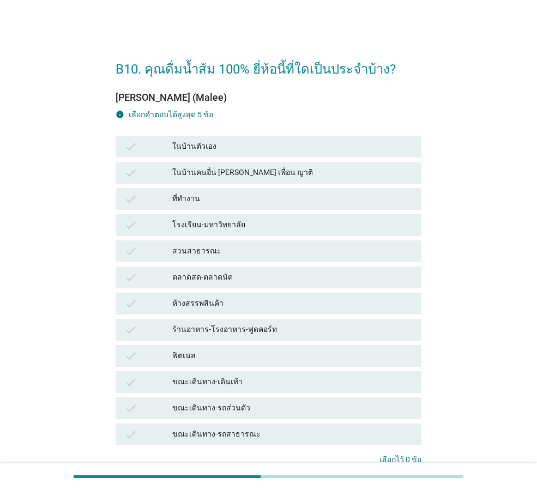
click at [222, 143] on div "ในบ้านตัวเอง" at bounding box center [292, 146] width 240 height 13
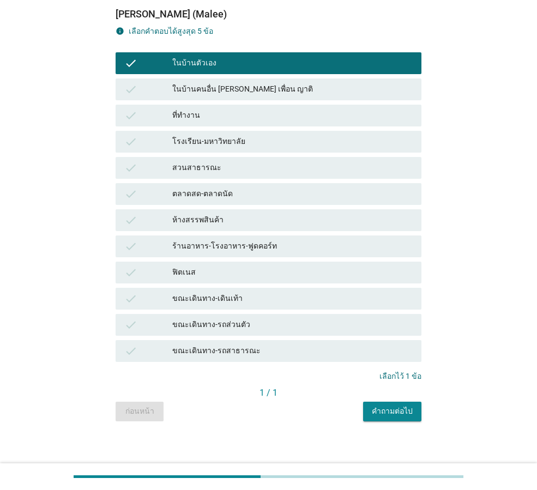
scroll to position [89, 0]
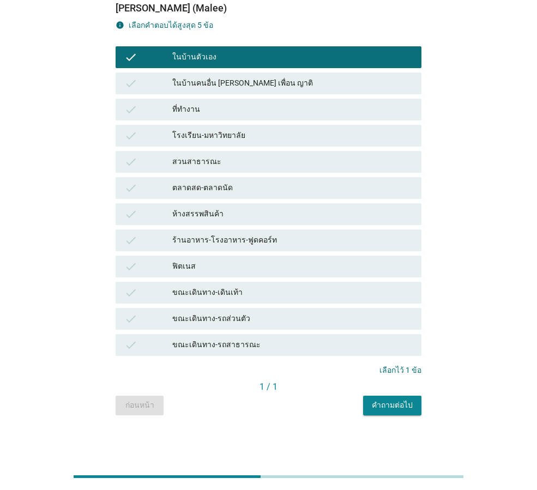
click at [390, 398] on button "คำถามต่อไป" at bounding box center [392, 406] width 58 height 20
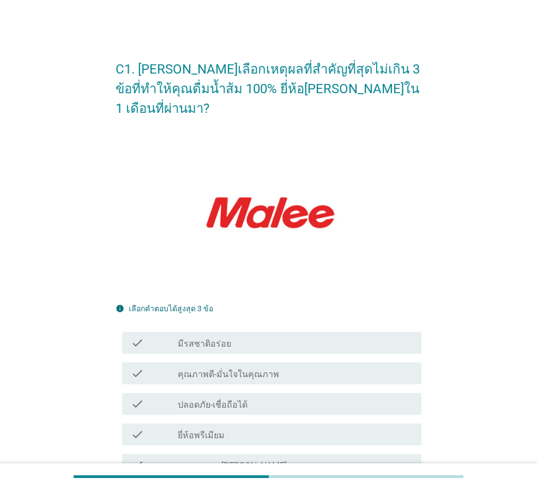
click at [270, 336] on div "check_box_outline_blank มีรสชาติอร่อย" at bounding box center [295, 342] width 235 height 13
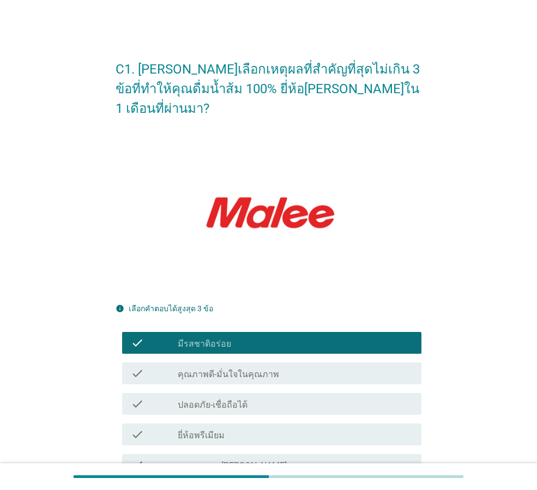
drag, startPoint x: 283, startPoint y: 358, endPoint x: 293, endPoint y: 381, distance: 25.4
click at [283, 367] on div "check_box_outline_blank คุณภาพดี-มั่นใจในคุณภาพ" at bounding box center [295, 373] width 235 height 13
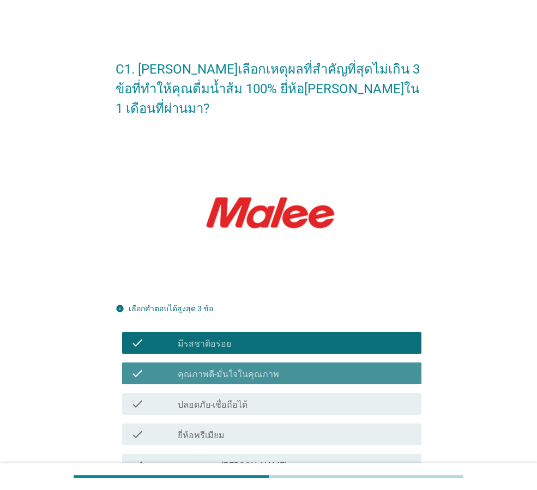
click at [295, 397] on div "check_box_outline_blank ปลอดภัย-เชื่อถือได้" at bounding box center [295, 403] width 235 height 13
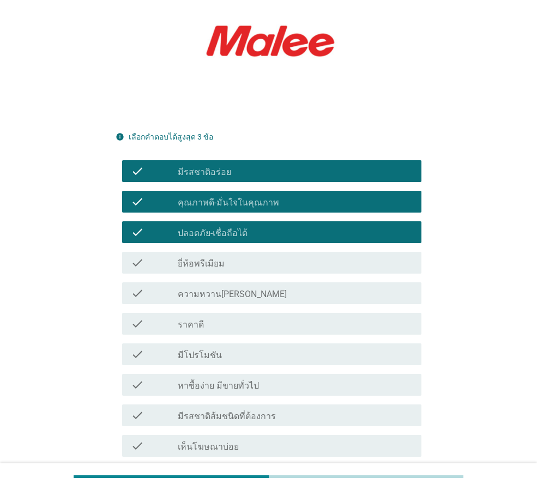
scroll to position [272, 0]
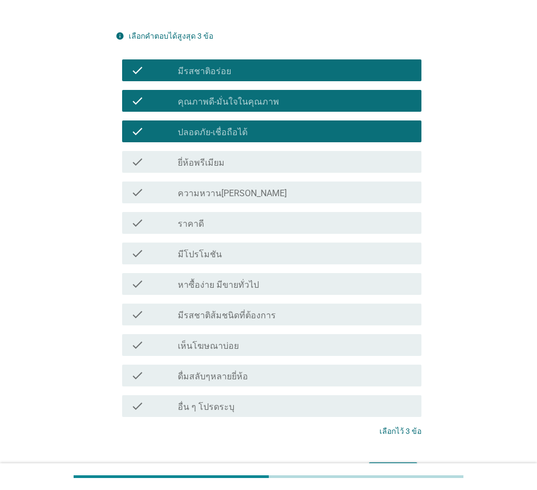
click at [394, 465] on div "ต่อไป" at bounding box center [393, 471] width 31 height 13
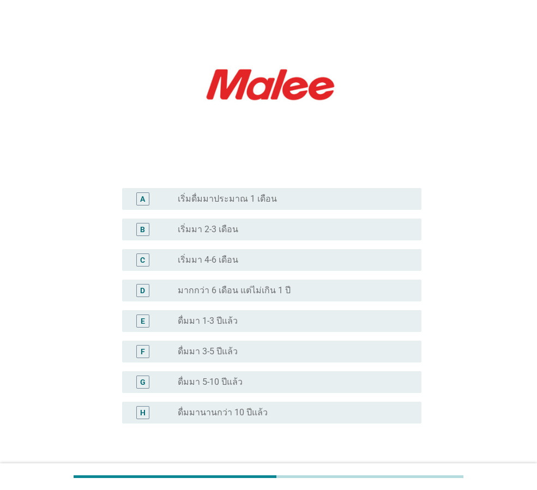
scroll to position [109, 0]
click at [246, 356] on div "radio_button_unchecked ดื่มมา 3-5 ปีแล้ว" at bounding box center [295, 350] width 235 height 13
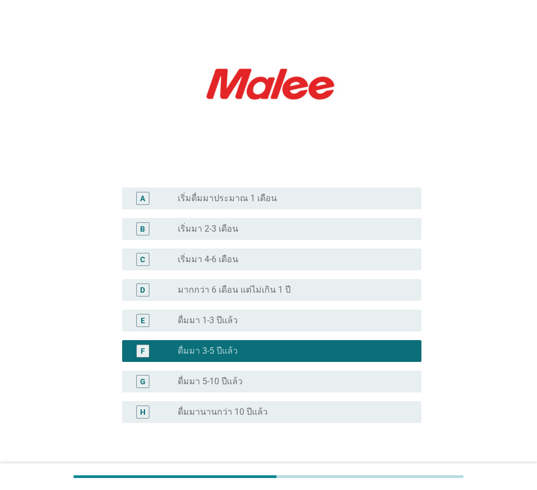
scroll to position [182, 0]
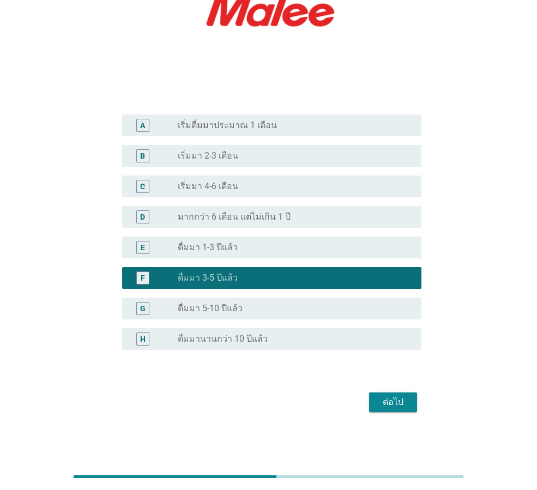
click at [395, 399] on div "ต่อไป" at bounding box center [393, 402] width 31 height 13
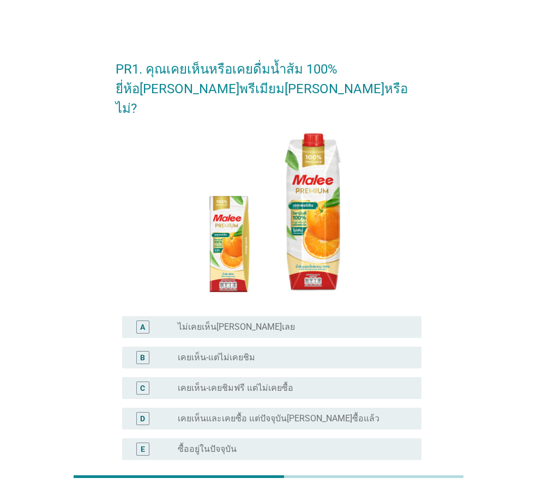
click at [252, 383] on label "เคยเห็น-เคยชิมฟรี แต่ไม่เคยซื้อ" at bounding box center [236, 388] width 116 height 11
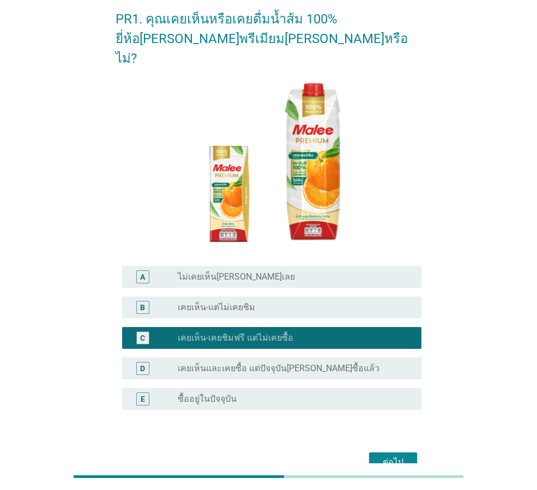
scroll to position [90, 0]
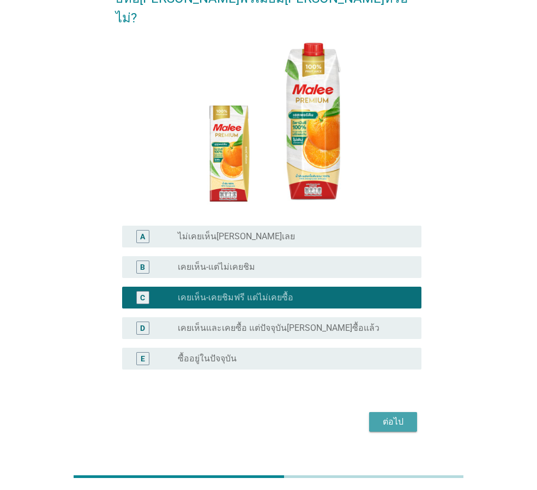
click at [392, 415] on div "ต่อไป" at bounding box center [393, 421] width 31 height 13
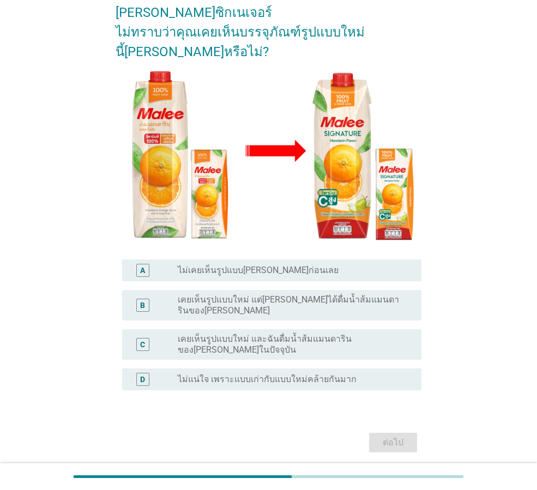
scroll to position [119, 0]
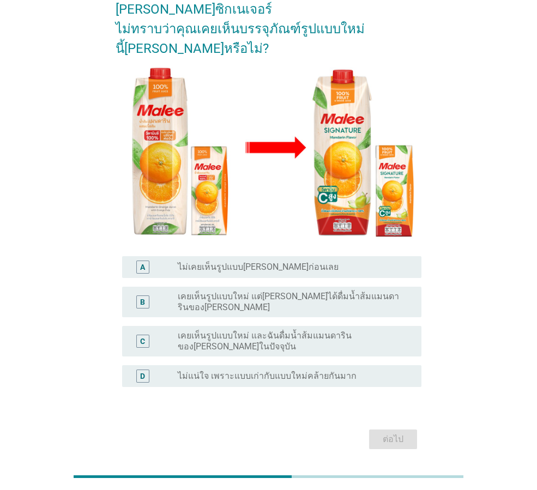
drag, startPoint x: 284, startPoint y: 302, endPoint x: 329, endPoint y: 358, distance: 71.7
click at [283, 330] on div "radio_button_unchecked เคยเห็นรูปแบบใหม่ และฉันดื่มน้ำส้มแมนดารินของ[PERSON_NAM…" at bounding box center [295, 341] width 235 height 22
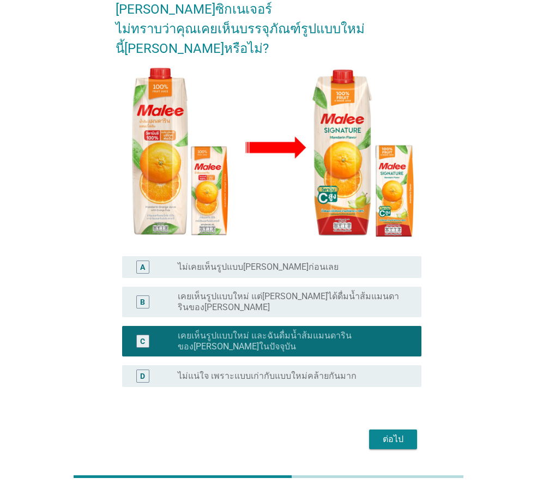
click at [402, 433] on div "ต่อไป" at bounding box center [393, 439] width 31 height 13
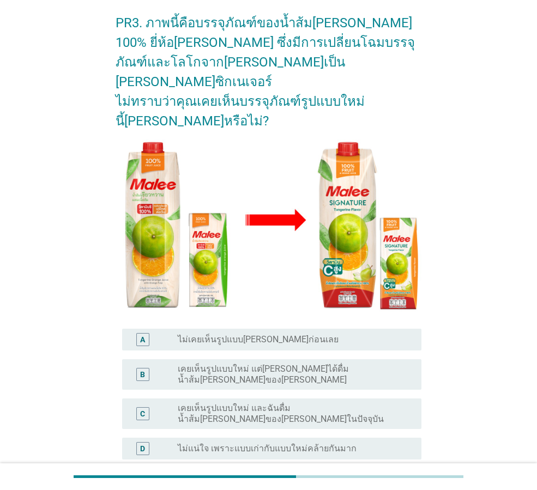
scroll to position [109, 0]
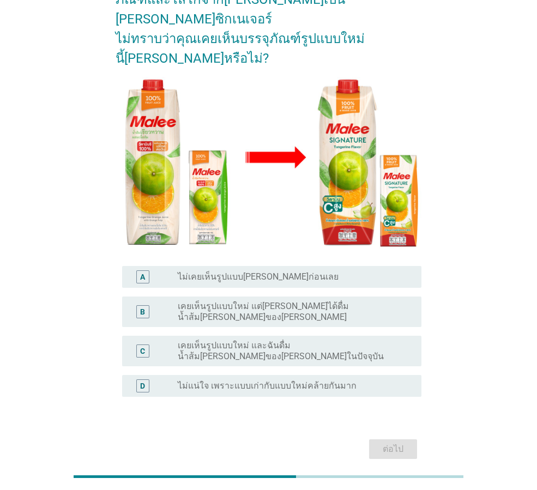
click at [278, 340] on label "เคยเห็นรูปแบบใหม่ และฉันดื่มน้ำส้ม[PERSON_NAME]ของ[PERSON_NAME]ในปัจจุบัน" at bounding box center [291, 351] width 226 height 22
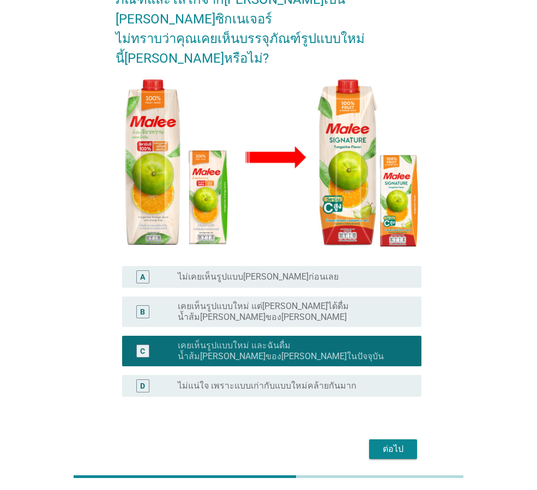
click at [387, 442] on div "ต่อไป" at bounding box center [393, 448] width 31 height 13
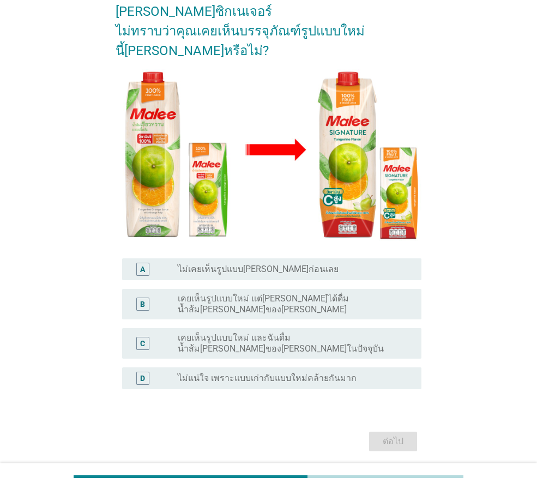
scroll to position [119, 0]
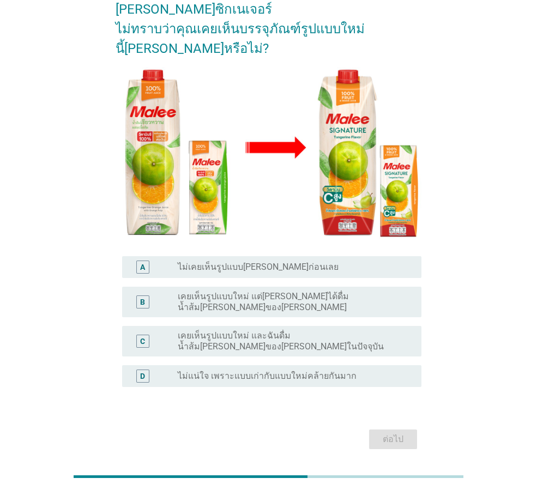
click at [280, 330] on label "เคยเห็นรูปแบบใหม่ และฉันดื่มน้ำส้ม[PERSON_NAME]ของ[PERSON_NAME]ในปัจจุบัน" at bounding box center [291, 341] width 226 height 22
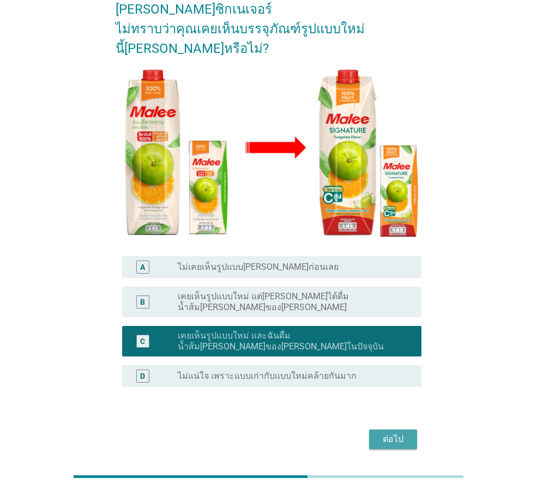
click at [383, 433] on div "ต่อไป" at bounding box center [393, 439] width 31 height 13
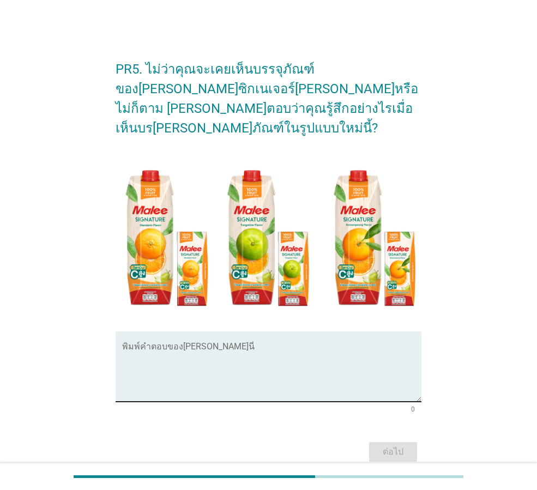
click at [282, 344] on textarea "พิมพ์คำตอบของคุณ ที่นี่" at bounding box center [271, 372] width 299 height 57
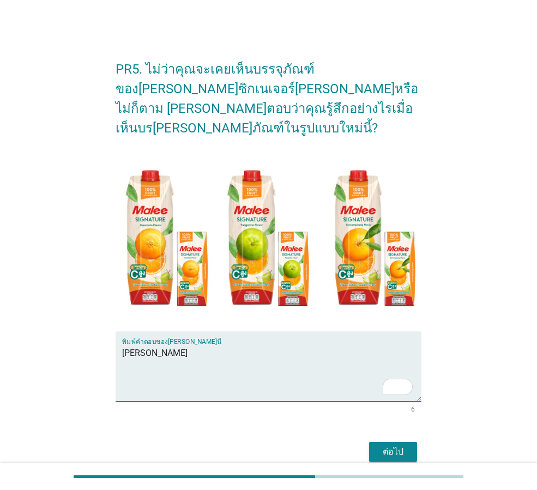
type textarea "[PERSON_NAME]"
drag, startPoint x: 411, startPoint y: 435, endPoint x: 429, endPoint y: 433, distance: 18.2
click at [411, 442] on button "ต่อไป" at bounding box center [393, 452] width 48 height 20
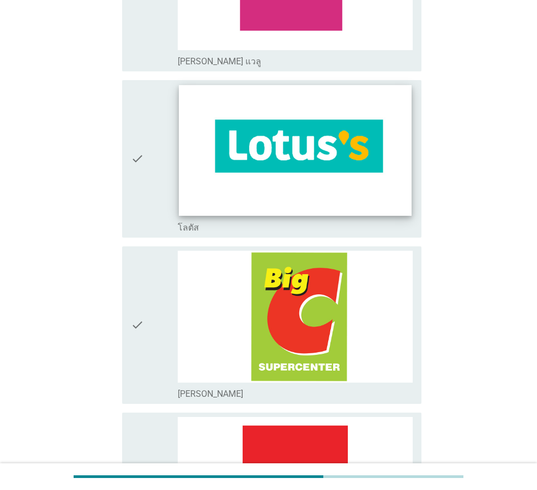
click at [319, 165] on img at bounding box center [295, 150] width 232 height 131
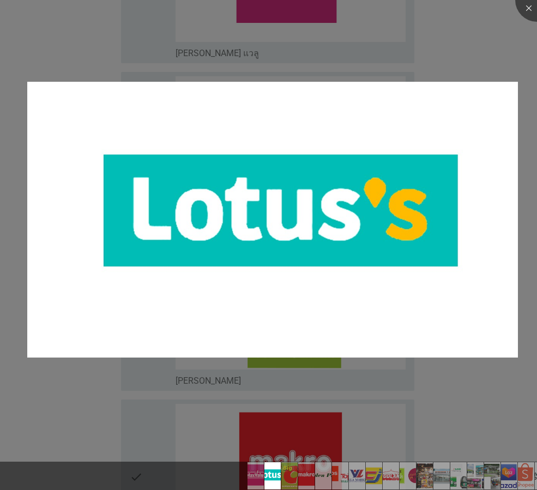
scroll to position [218, 0]
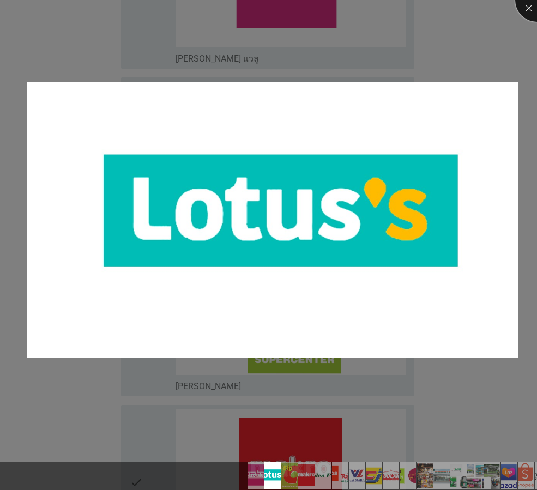
click at [530, 4] on div at bounding box center [537, 0] width 44 height 44
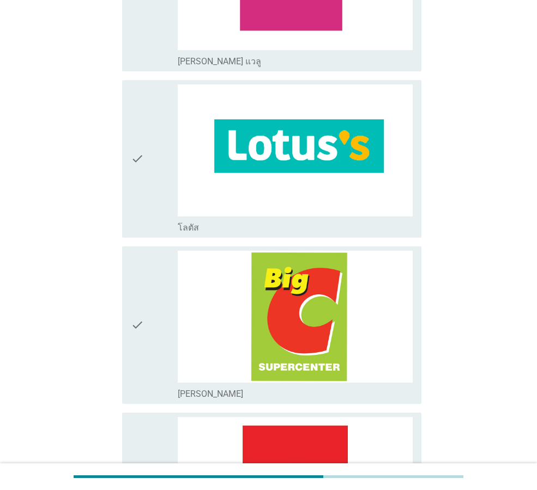
click at [138, 161] on icon "check" at bounding box center [137, 158] width 13 height 149
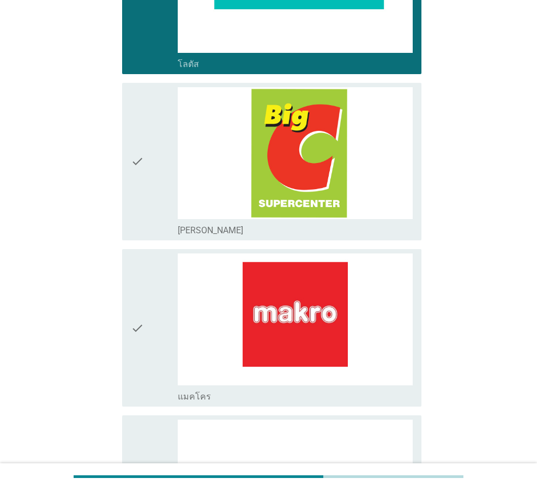
click at [133, 159] on icon "check" at bounding box center [137, 161] width 13 height 149
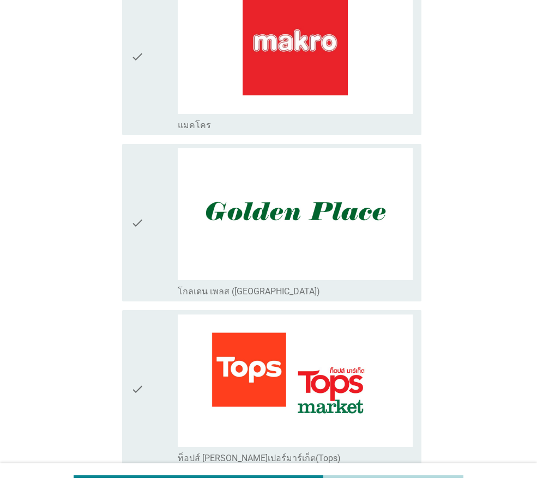
scroll to position [654, 0]
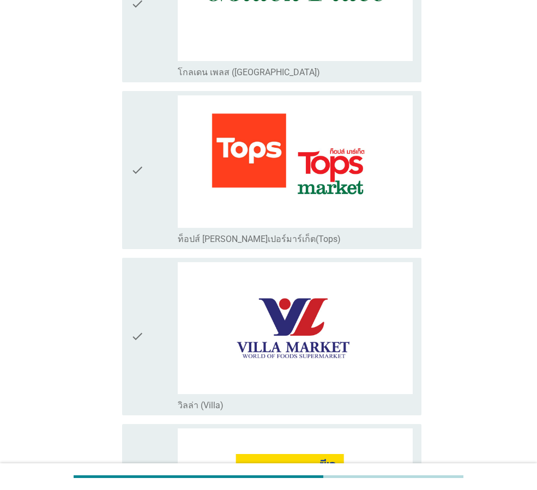
click at [142, 155] on icon "check" at bounding box center [137, 169] width 13 height 149
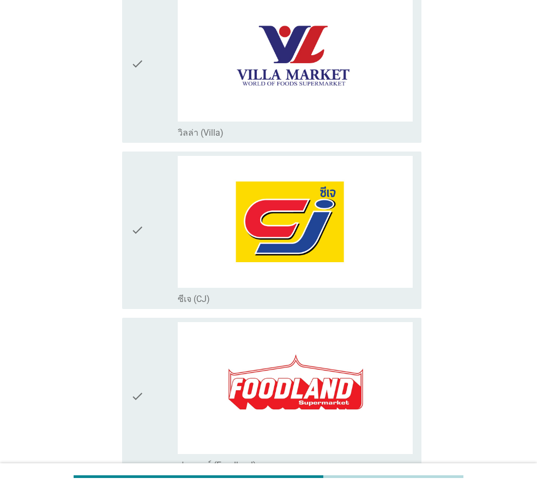
click at [145, 83] on div "check" at bounding box center [154, 64] width 47 height 149
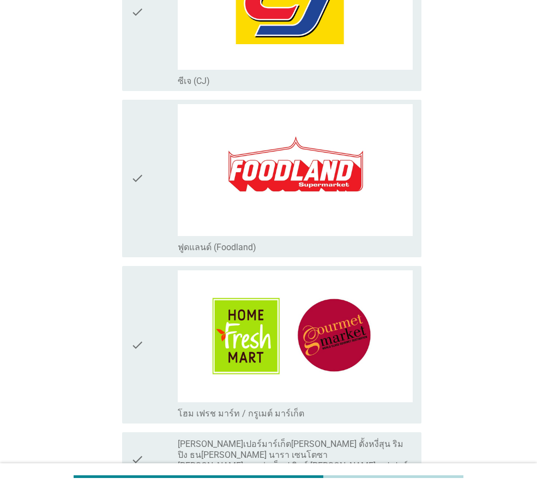
click at [150, 153] on div "check" at bounding box center [154, 178] width 47 height 149
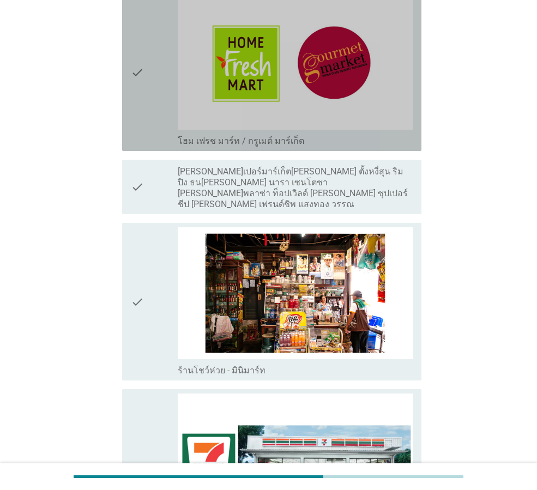
click at [139, 90] on icon "check" at bounding box center [137, 72] width 13 height 149
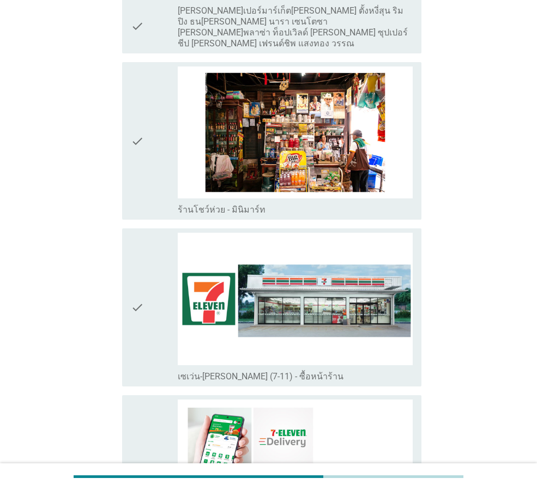
scroll to position [1907, 0]
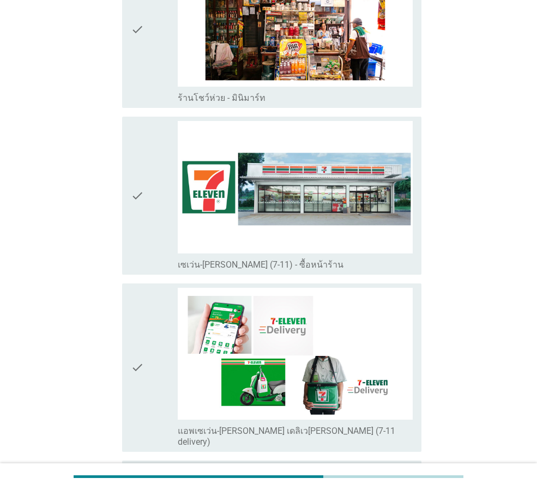
click at [146, 191] on div "check" at bounding box center [154, 195] width 47 height 149
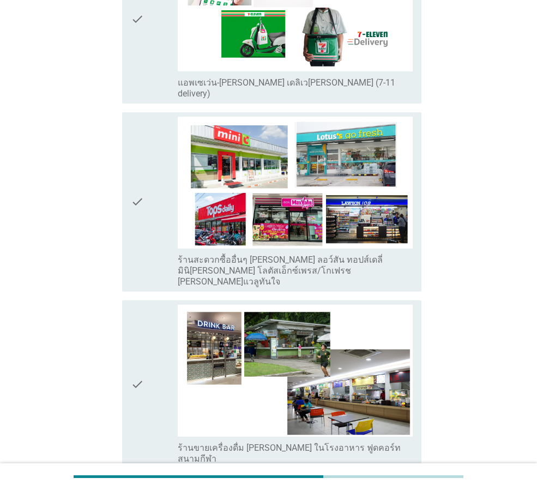
scroll to position [2289, 0]
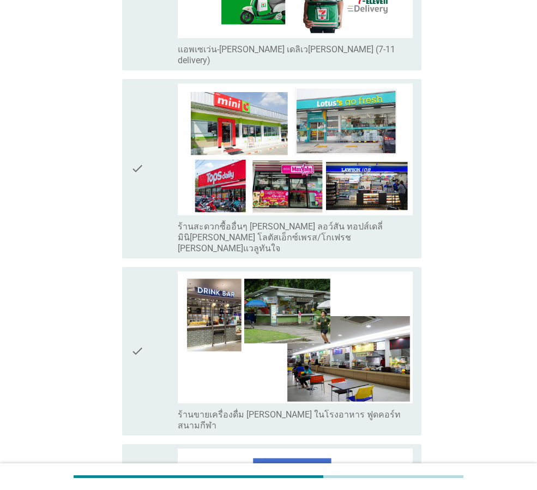
click at [144, 138] on icon "check" at bounding box center [137, 168] width 13 height 171
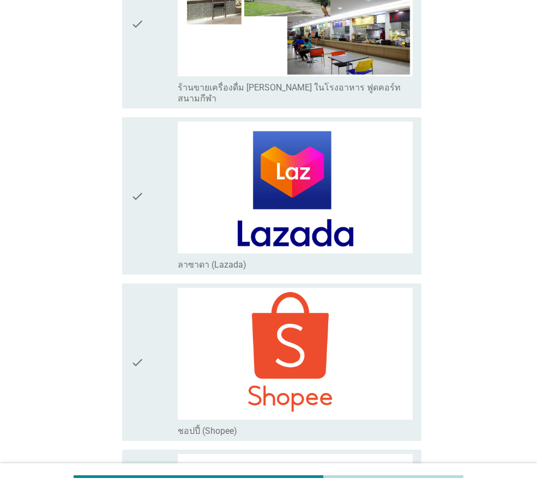
scroll to position [2725, 0]
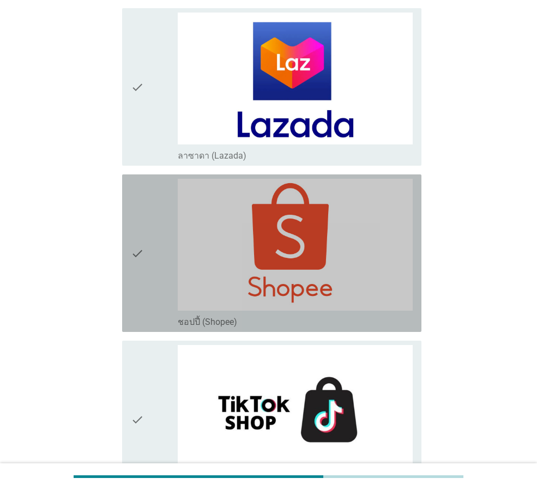
drag, startPoint x: 149, startPoint y: 214, endPoint x: 157, endPoint y: 132, distance: 82.7
click at [152, 202] on div "check" at bounding box center [154, 253] width 47 height 149
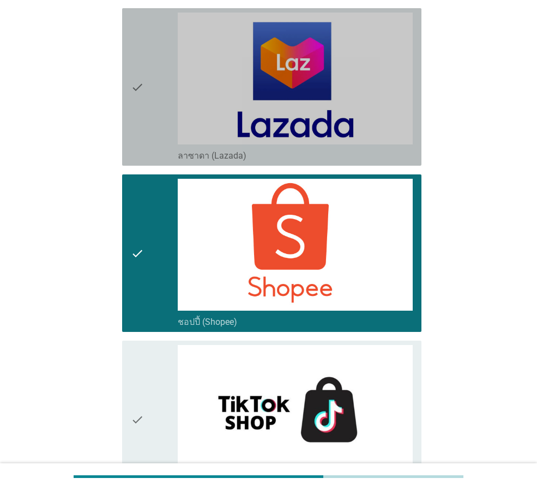
click at [141, 80] on icon "check" at bounding box center [137, 87] width 13 height 149
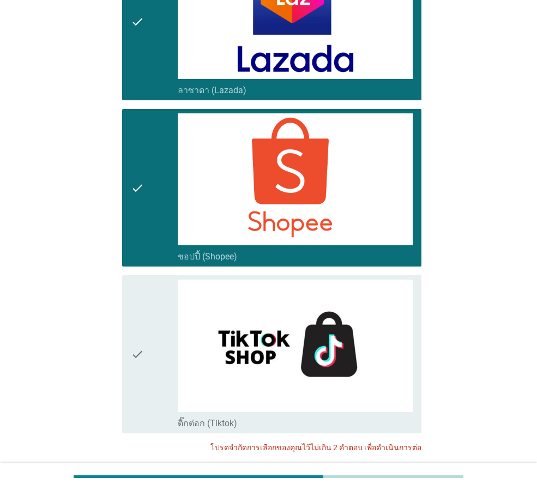
scroll to position [2832, 0]
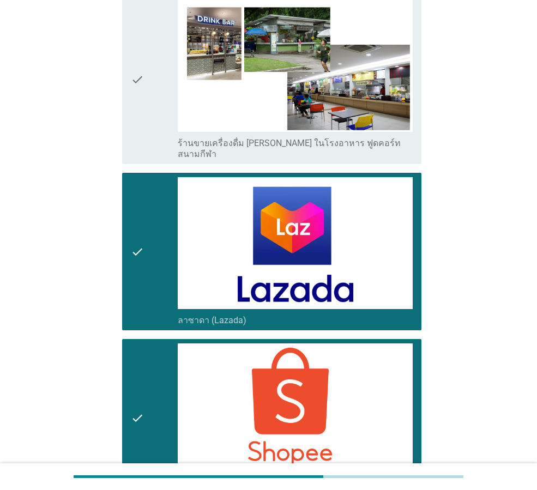
click at [138, 357] on icon "check" at bounding box center [137, 417] width 13 height 149
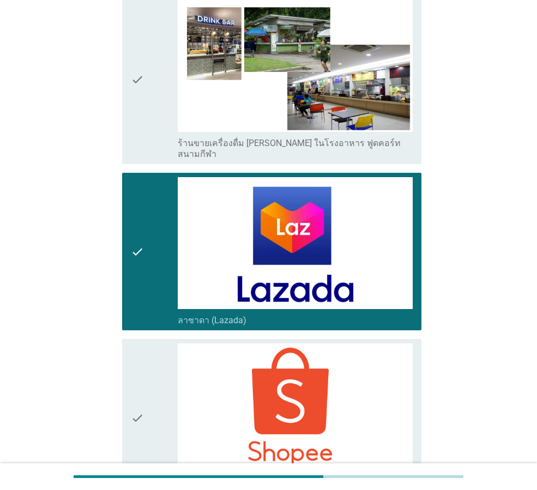
click at [148, 230] on div "check" at bounding box center [154, 251] width 47 height 149
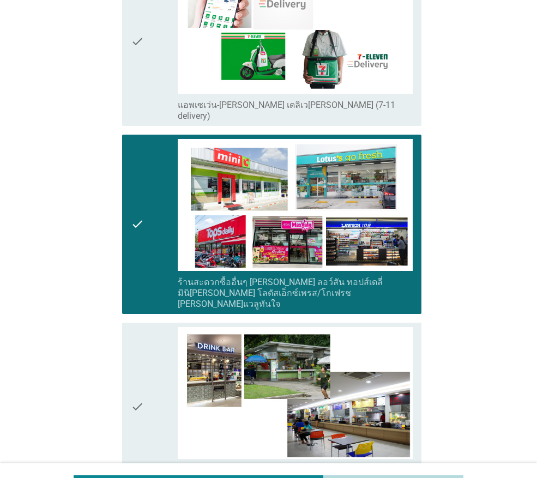
scroll to position [1961, 0]
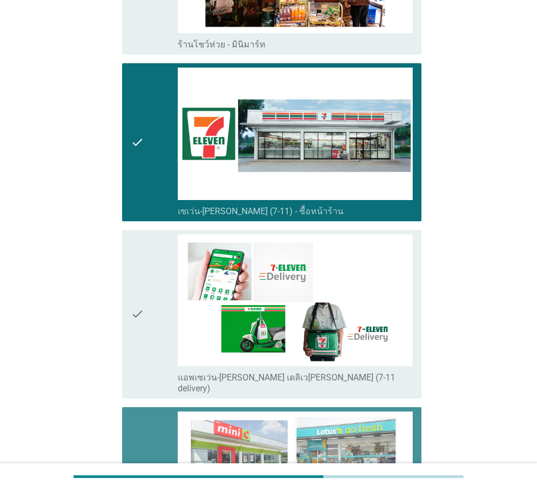
drag, startPoint x: 151, startPoint y: 416, endPoint x: 150, endPoint y: 401, distance: 15.3
click at [151, 416] on div "check" at bounding box center [154, 496] width 47 height 171
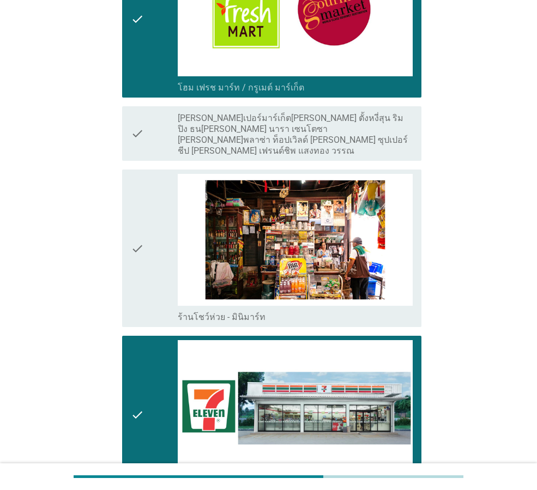
drag, startPoint x: 143, startPoint y: 389, endPoint x: 142, endPoint y: 377, distance: 12.6
click at [143, 389] on icon "check" at bounding box center [137, 414] width 13 height 149
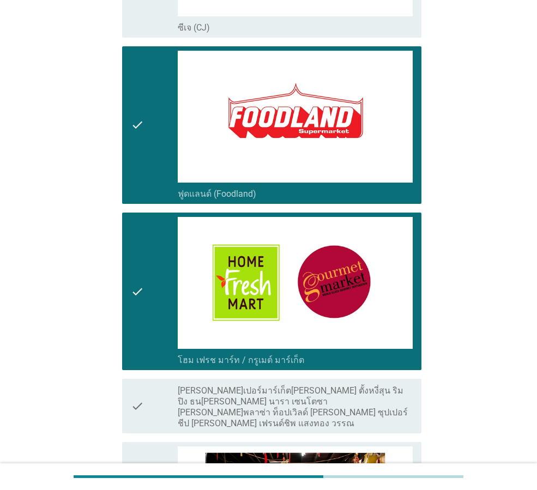
click at [130, 324] on div "check check_box_outline_blank โฮม เฟรช มาร์ท / กรูเมต์ มาร์เก็ต" at bounding box center [271, 291] width 299 height 157
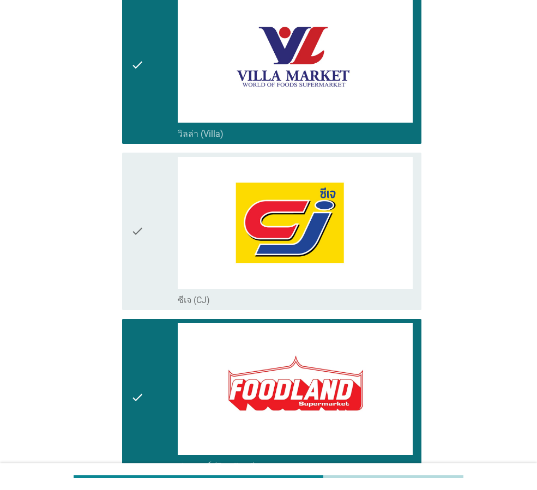
click at [128, 357] on div "check check_box_outline_blank ฟูดแลนด์ (Foodland)" at bounding box center [271, 397] width 299 height 157
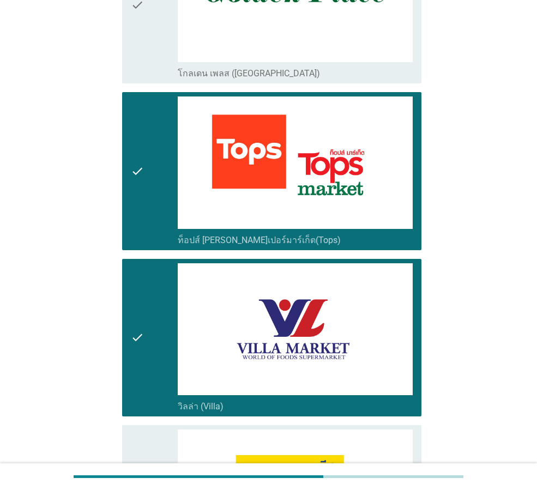
click at [142, 359] on icon "check" at bounding box center [137, 337] width 13 height 149
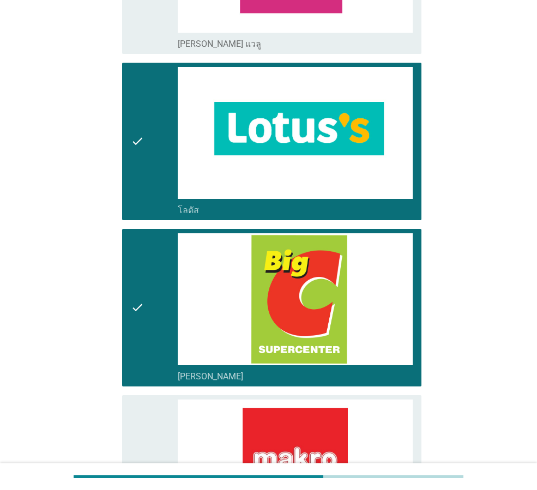
scroll to position [53, 0]
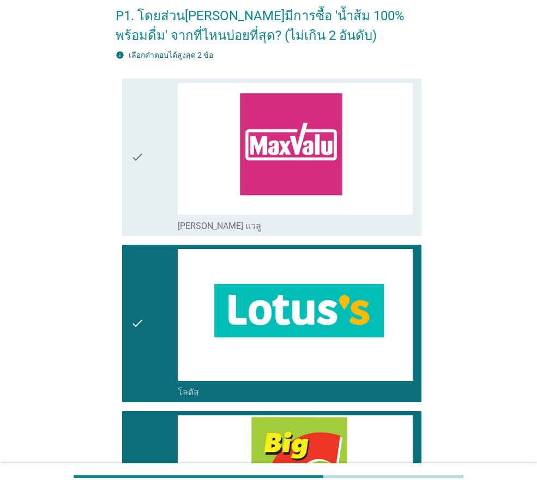
click at [418, 418] on div "check check_box_outline_blank [PERSON_NAME]" at bounding box center [271, 489] width 299 height 157
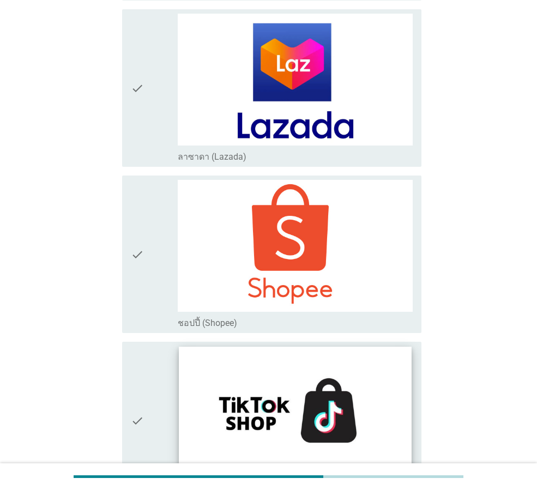
scroll to position [2832, 0]
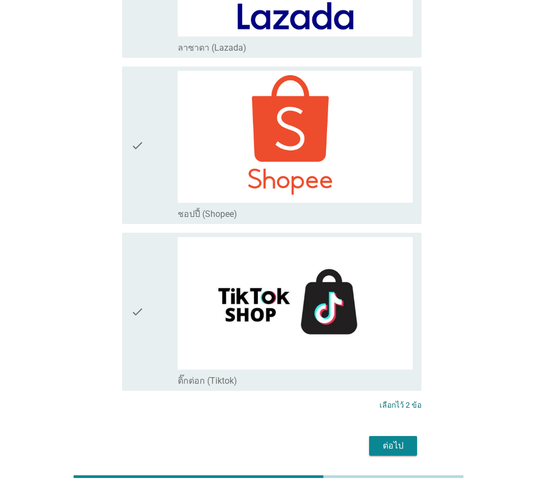
click at [389, 439] on div "ต่อไป" at bounding box center [393, 445] width 31 height 13
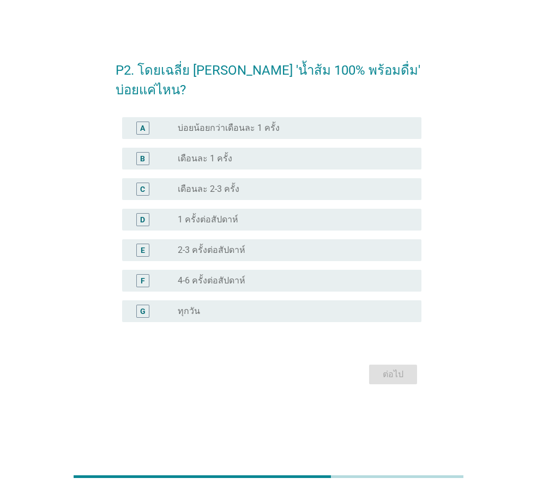
scroll to position [0, 0]
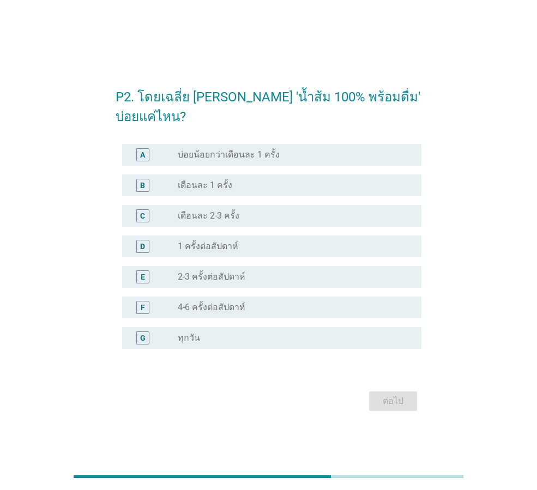
click at [239, 189] on div "radio_button_unchecked เดือนละ 1 ครั้ง" at bounding box center [291, 185] width 226 height 11
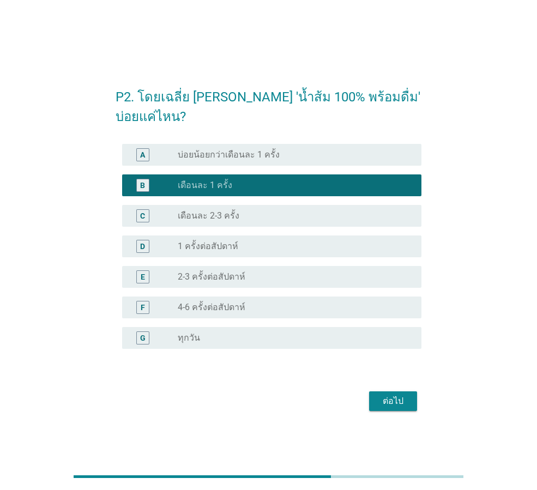
click at [393, 397] on div "ต่อไป" at bounding box center [393, 401] width 31 height 13
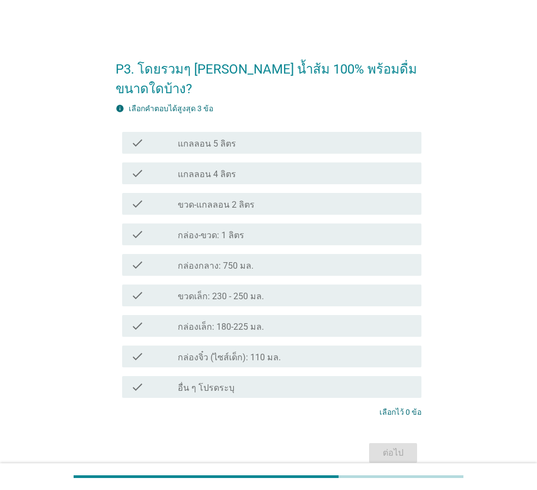
drag, startPoint x: 248, startPoint y: 244, endPoint x: 351, endPoint y: 314, distance: 124.7
click at [250, 260] on label "กล่องกลาง: 750 มล." at bounding box center [216, 265] width 76 height 11
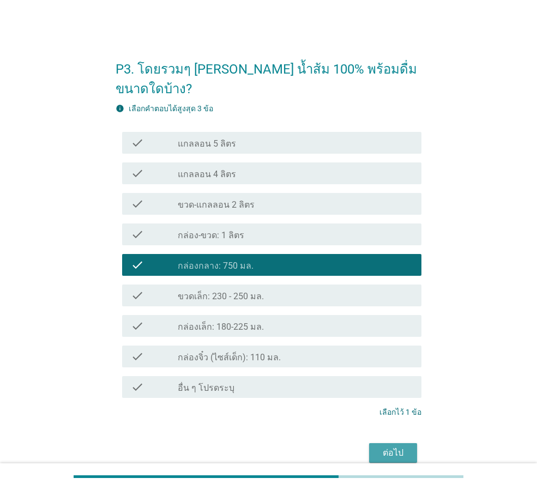
click at [392, 446] on div "ต่อไป" at bounding box center [393, 452] width 31 height 13
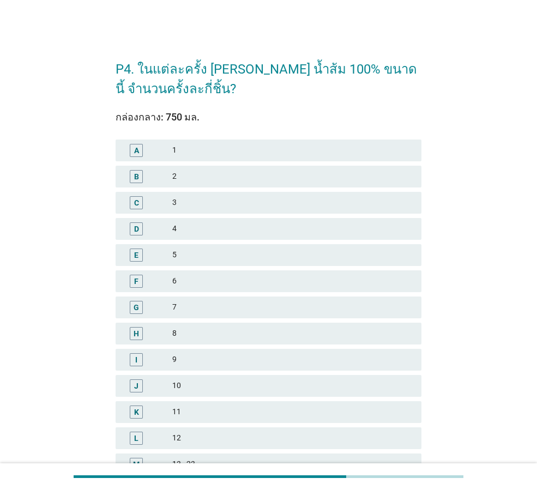
click at [195, 229] on div "4" at bounding box center [292, 228] width 240 height 13
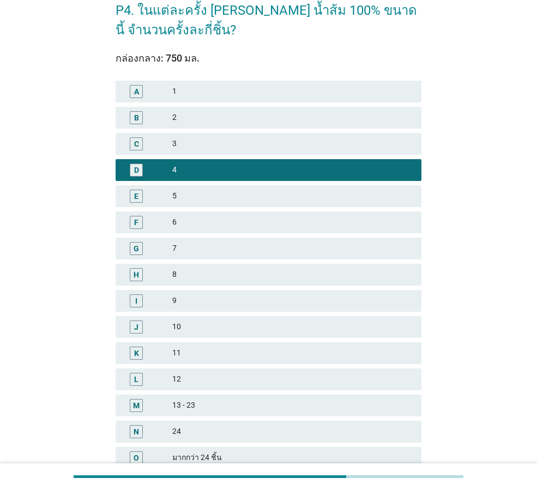
scroll to position [156, 0]
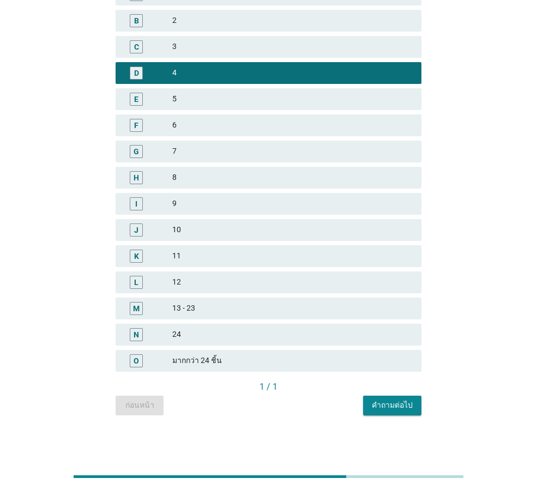
click at [397, 403] on div "คำถามต่อไป" at bounding box center [392, 404] width 41 height 11
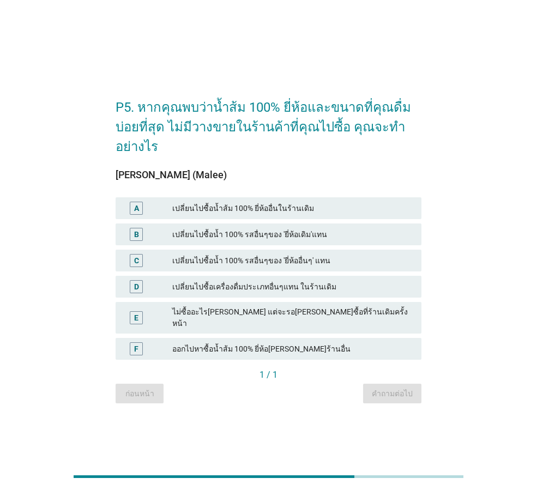
click at [259, 240] on div "เปลี่ยนไปซื้อน้ำ 100% รสอื่นๆของ 'ยี่ห้อเดิม'แทน" at bounding box center [292, 234] width 240 height 13
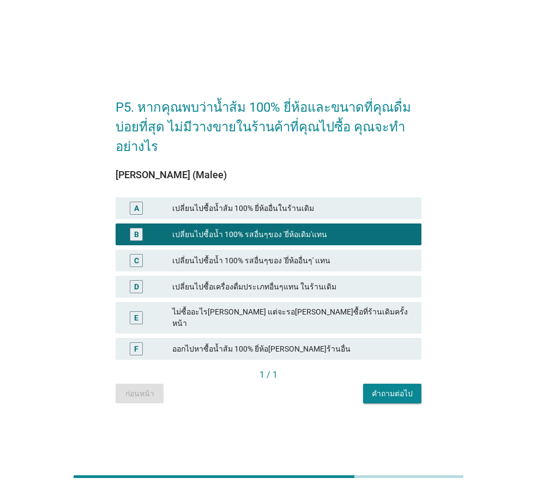
click at [386, 394] on div "คำถามต่อไป" at bounding box center [392, 393] width 41 height 11
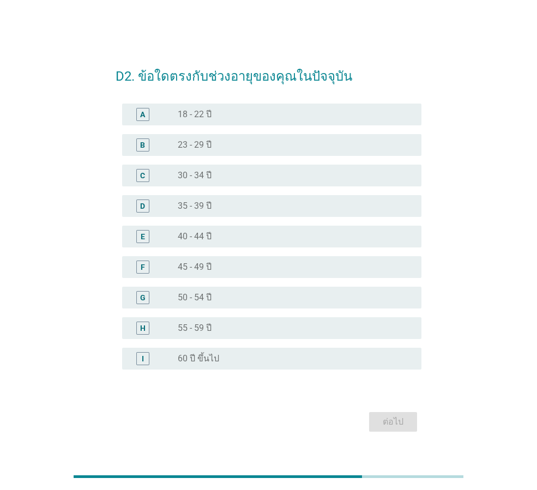
click at [211, 156] on div "B radio_button_unchecked 23 - 29 ปี" at bounding box center [269, 145] width 306 height 31
click at [216, 144] on div "radio_button_unchecked 23 - 29 ปี" at bounding box center [291, 144] width 226 height 11
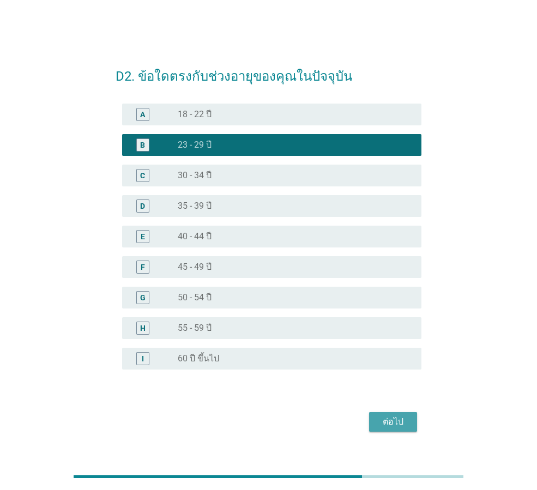
click at [394, 418] on div "ต่อไป" at bounding box center [393, 421] width 31 height 13
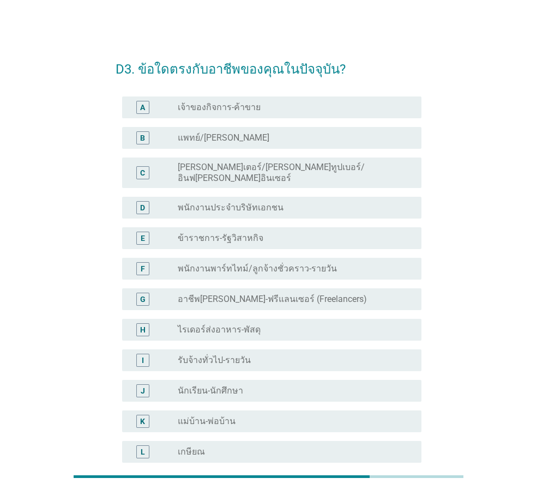
click at [272, 264] on label "พนักงานพาร์ทไทม์/ลูกจ้างชั่วคราว-รายวัน" at bounding box center [257, 268] width 159 height 11
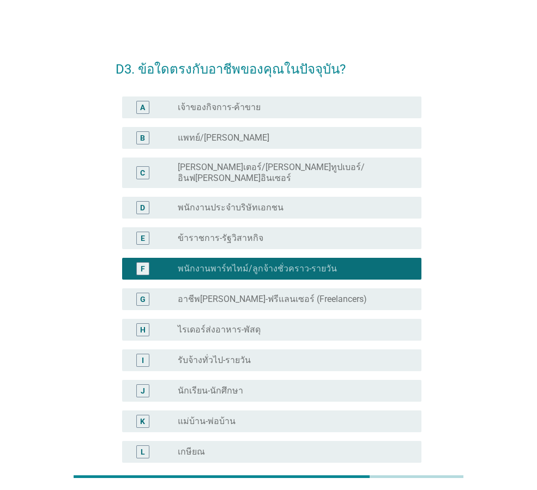
click at [252, 202] on label "พนักงานประจำบริษัทเอกชน" at bounding box center [231, 207] width 106 height 11
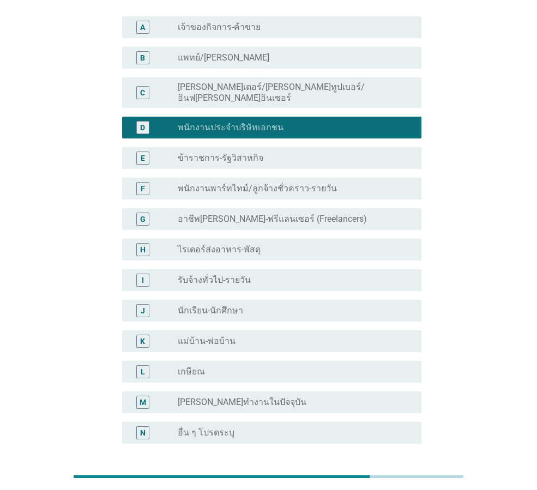
scroll to position [165, 0]
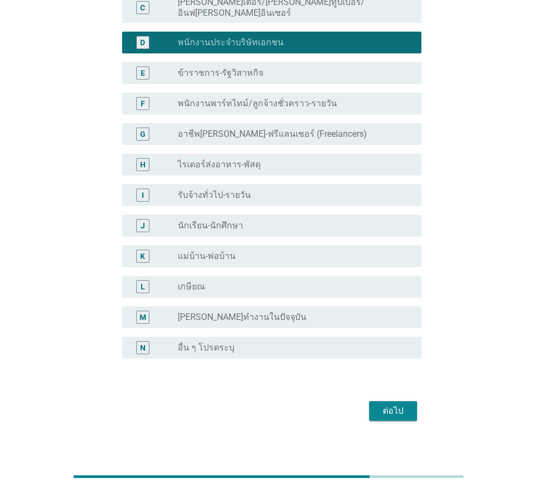
click at [400, 404] on div "ต่อไป" at bounding box center [393, 410] width 31 height 13
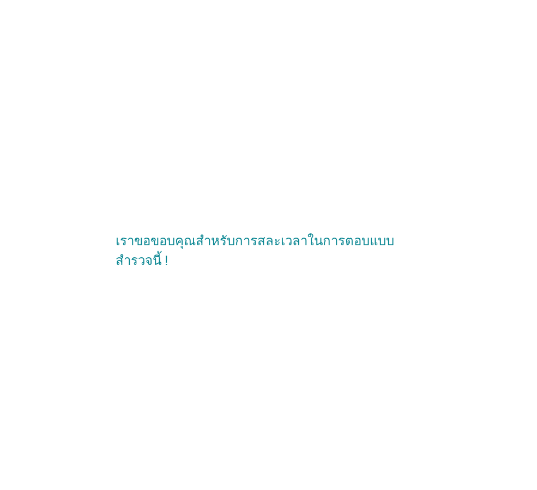
scroll to position [0, 0]
